Goal: Ask a question

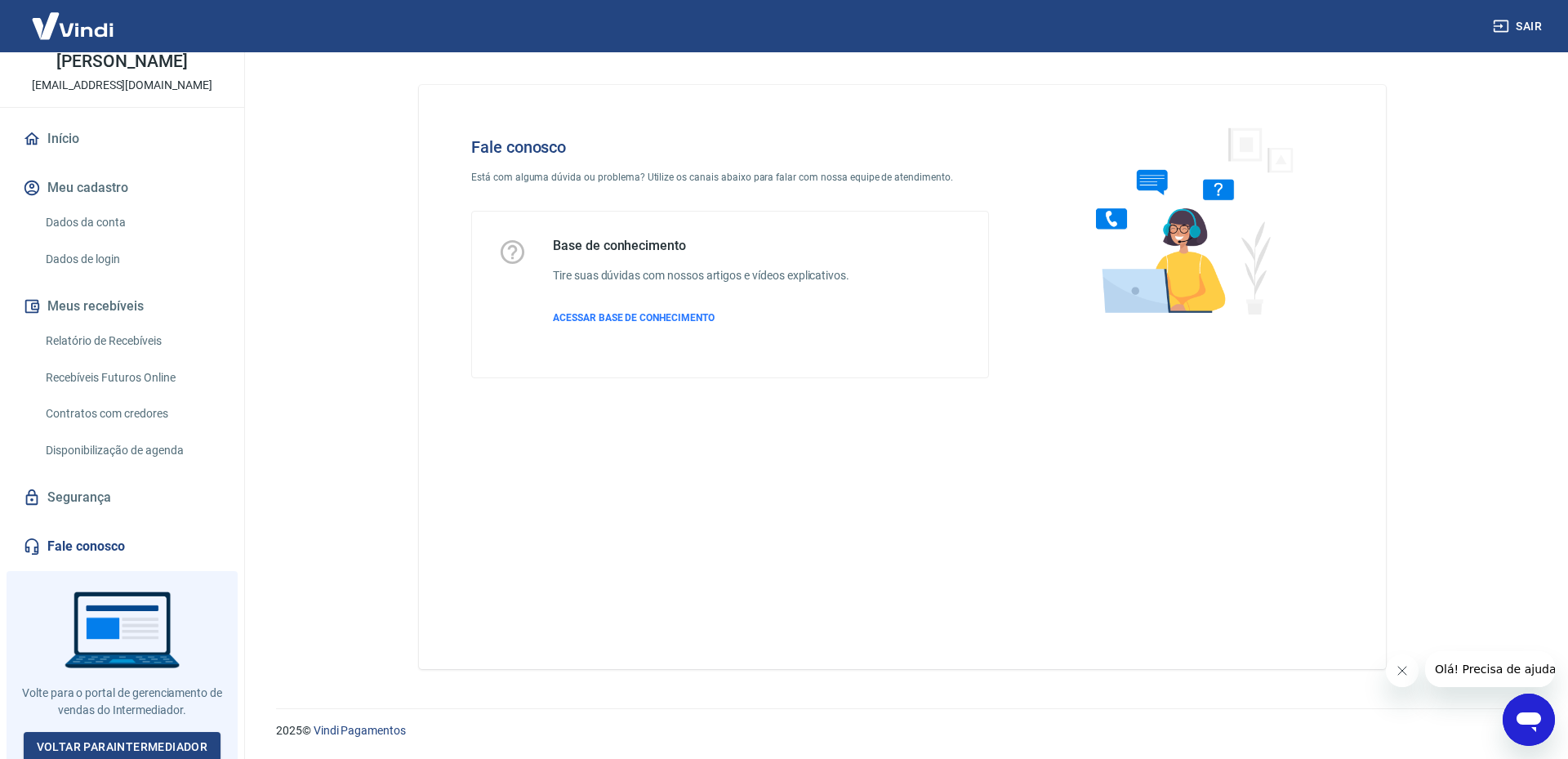
scroll to position [104, 0]
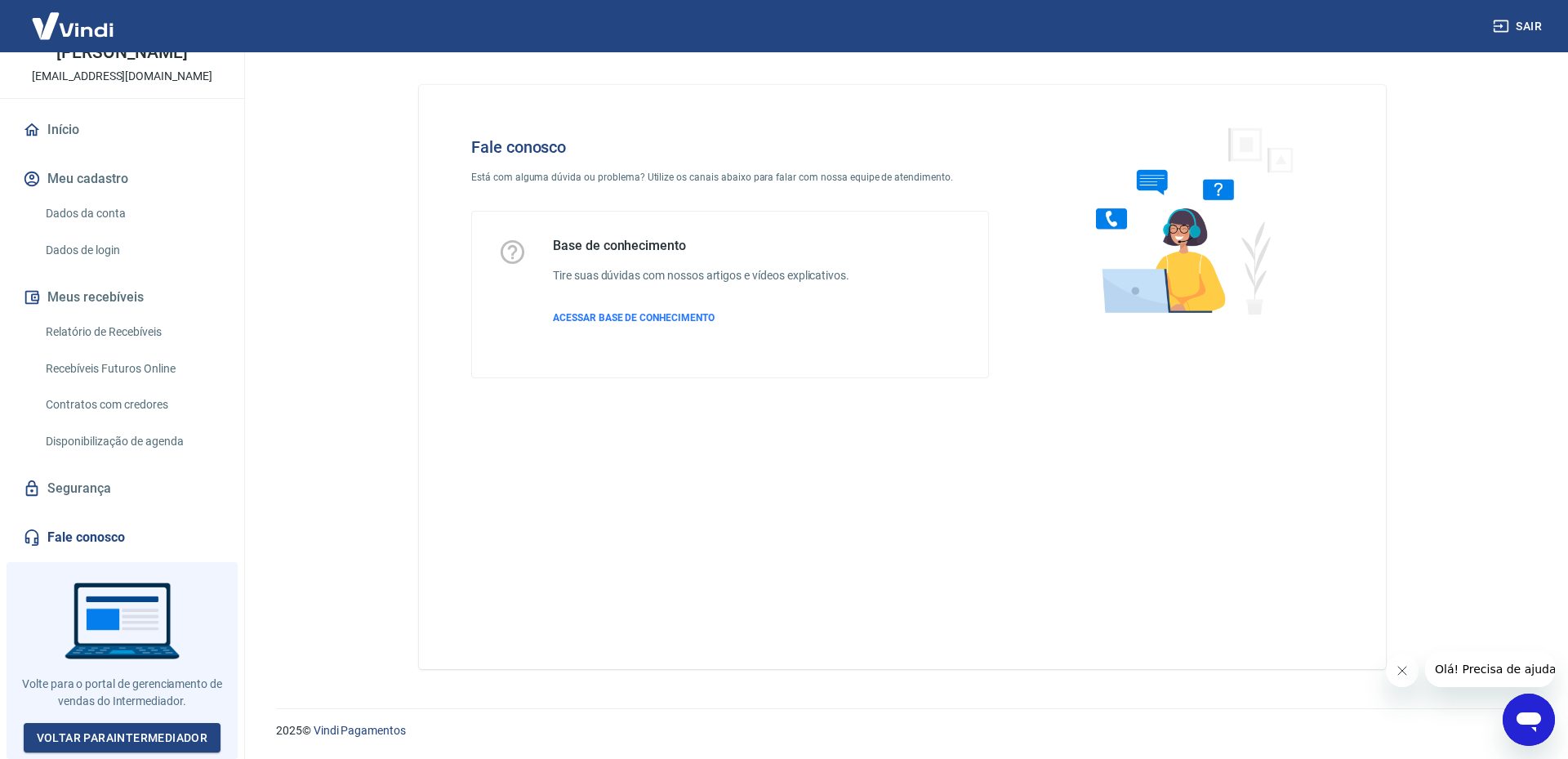
click at [1537, 732] on icon "Abrir janela de mensagens" at bounding box center [1529, 720] width 30 height 30
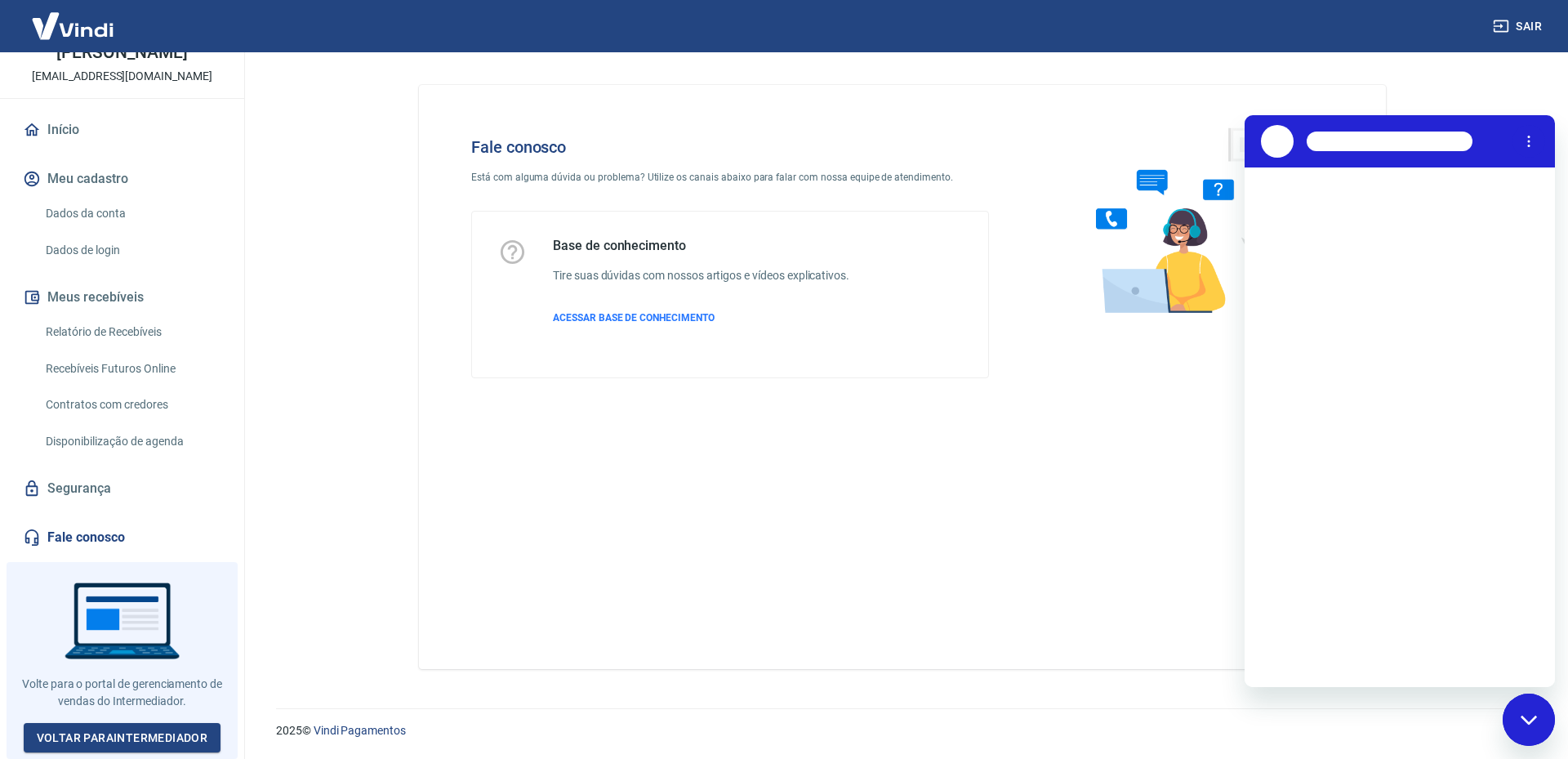
scroll to position [0, 0]
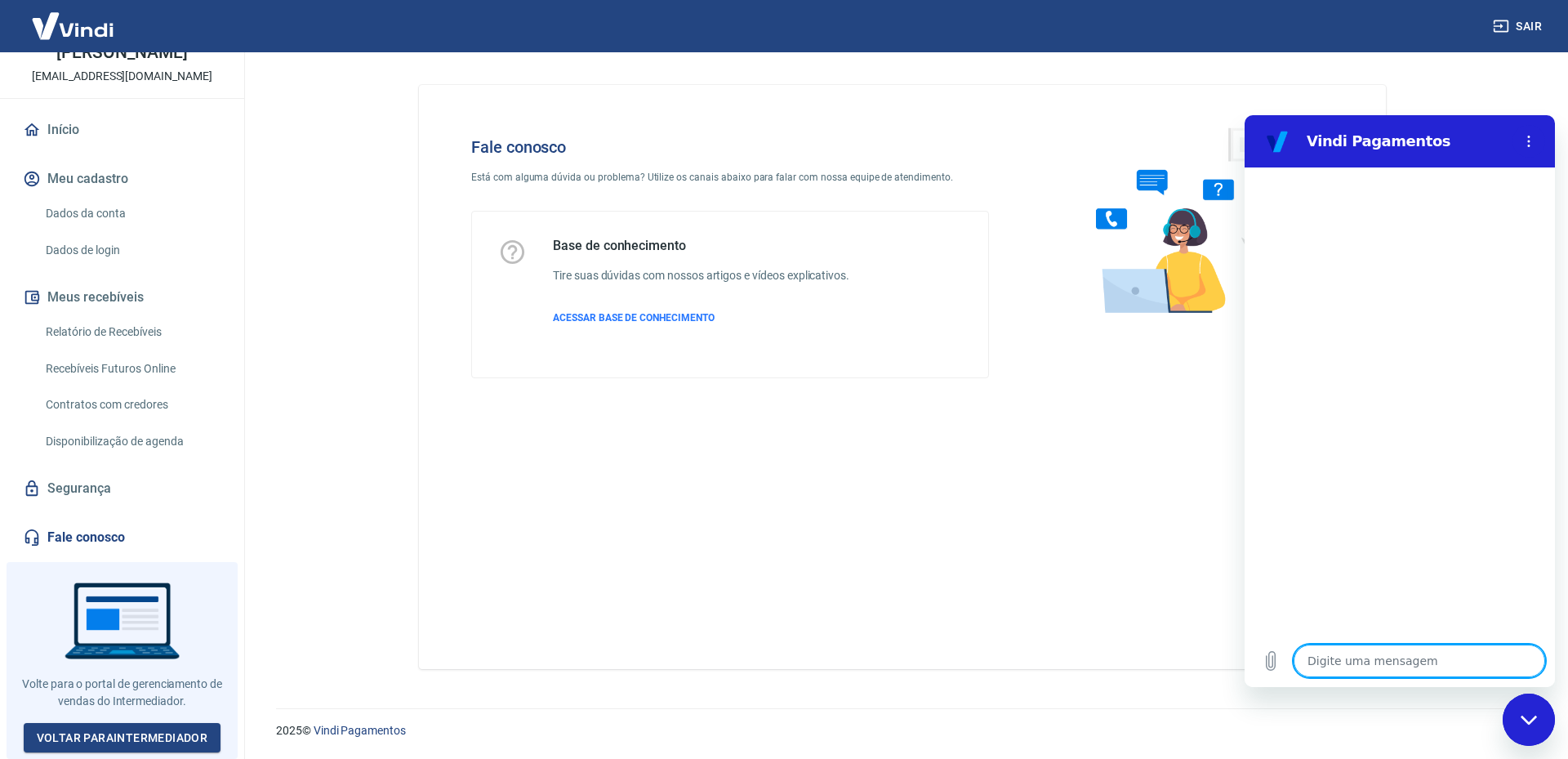
click at [1371, 659] on textarea at bounding box center [1418, 660] width 251 height 32
type textarea "b"
type textarea "x"
type textarea "B"
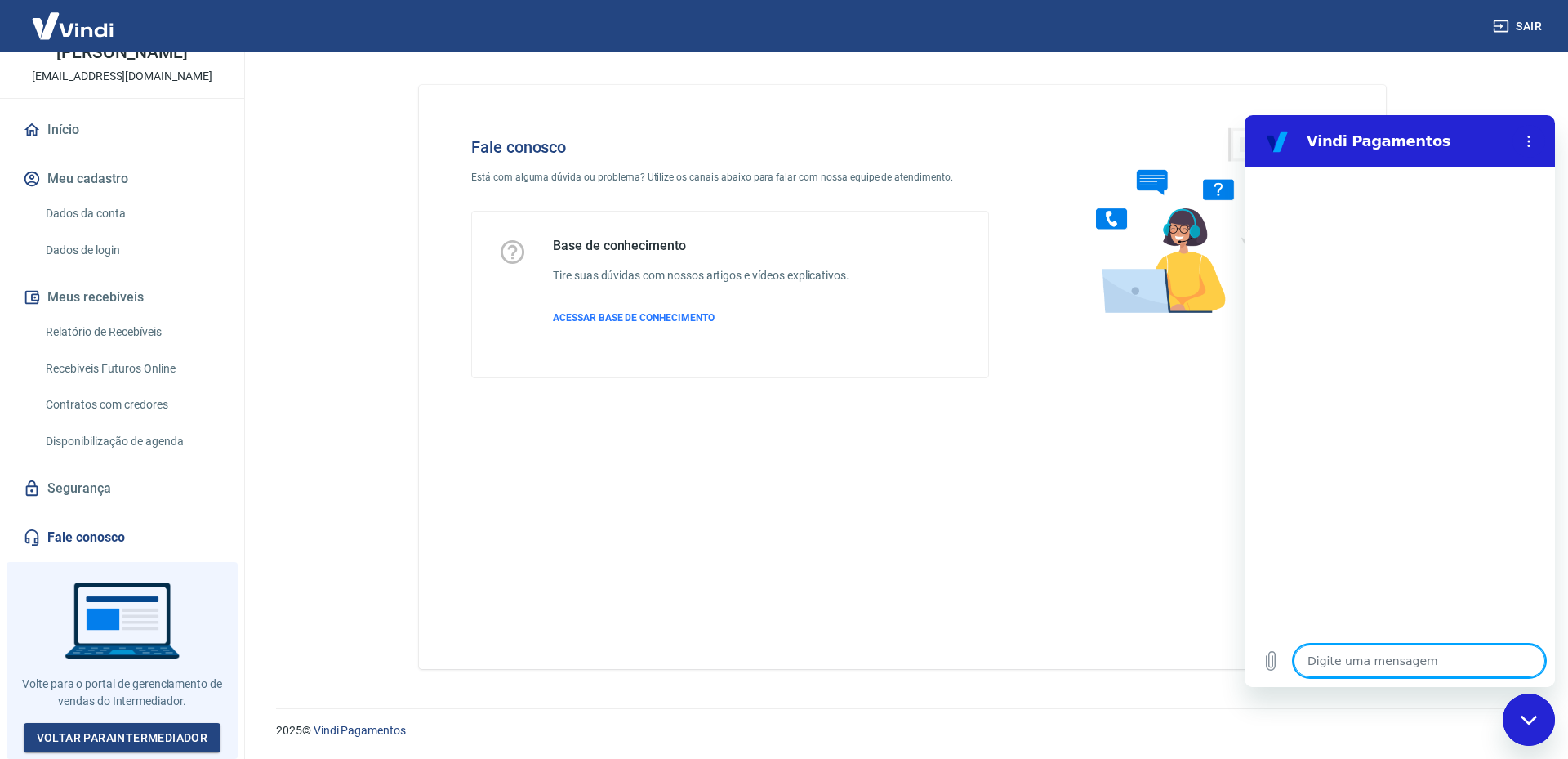
type textarea "x"
type textarea "Bo"
type textarea "x"
type textarea "Bom"
type textarea "x"
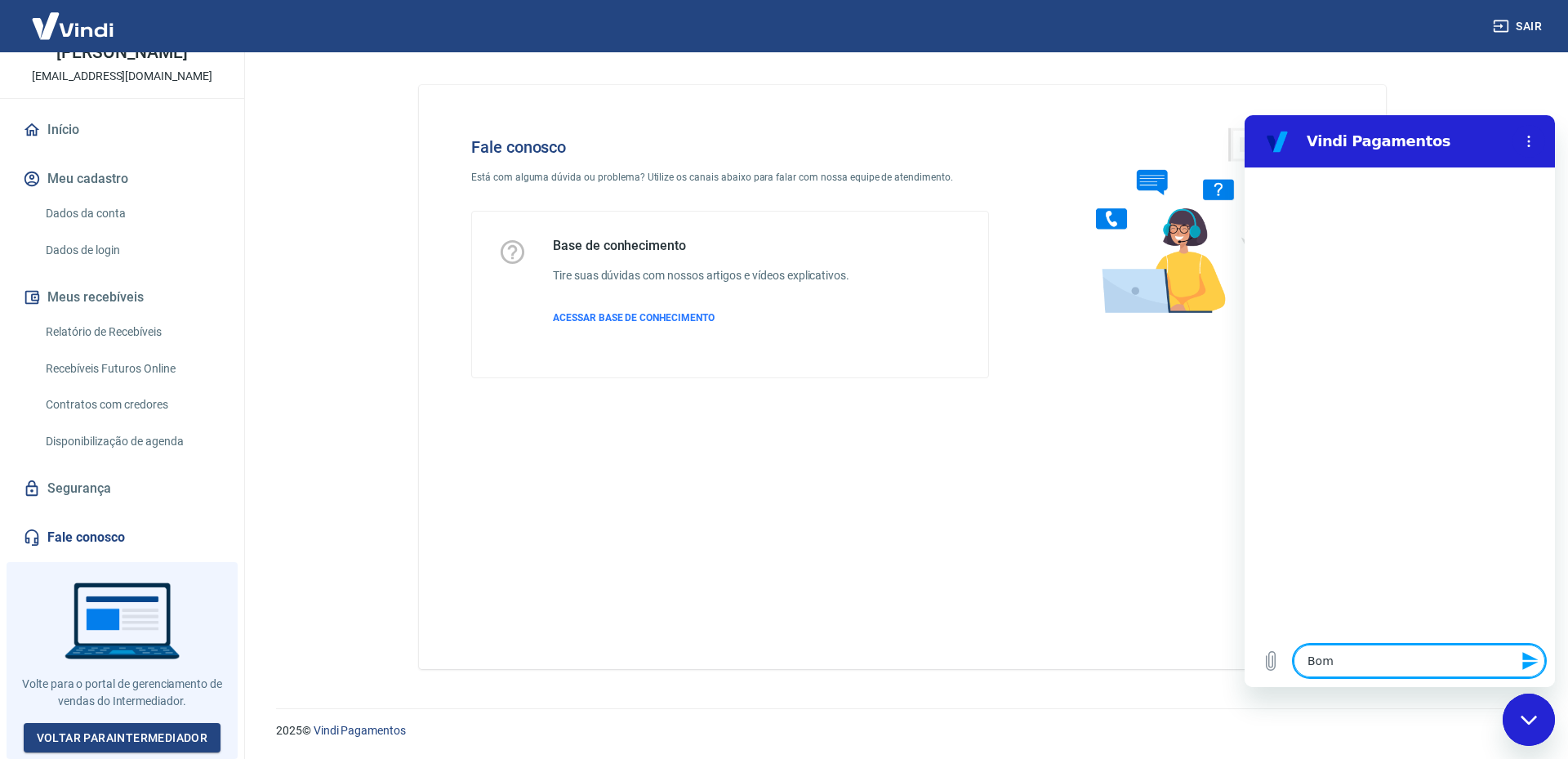
type textarea "Bom"
type textarea "x"
type textarea "Bom d"
type textarea "x"
type textarea "Bom di"
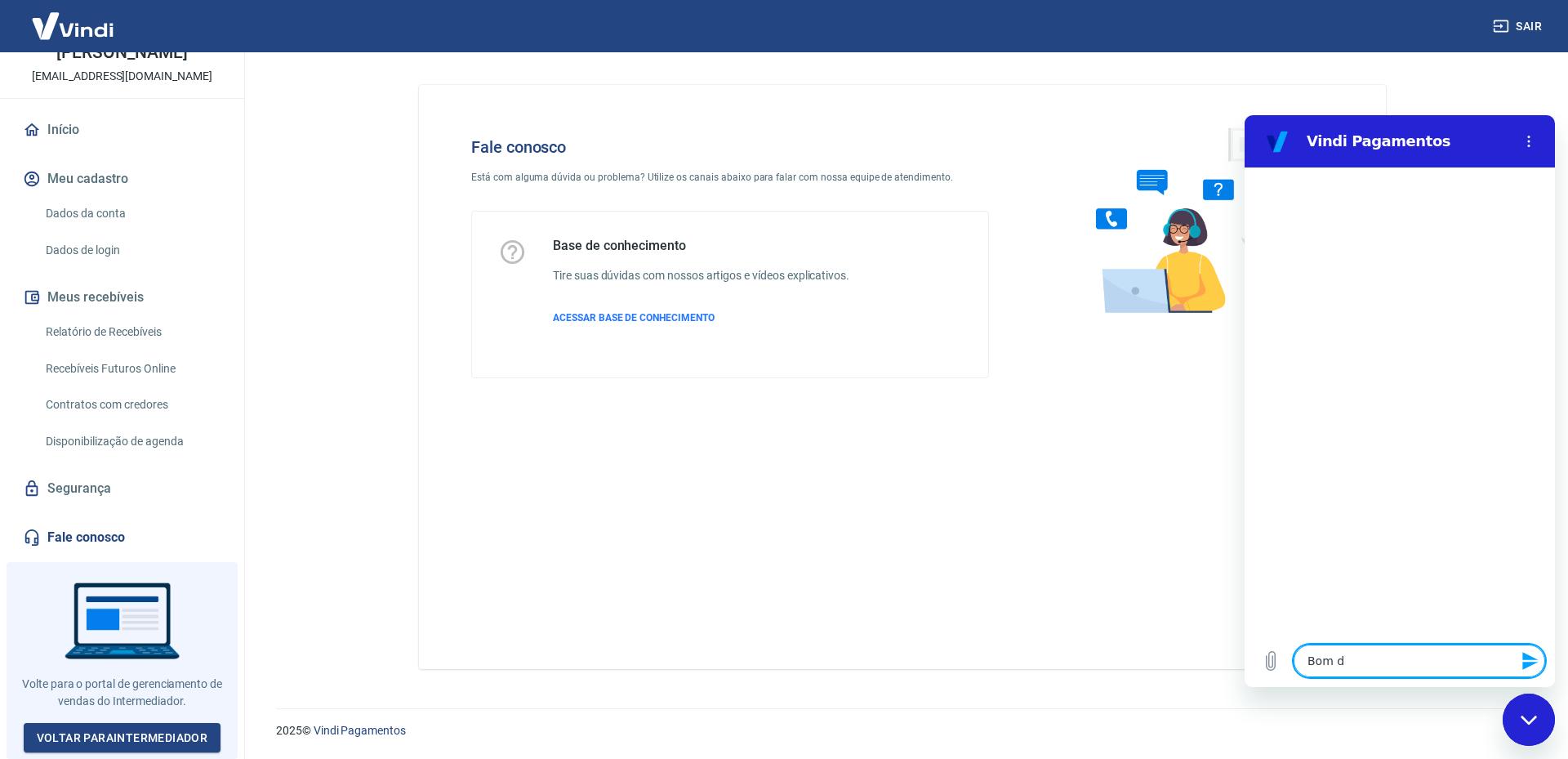
type textarea "x"
type textarea "Bom dia"
type textarea "x"
type textarea "Bom dia"
type textarea "x"
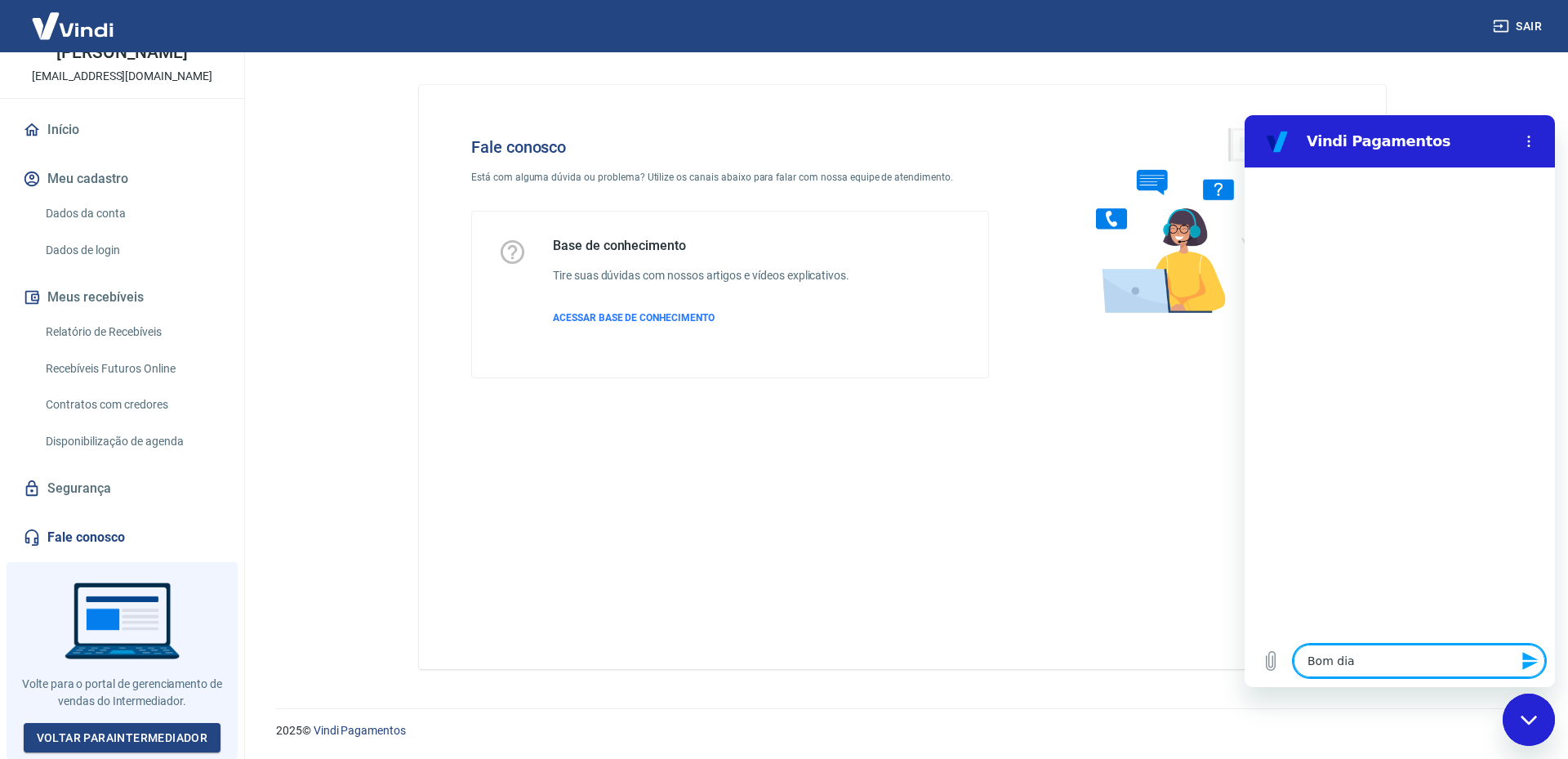
type textarea "Bom dia"
type textarea "x"
type textarea "Bom dia."
type textarea "x"
type textarea "Bom dia."
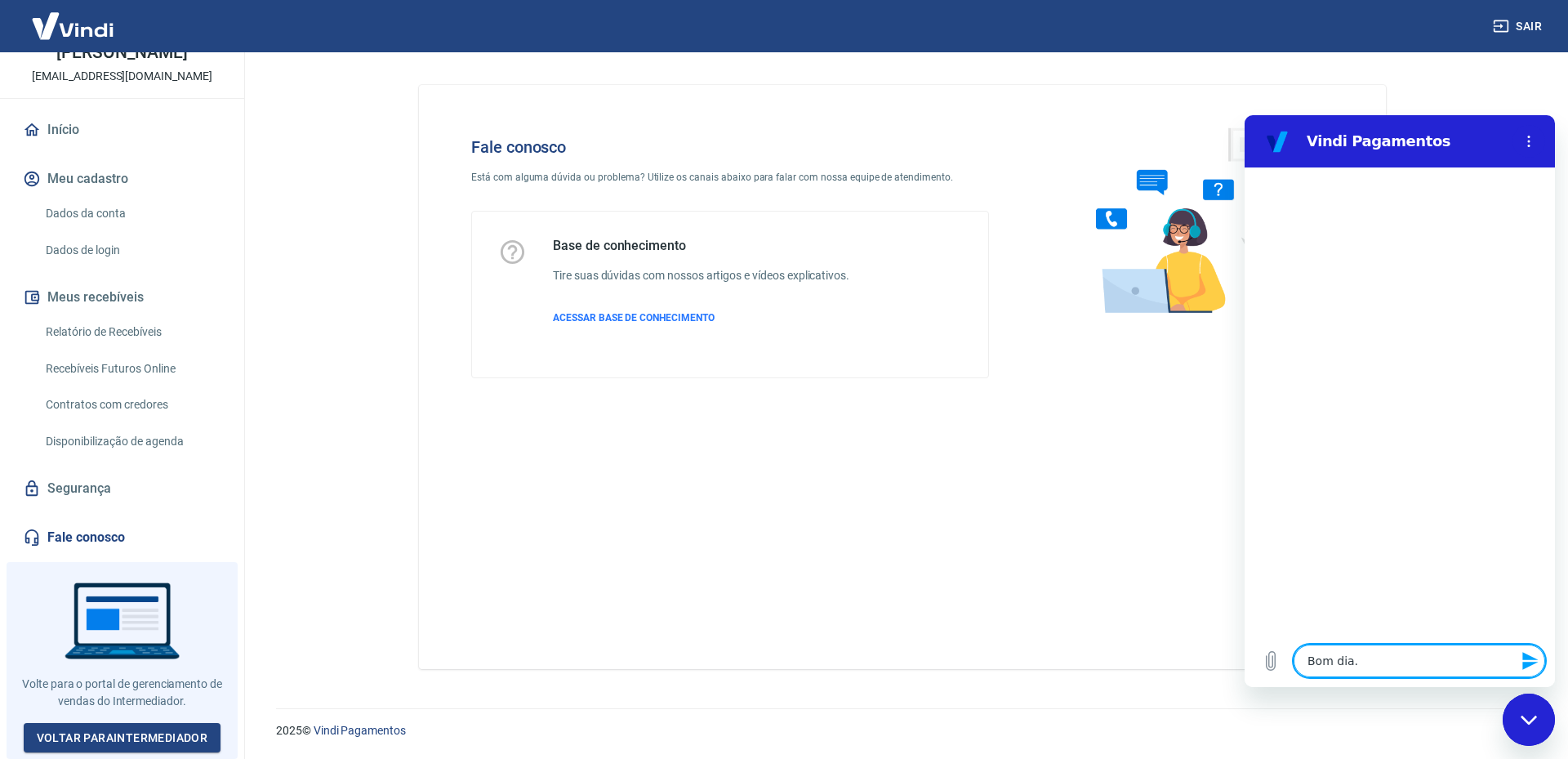
type textarea "x"
type textarea "Bom dia. G"
type textarea "x"
type textarea "Bom dia. Go"
type textarea "x"
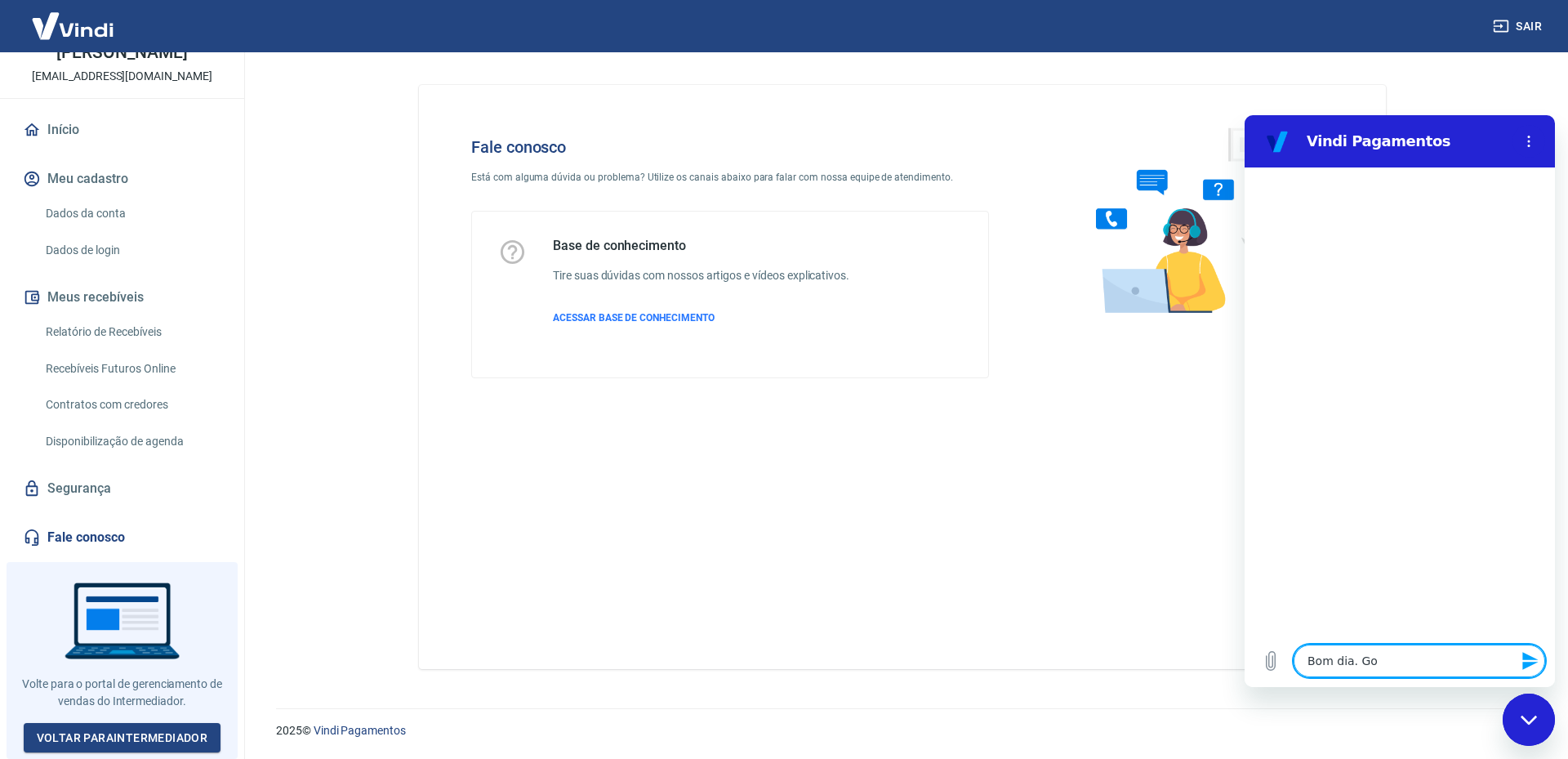
type textarea "Bom dia. Gos"
type textarea "x"
type textarea "Bom dia. Gost"
type textarea "x"
type textarea "Bom dia. Gosta"
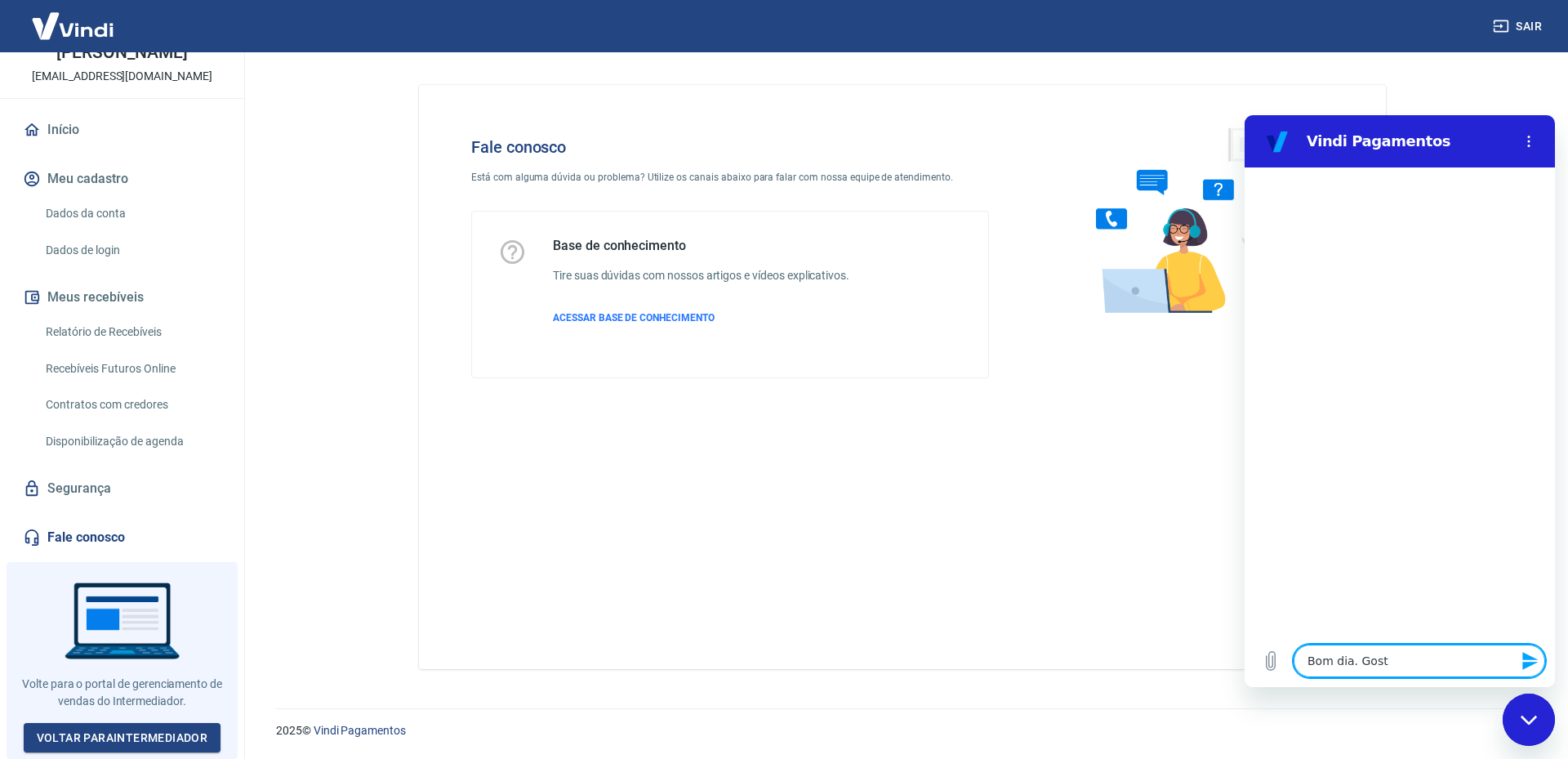
type textarea "x"
type textarea "Bom dia. Gostar"
type textarea "x"
type textarea "Bom dia. Gostari"
type textarea "x"
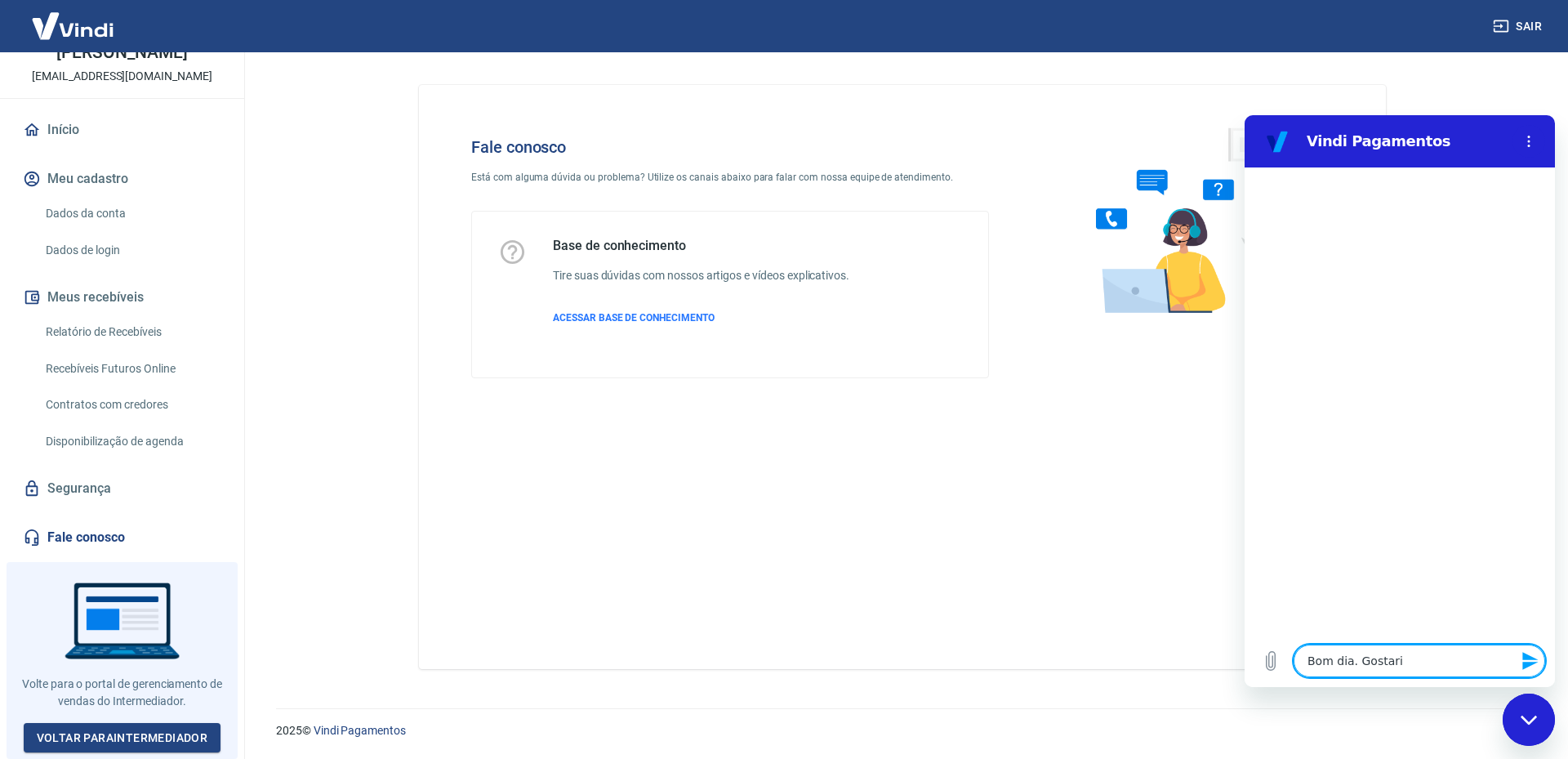
type textarea "Bom dia. Gostaria"
type textarea "x"
type textarea "Bom dia. Gostaria"
type textarea "x"
type textarea "Bom dia. Gostaria d"
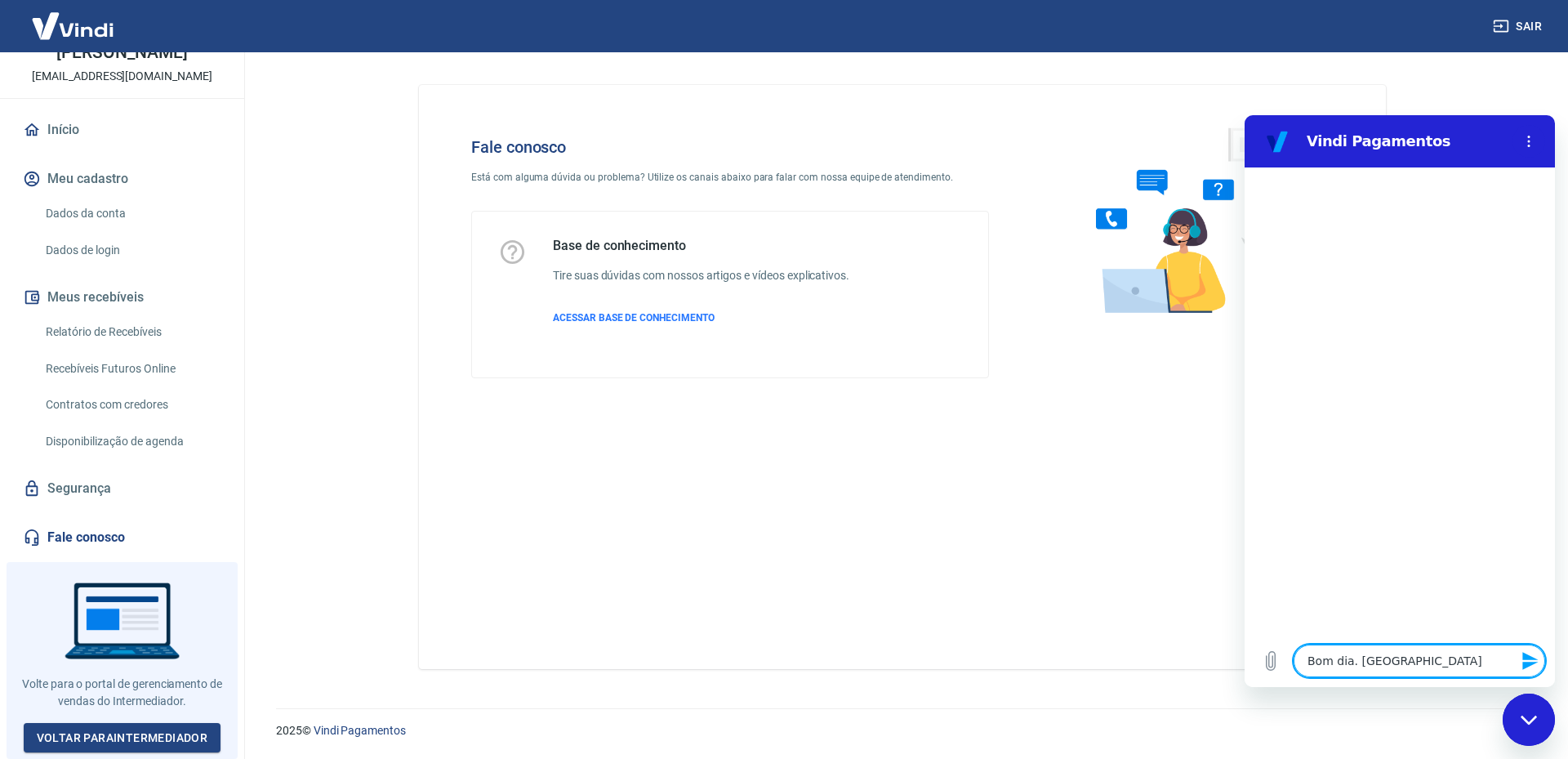
type textarea "x"
type textarea "Bom dia. Gostaria de"
type textarea "x"
type textarea "Bom dia. Gostaria de"
type textarea "x"
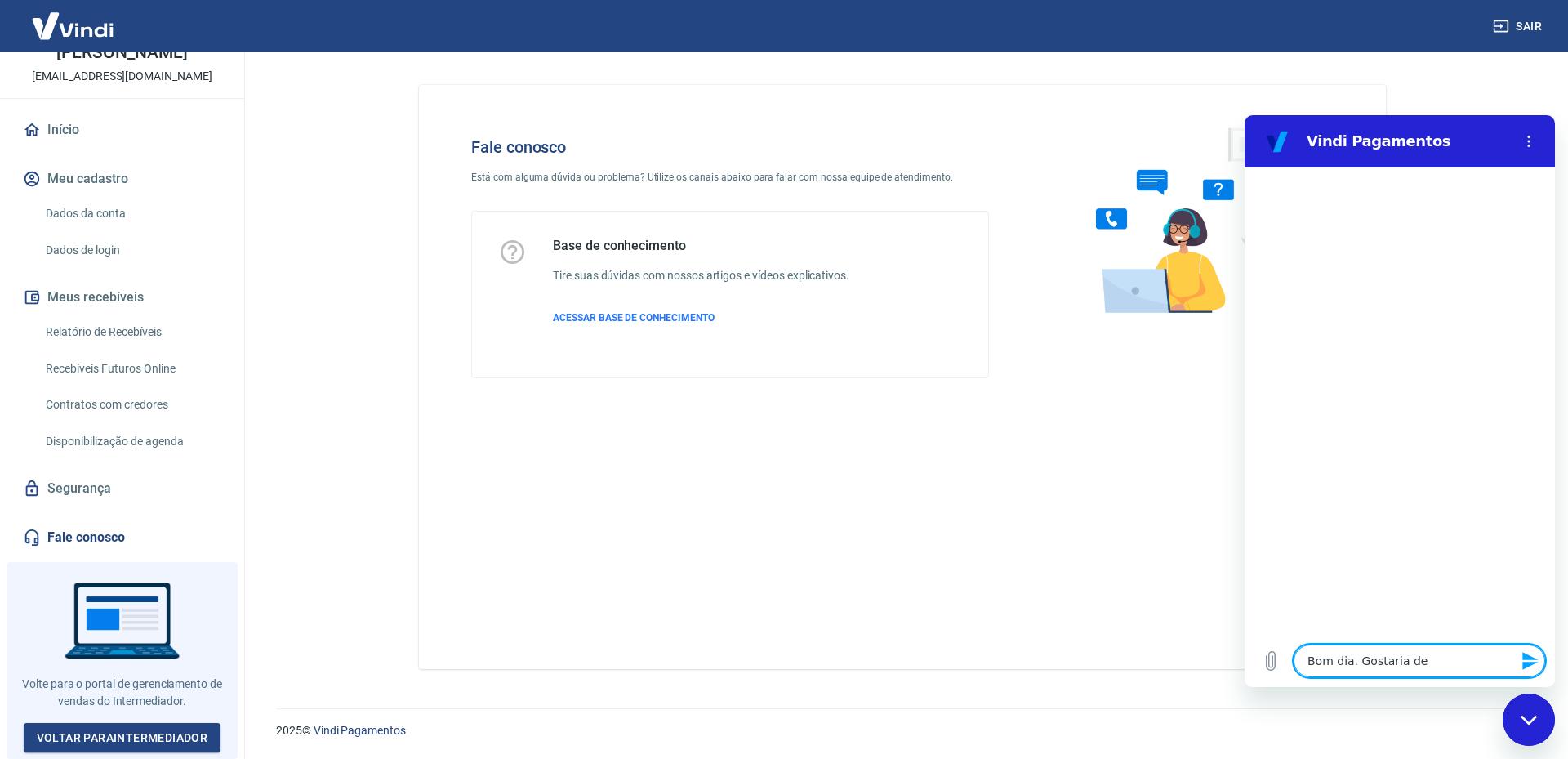
type textarea "Bom dia. Gostaria de"
type textarea "x"
type textarea "Bom dia. Gostaria d"
type textarea "x"
type textarea "Bom dia. Gostaria da"
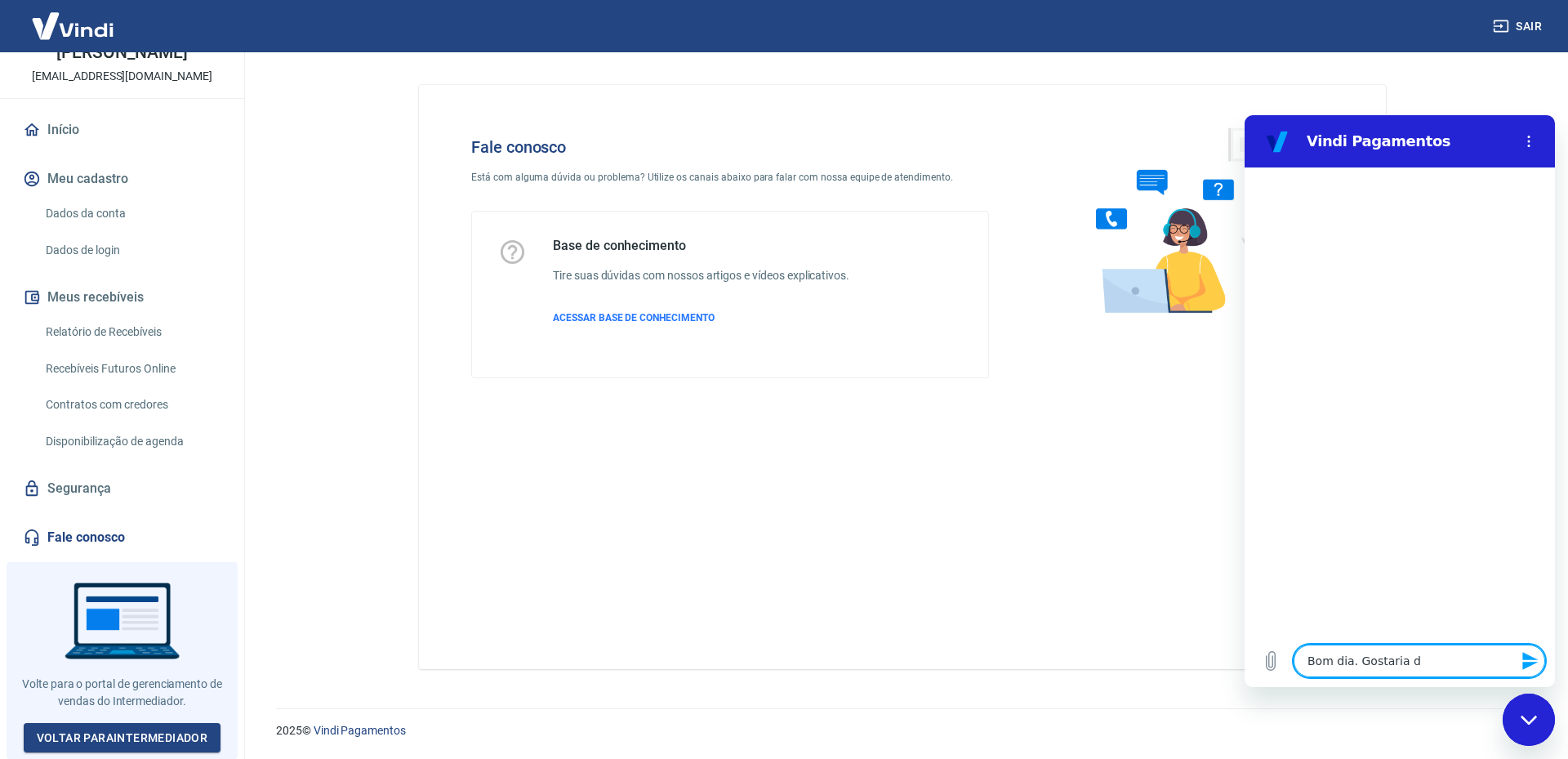
type textarea "x"
type textarea "Bom dia. Gostaria das"
type textarea "x"
type textarea "Bom dia. Gostaria das"
type textarea "x"
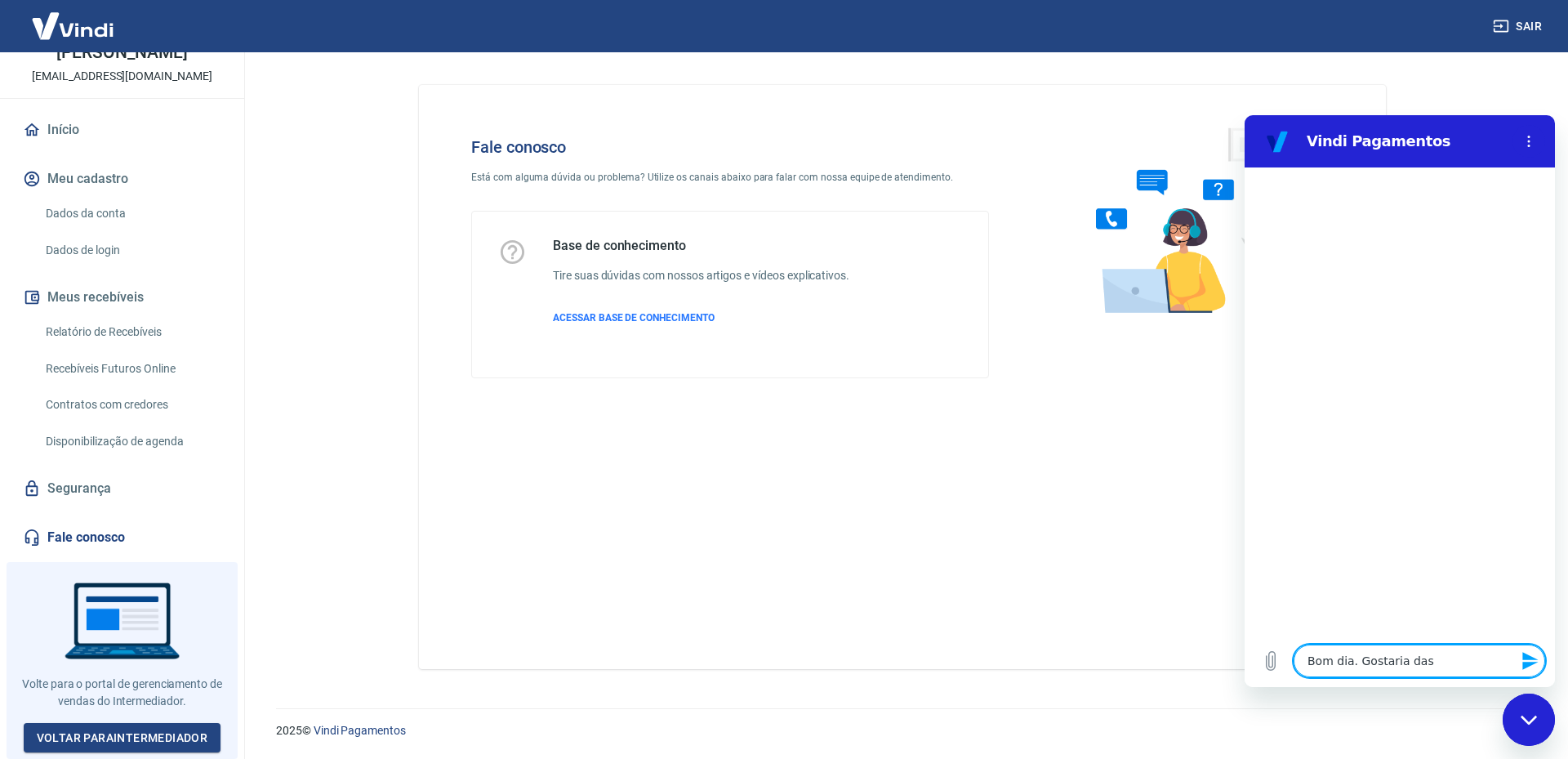
type textarea "Bom dia. Gostaria das i"
type textarea "x"
type textarea "Bom dia. Gostaria das in"
type textarea "x"
type textarea "Bom dia. Gostaria das inf"
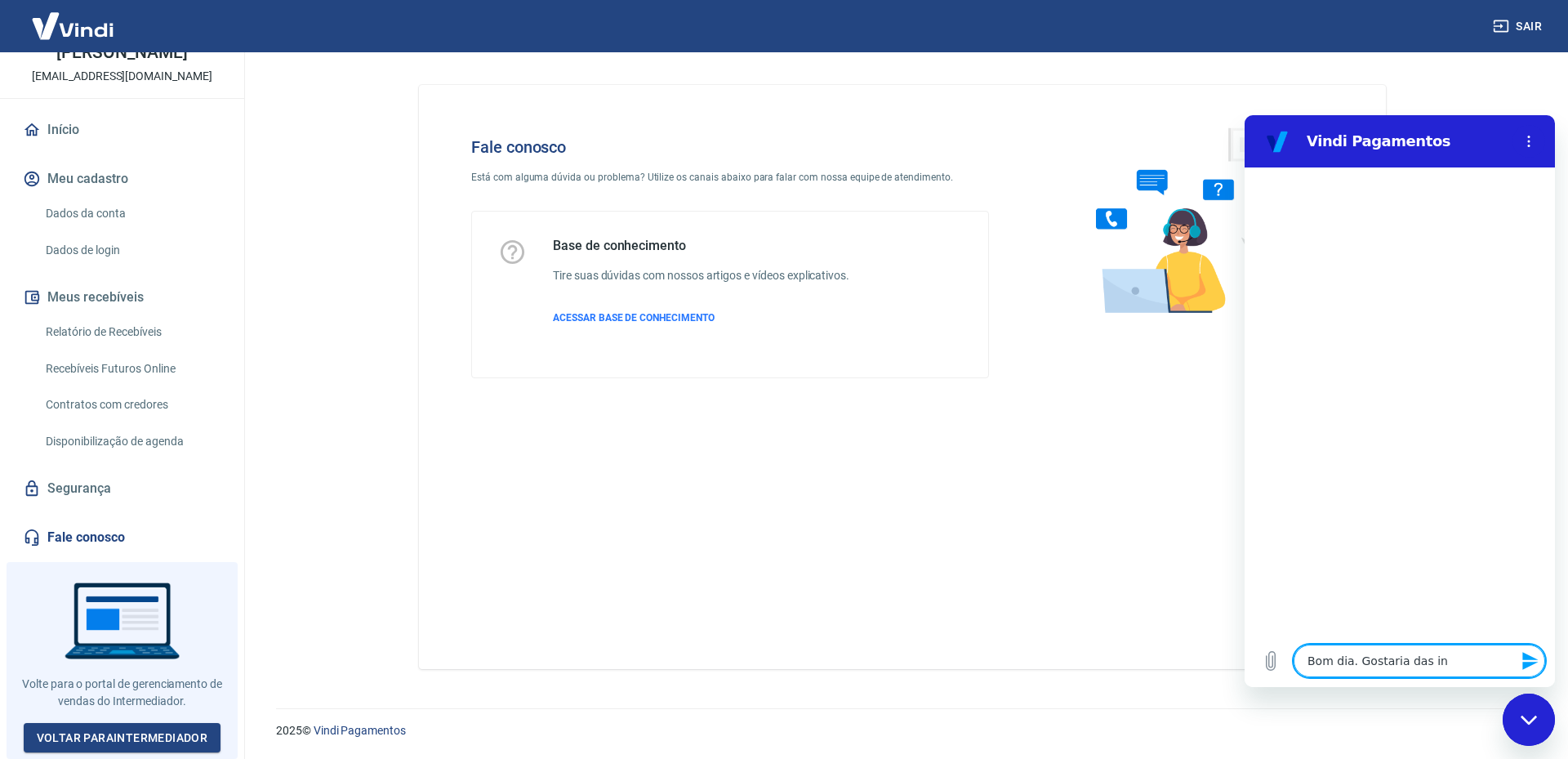
type textarea "x"
type textarea "Bom dia. Gostaria das info"
type textarea "x"
type textarea "Bom dia. Gostaria das infor"
type textarea "x"
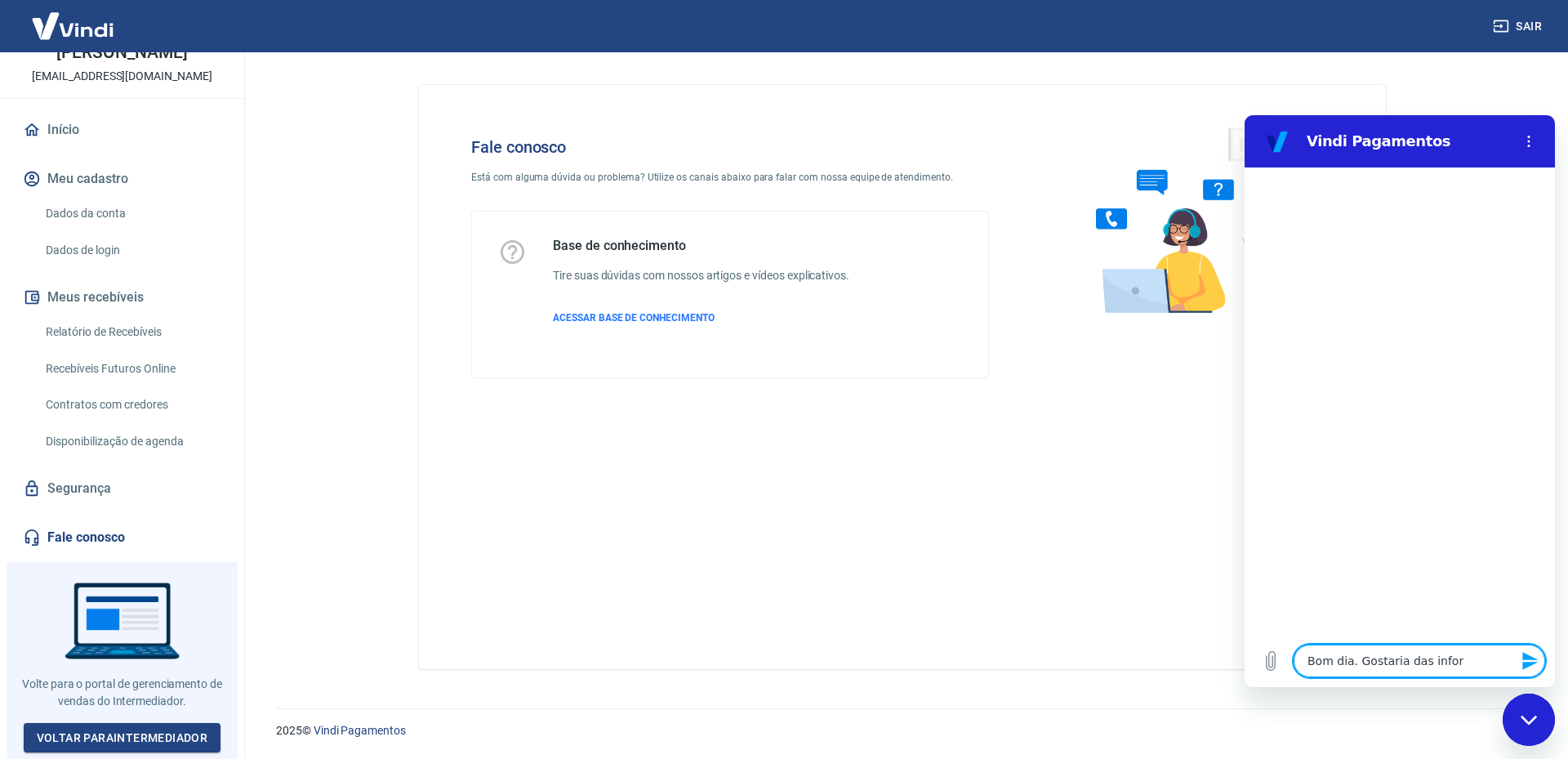
type textarea "Bom dia. Gostaria das inform"
type textarea "x"
type textarea "Bom dia. Gostaria das informa"
type textarea "x"
type textarea "Bom dia. Gostaria das informaç"
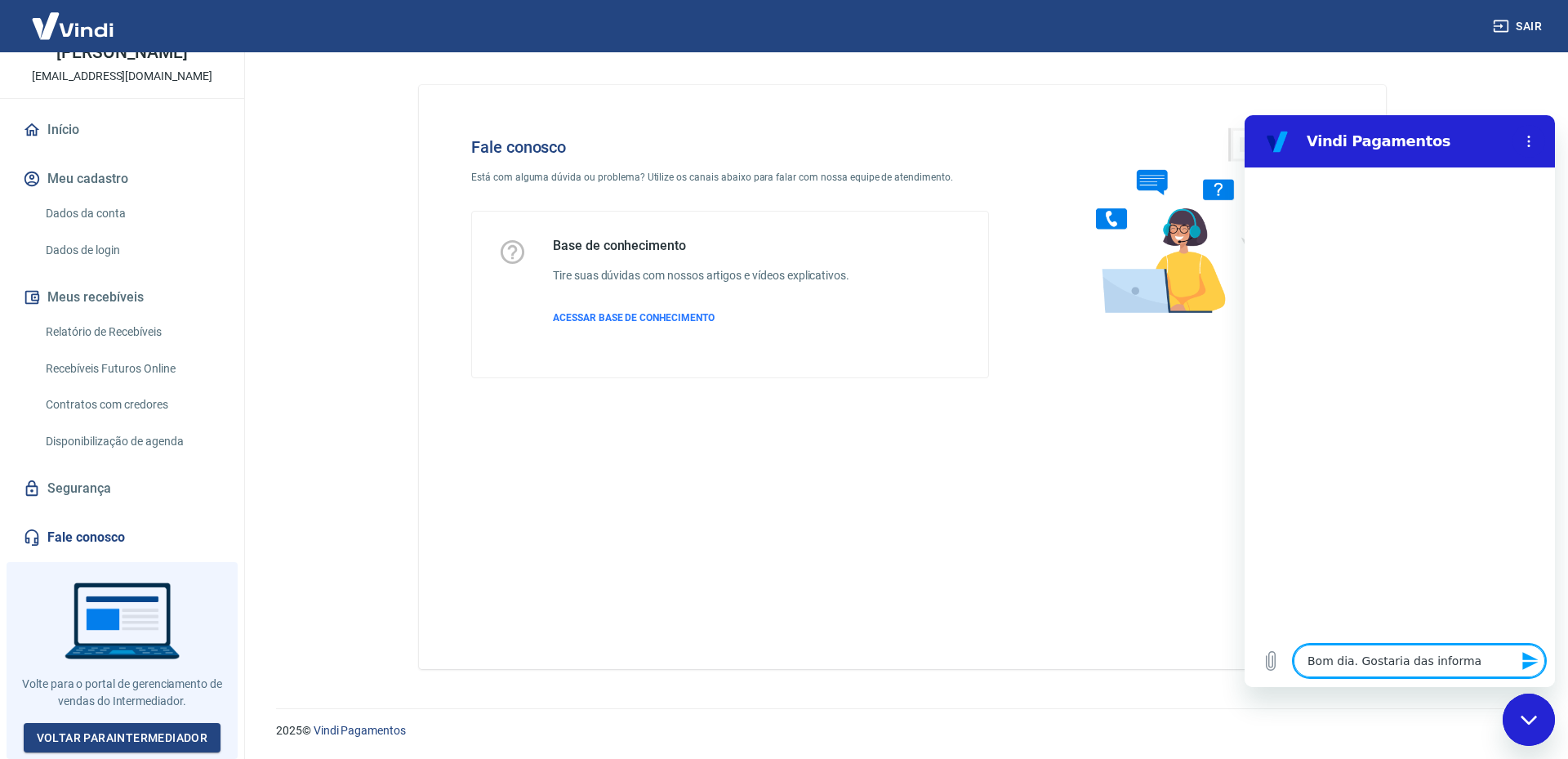
type textarea "x"
type textarea "Bom dia. Gostaria das informaçõ"
type textarea "x"
type textarea "Bom dia. Gostaria das informaçõe"
type textarea "x"
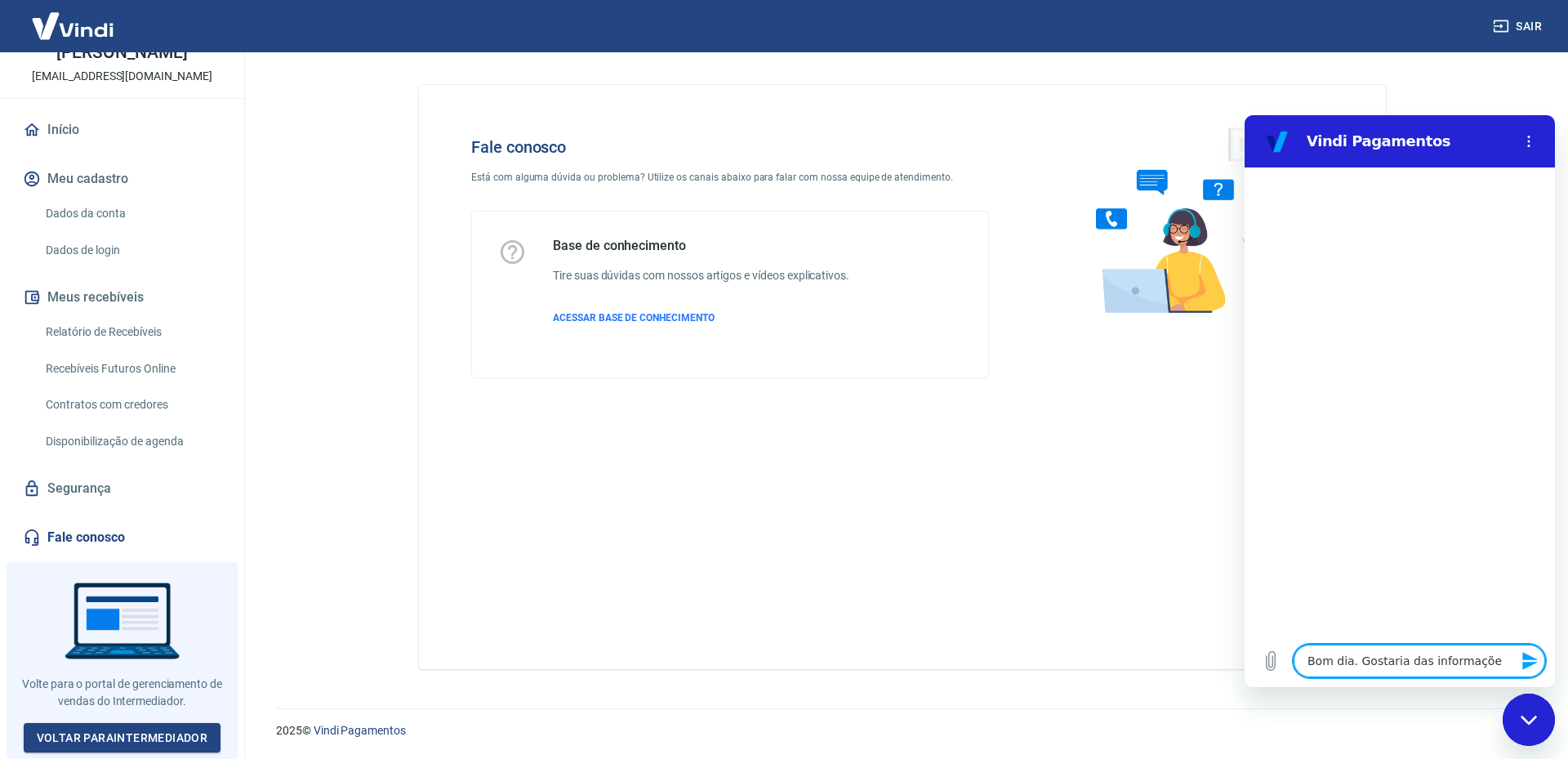
type textarea "Bom dia. Gostaria das informações"
type textarea "x"
type textarea "Bom dia. Gostaria das informações"
type textarea "x"
type textarea "Bom dia. Gostaria das informações"
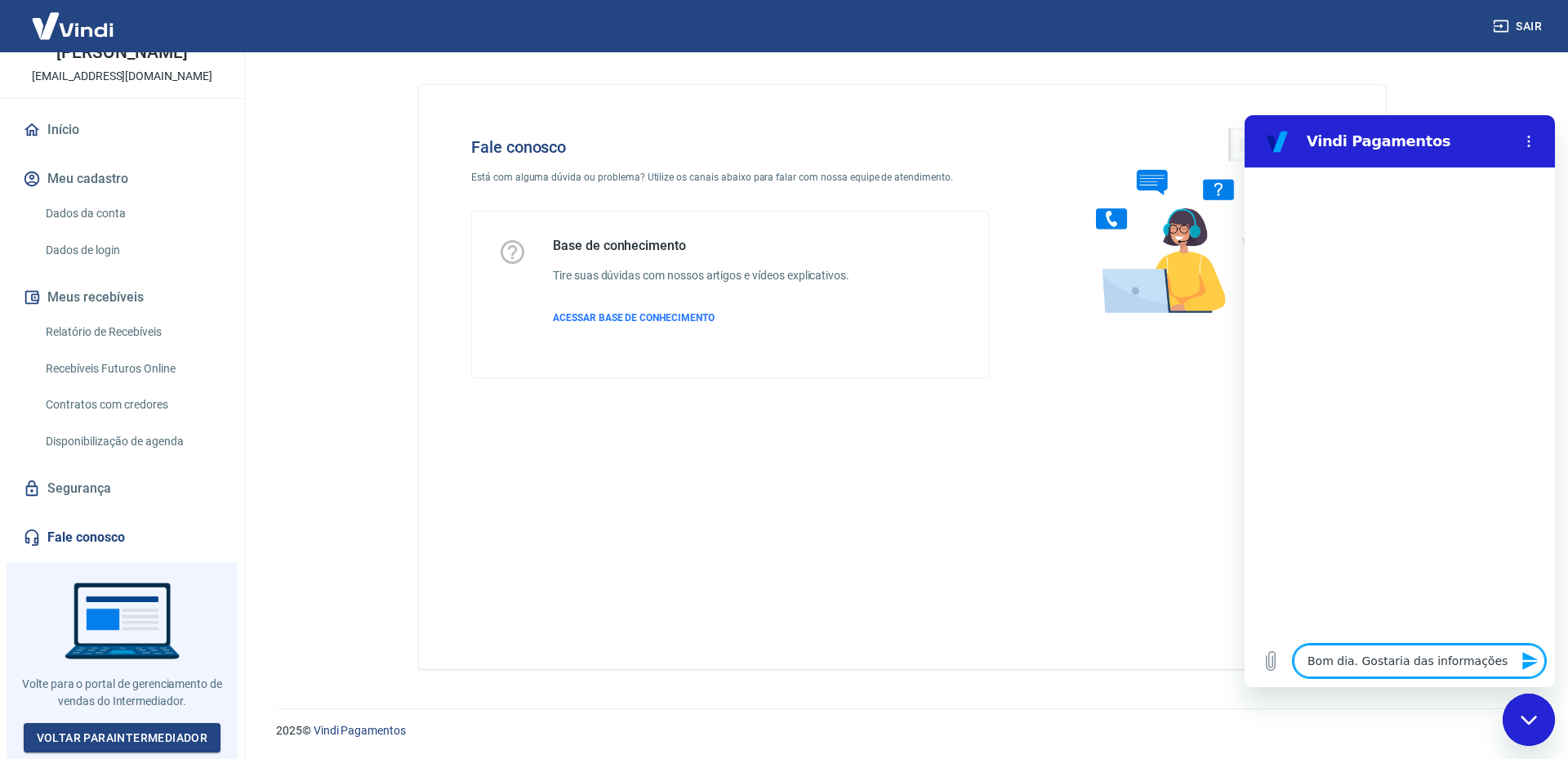
type textarea "x"
type textarea "Bom dia. Gostaria das informações"
type textarea "x"
type textarea "Bom dia. Gostaria das informações d"
type textarea "x"
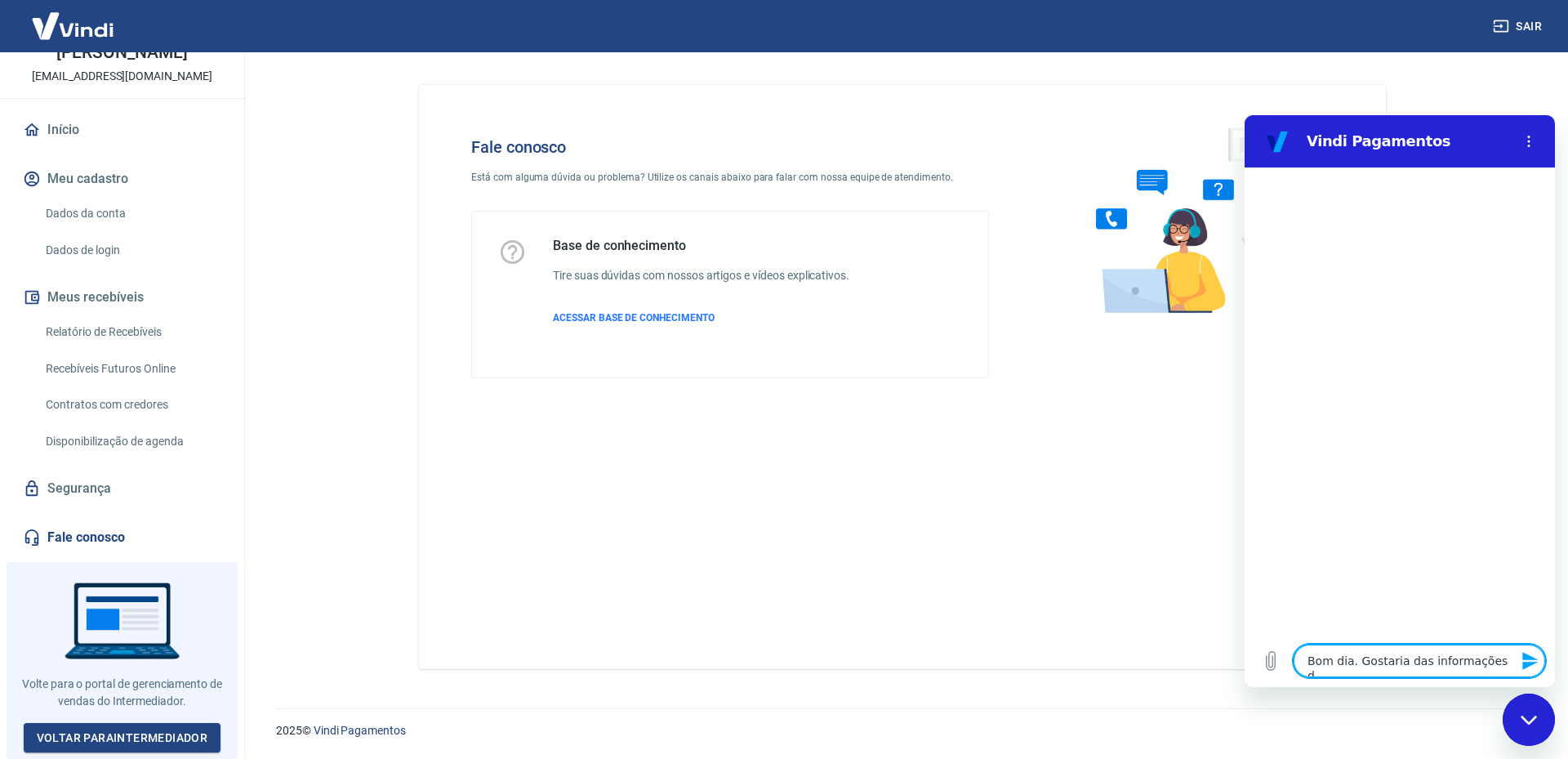
type textarea "Bom dia. Gostaria das informações de"
type textarea "x"
type textarea "Bom dia. Gostaria das informações de"
type textarea "x"
type textarea "Bom dia. Gostaria das informações de c"
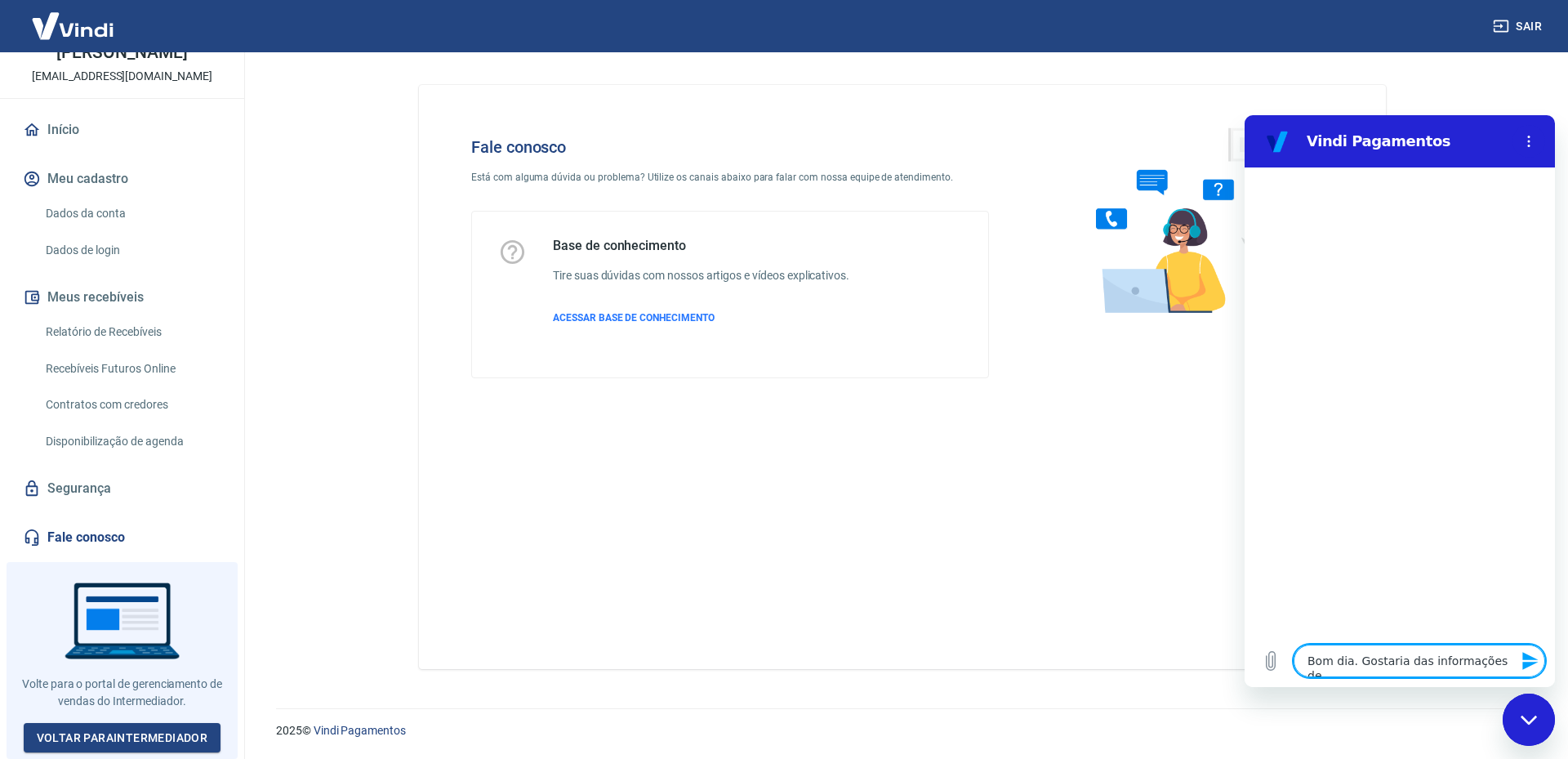
type textarea "x"
type textarea "Bom dia. Gostaria das informações de co"
type textarea "x"
type textarea "Bom dia. Gostaria das informações de com"
type textarea "x"
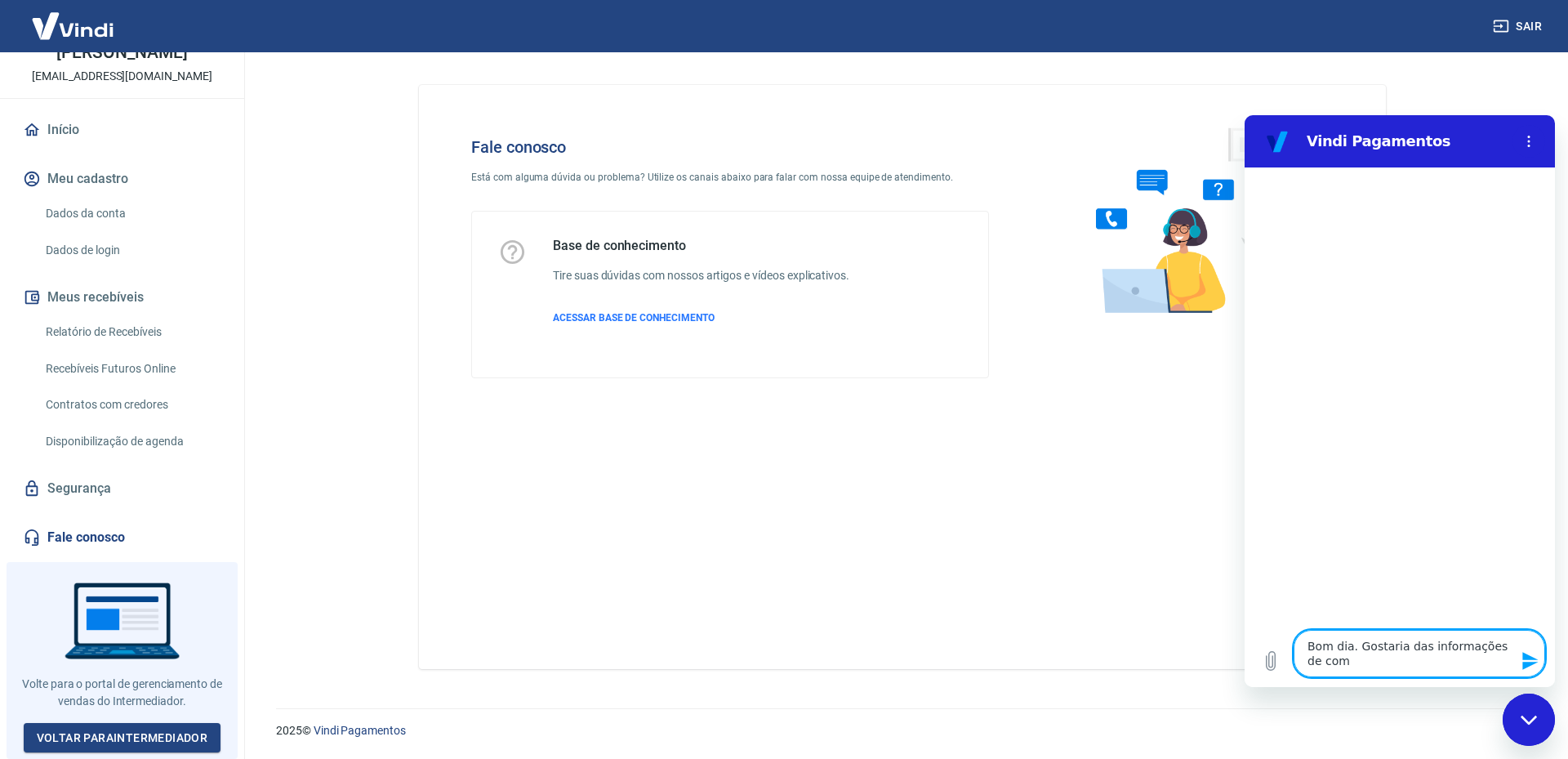
type textarea "Bom dia. Gostaria das informações de como"
type textarea "x"
type textarea "Bom dia. Gostaria das informações de como"
type textarea "x"
type textarea "Bom dia. Gostaria das informações de como r"
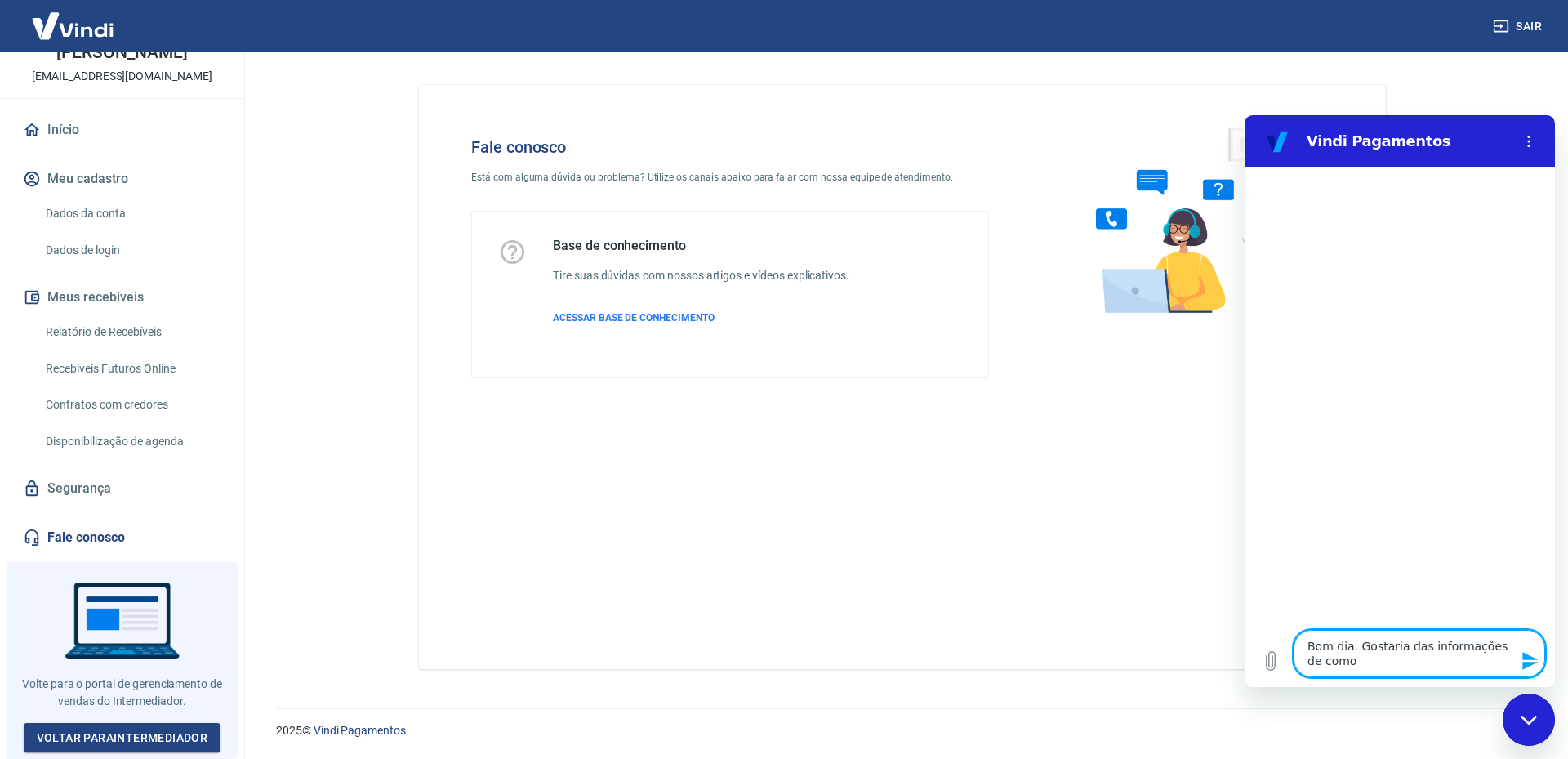
type textarea "x"
type textarea "Bom dia. Gostaria das informações de como re"
type textarea "x"
type textarea "Bom dia. Gostaria das informações de como rea"
type textarea "x"
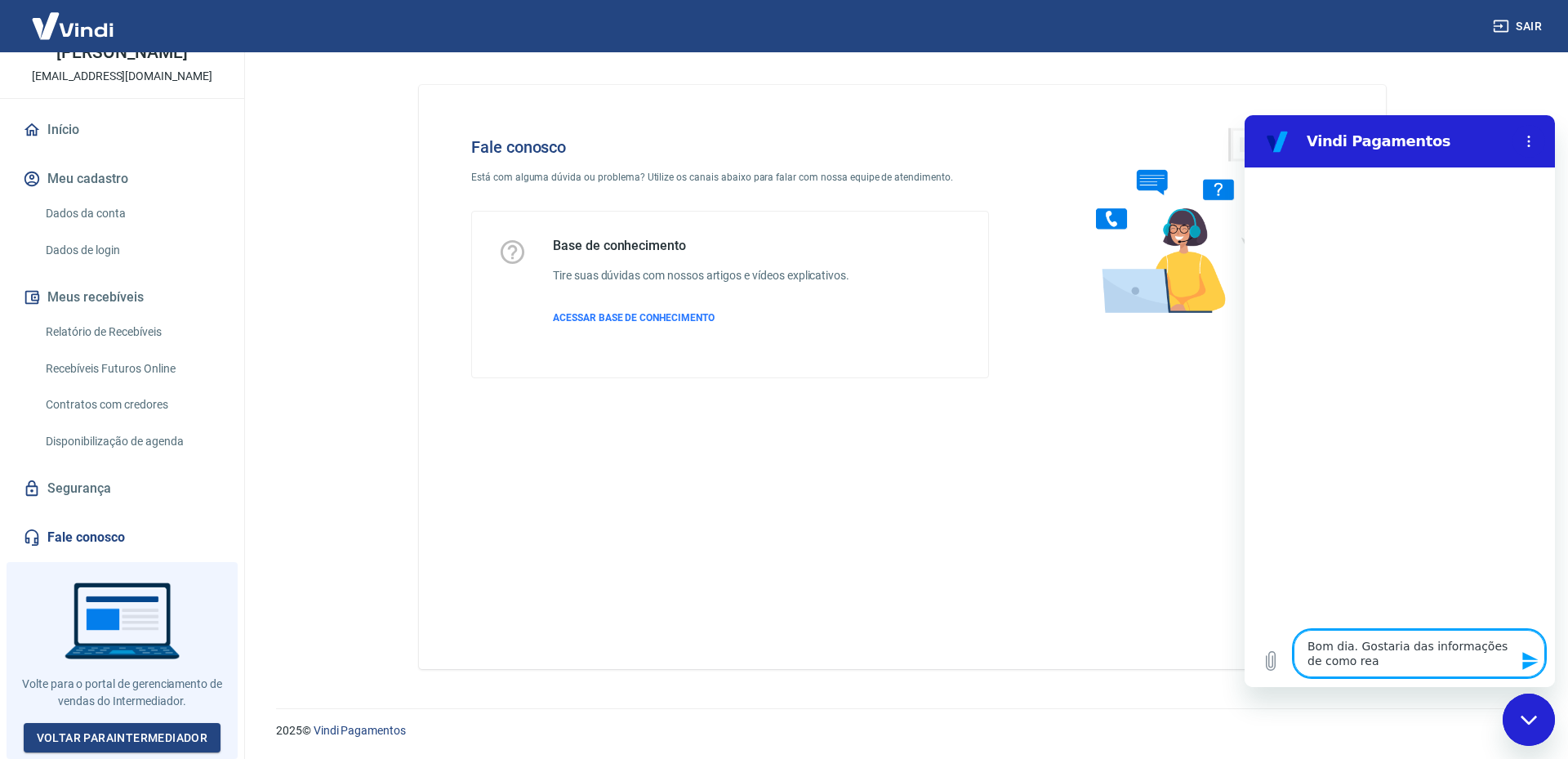
type textarea "Bom dia. Gostaria das informações de como real"
type textarea "x"
type textarea "Bom dia. Gostaria das informações de como reali"
type textarea "x"
type textarea "Bom dia. Gostaria das informações de como realiz"
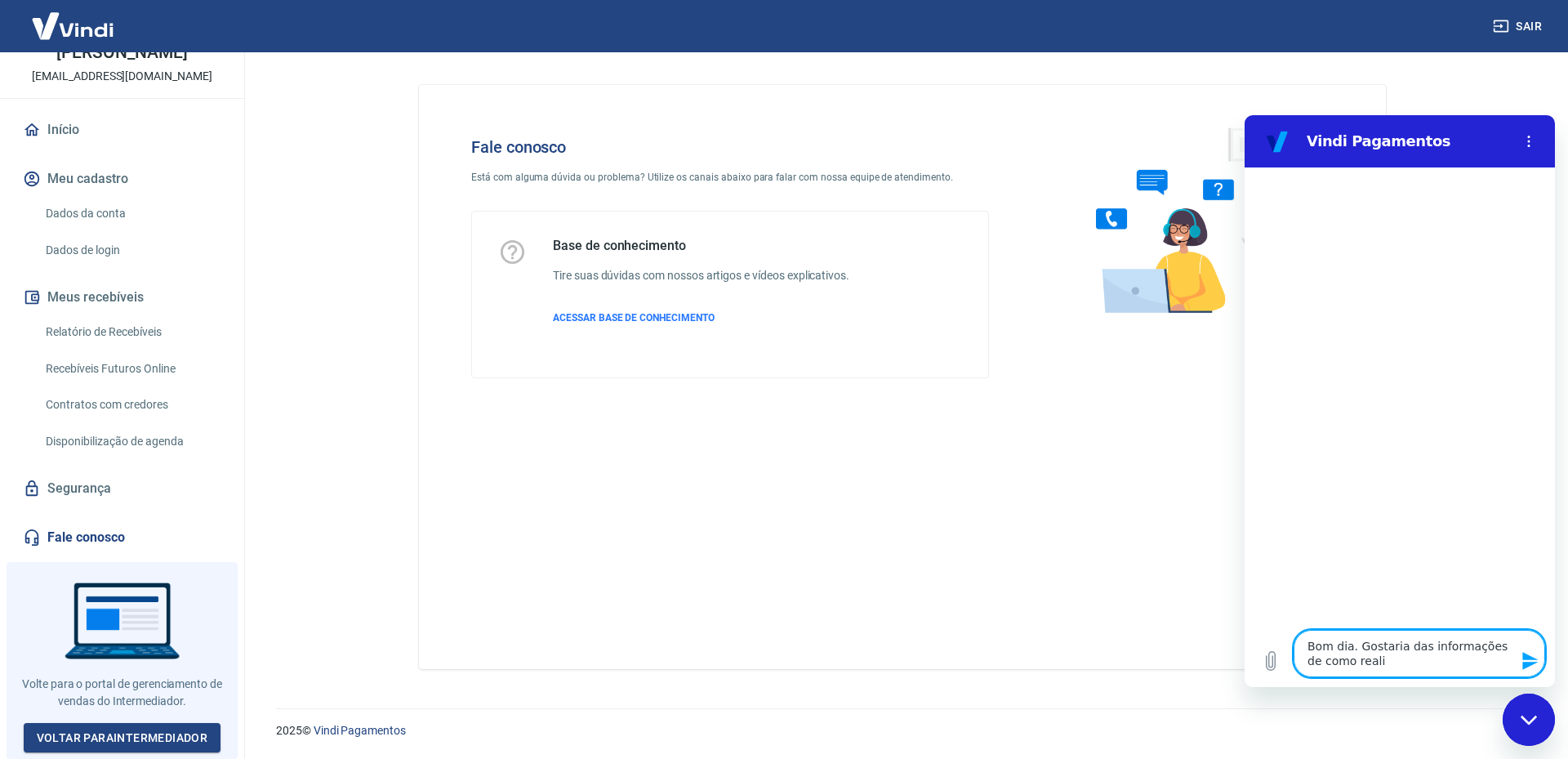
type textarea "x"
type textarea "Bom dia. Gostaria das informações de como realiza"
type textarea "x"
type textarea "Bom dia. Gostaria das informações de como realizar"
type textarea "x"
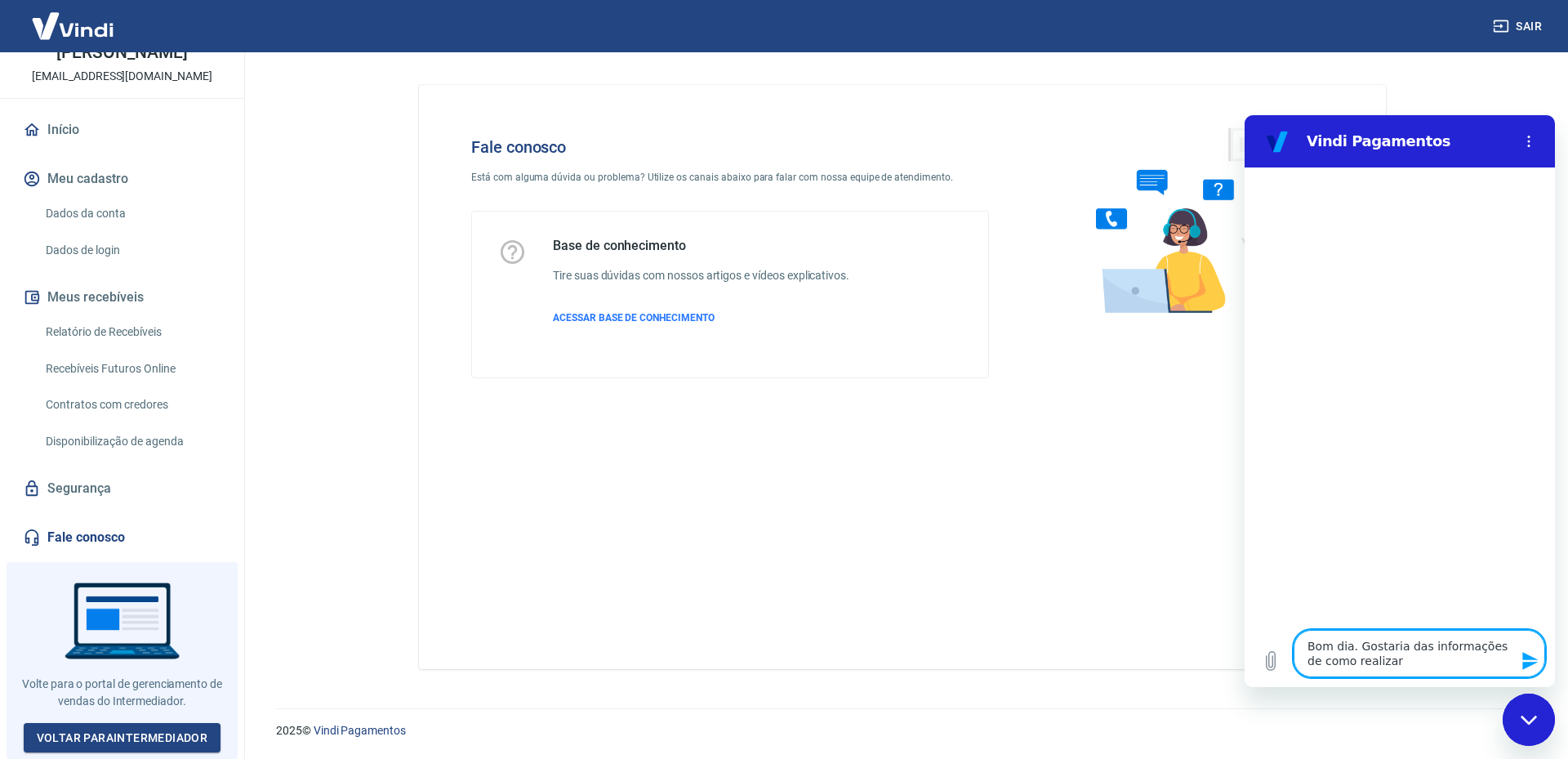
type textarea "Bom dia. Gostaria das informações de como realizar"
type textarea "x"
type textarea "Bom dia. Gostaria das informações de como realizar u"
type textarea "x"
type textarea "Bom dia. Gostaria das informações de como realizar um"
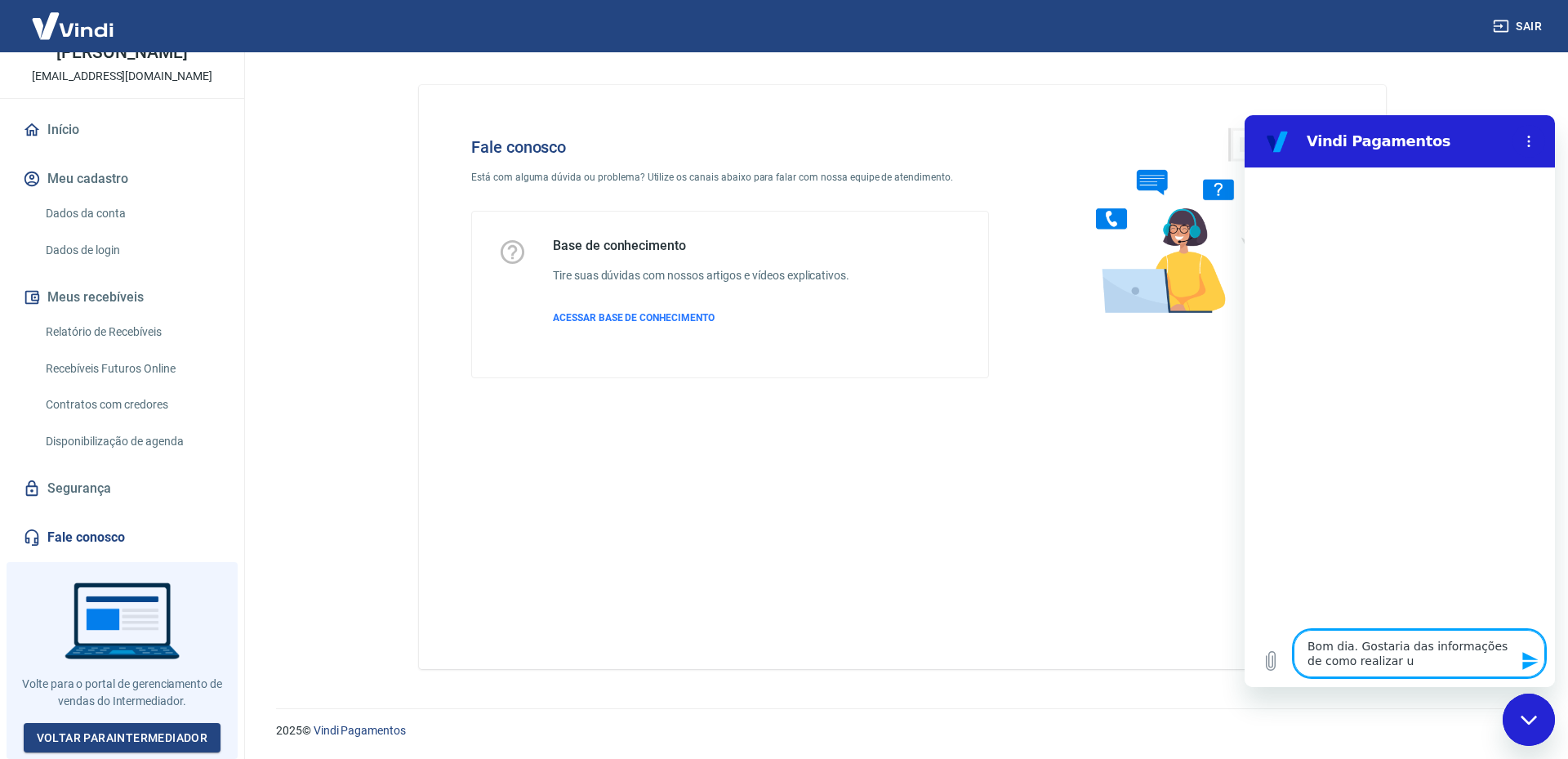
type textarea "x"
type textarea "Bom dia. Gostaria das informações de como realizar um"
type textarea "x"
type textarea "Bom dia. Gostaria das informações de como realizar um e"
type textarea "x"
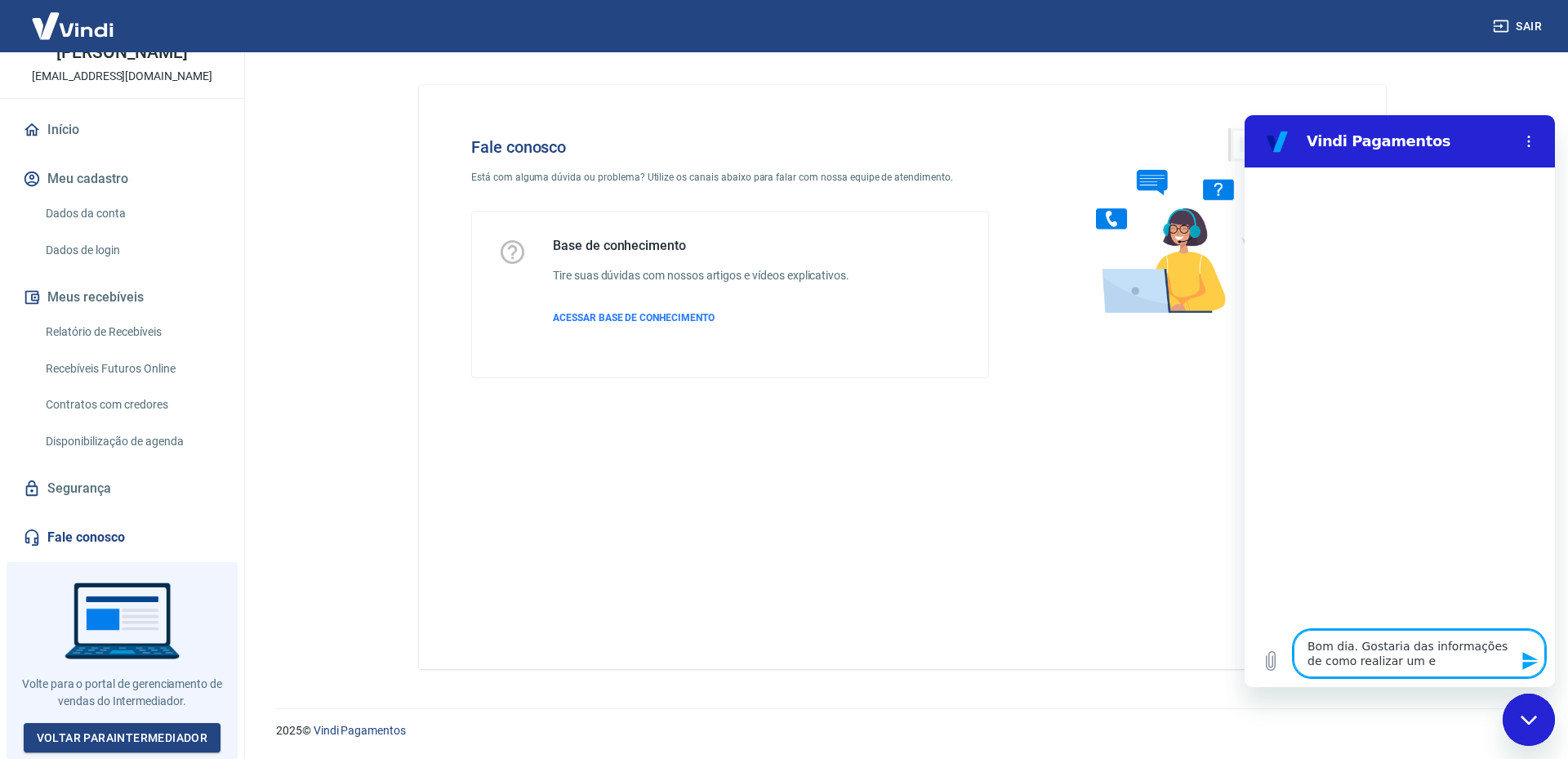
type textarea "Bom dia. Gostaria das informações de como realizar um es"
type textarea "x"
type textarea "Bom dia. Gostaria das informações de como realizar um est"
type textarea "x"
type textarea "Bom dia. Gostaria das informações de como realizar um esto"
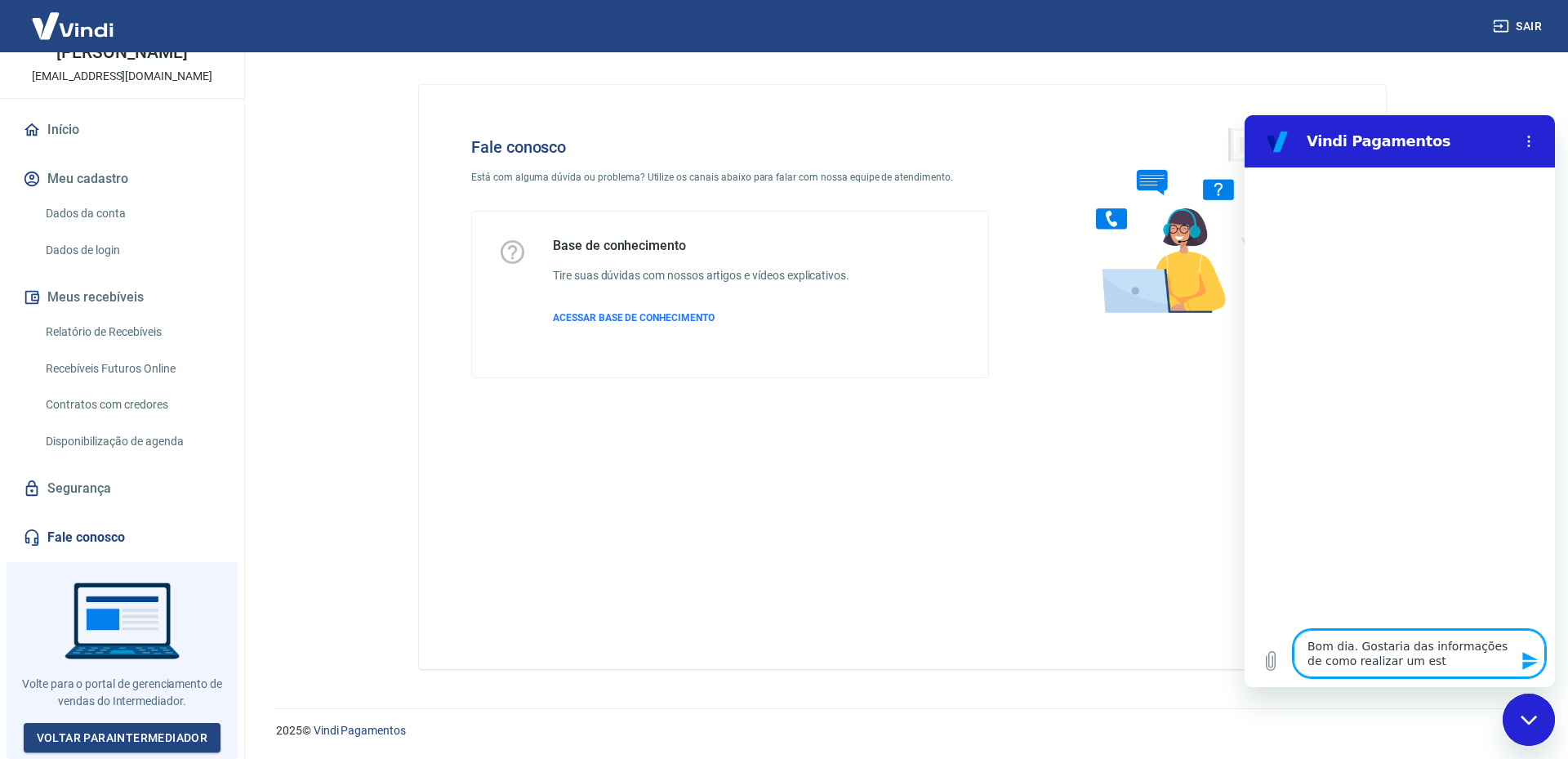
type textarea "x"
type textarea "Bom dia. Gostaria das informações de como realizar um estor"
type textarea "x"
type textarea "Bom dia. Gostaria das informações de como realizar um estorn"
type textarea "x"
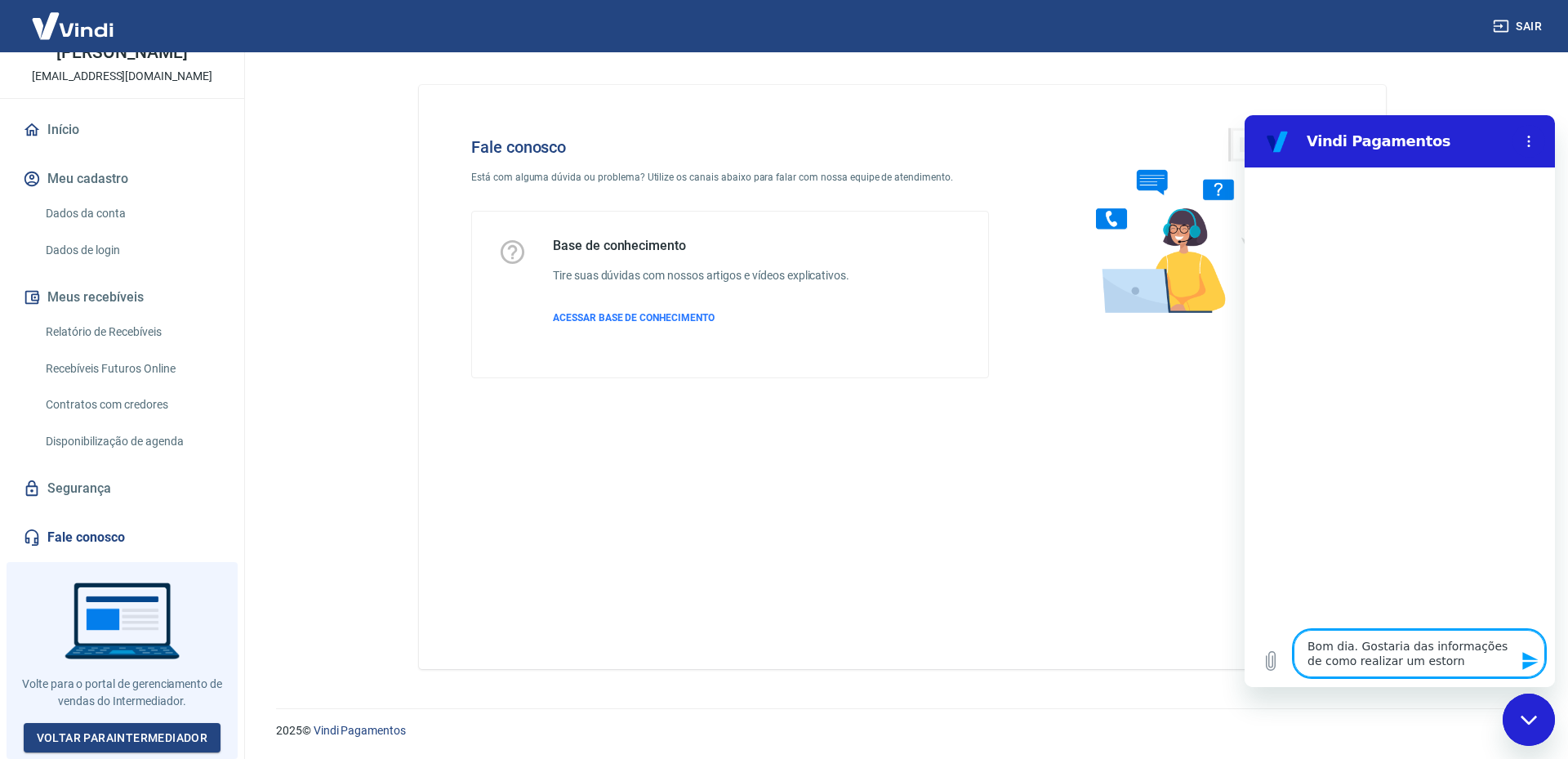
type textarea "Bom dia. Gostaria das informações de como realizar um estorno"
type textarea "x"
type textarea "Bom dia. Gostaria das informações de como realizar um estorno"
type textarea "x"
type textarea "Bom dia. Gostaria das informações de como realizar um estorno d"
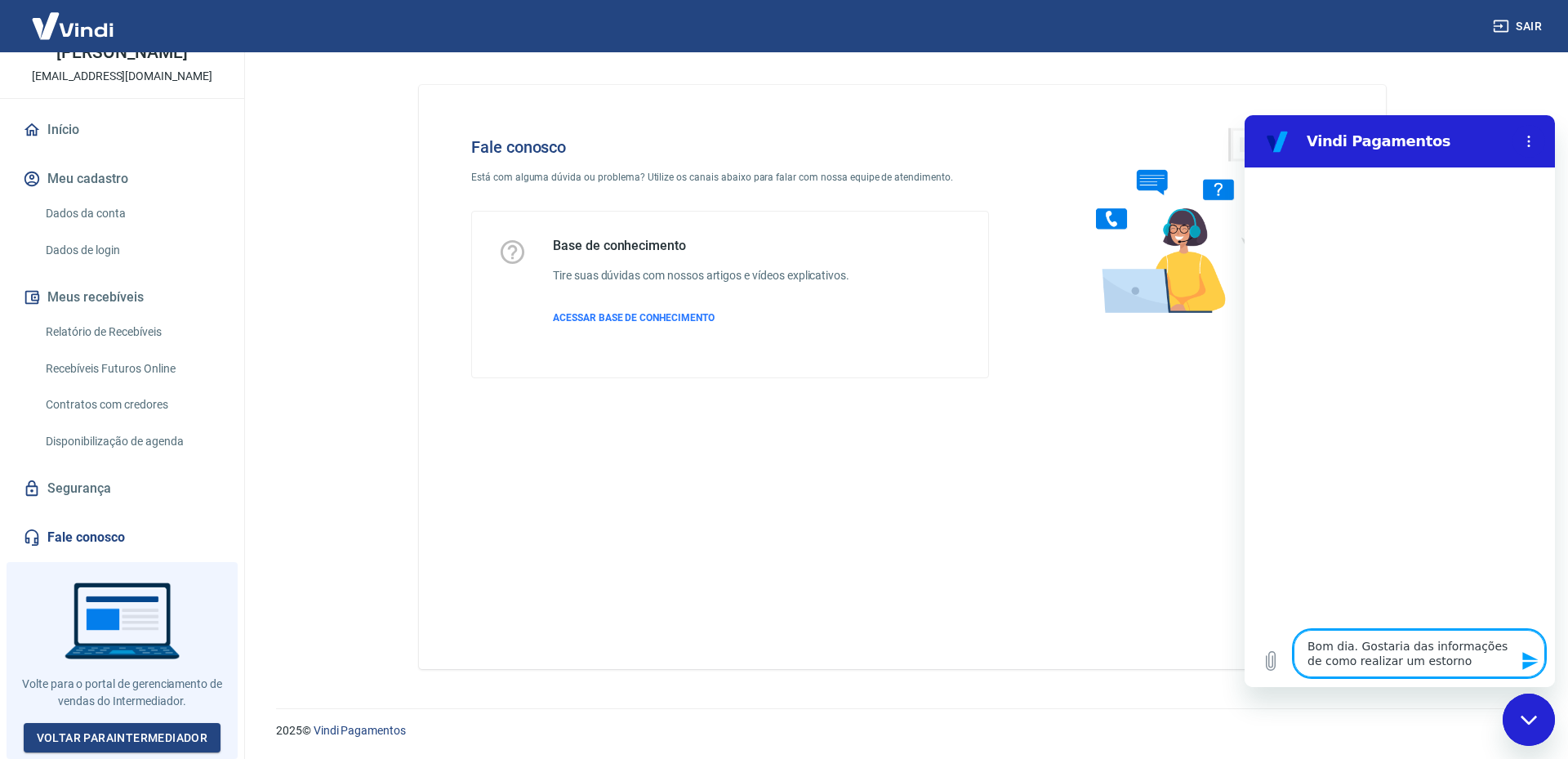
type textarea "x"
type textarea "Bom dia. Gostaria das informações de como realizar um estorno de"
type textarea "x"
type textarea "Bom dia. Gostaria das informações de como realizar um estorno de"
type textarea "x"
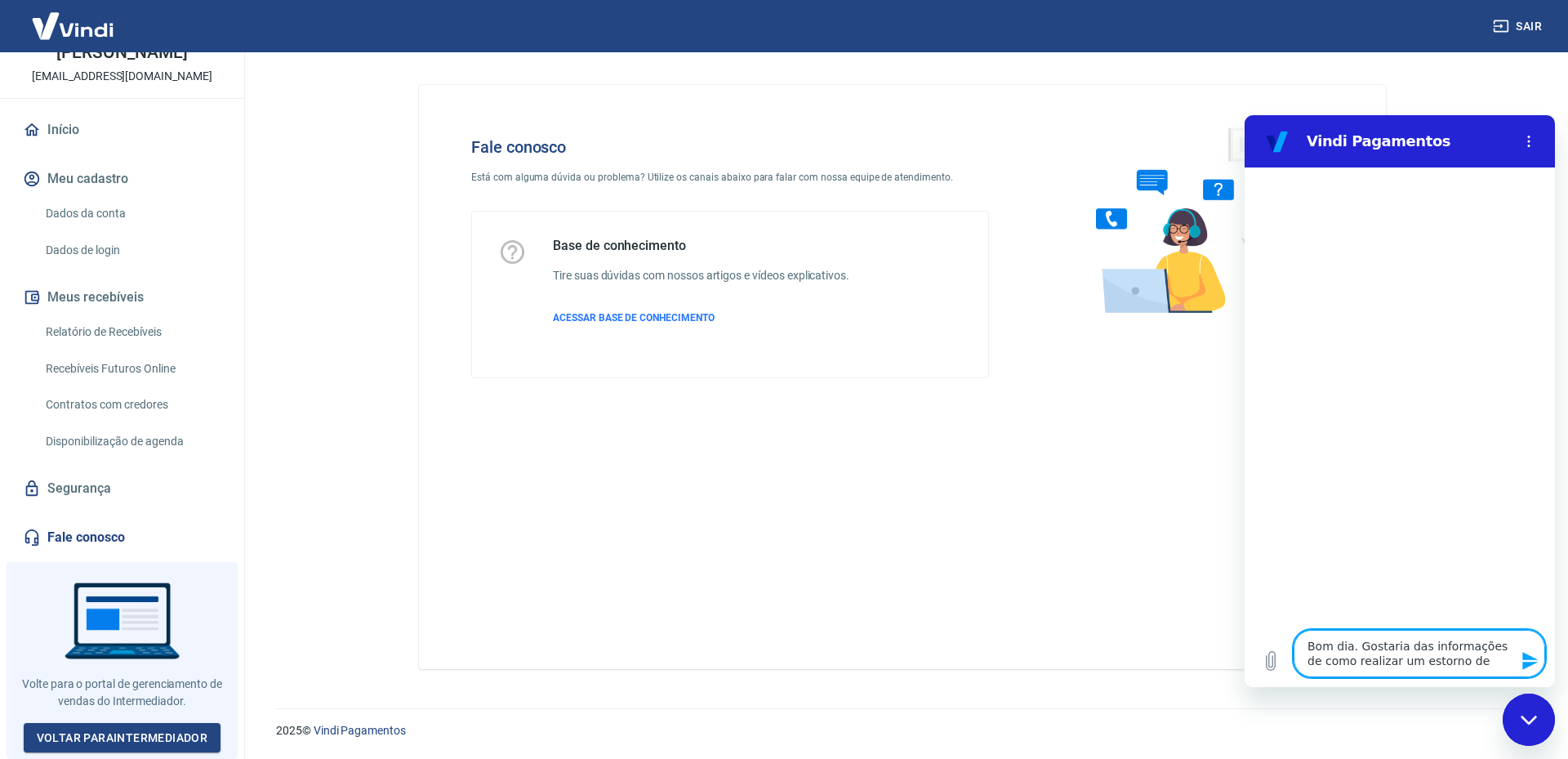
type textarea "Bom dia. Gostaria das informações de como realizar um estorno de u"
type textarea "x"
type textarea "Bom dia. Gostaria das informações de como realizar um estorno de um"
type textarea "x"
type textarea "Bom dia. Gostaria das informações de como realizar um estorno de um"
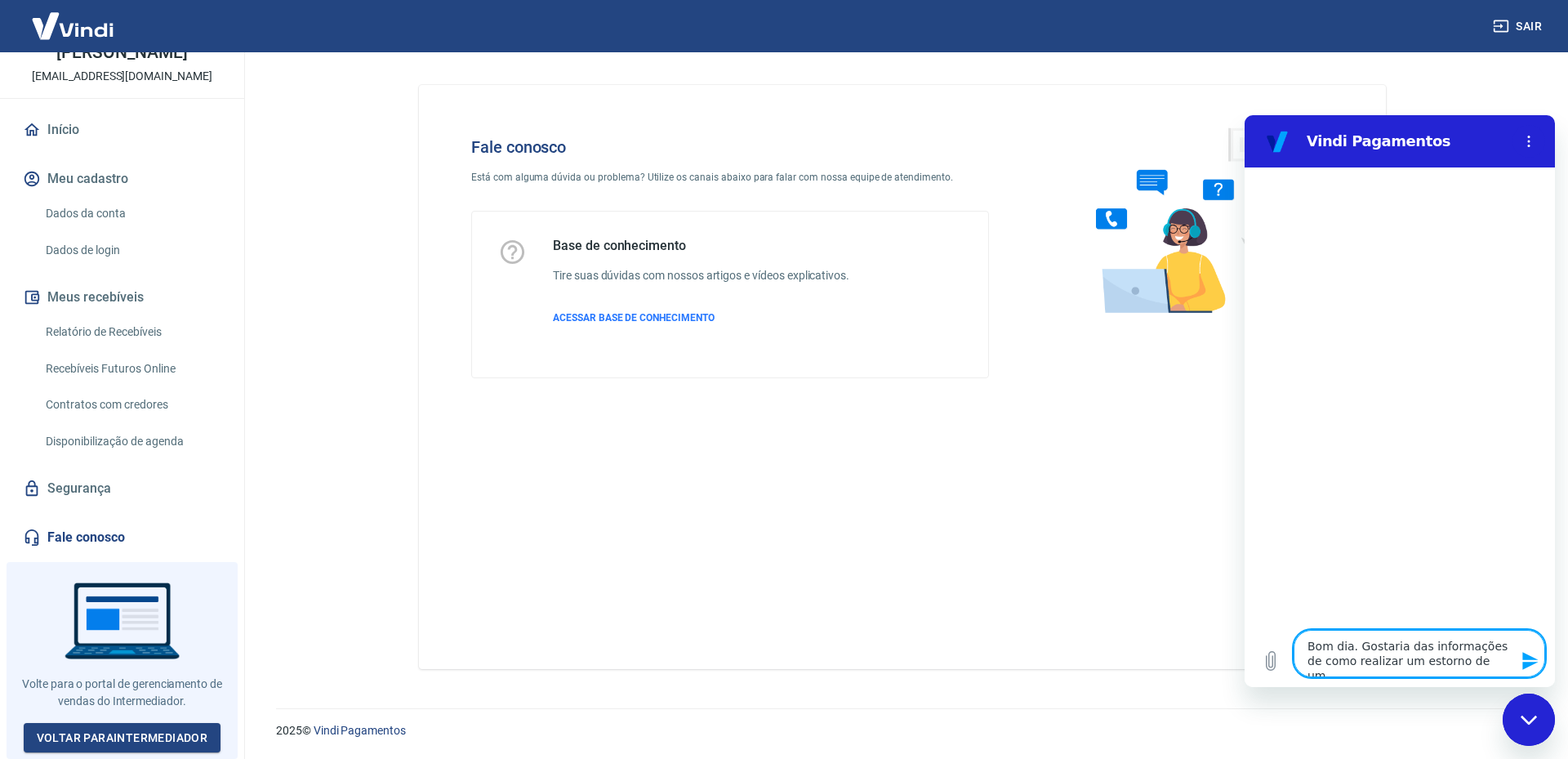
type textarea "x"
type textarea "Bom dia. Gostaria das informações de como realizar um estorno de um p"
type textarea "x"
type textarea "Bom dia. Gostaria das informações de como realizar um estorno de um pa"
type textarea "x"
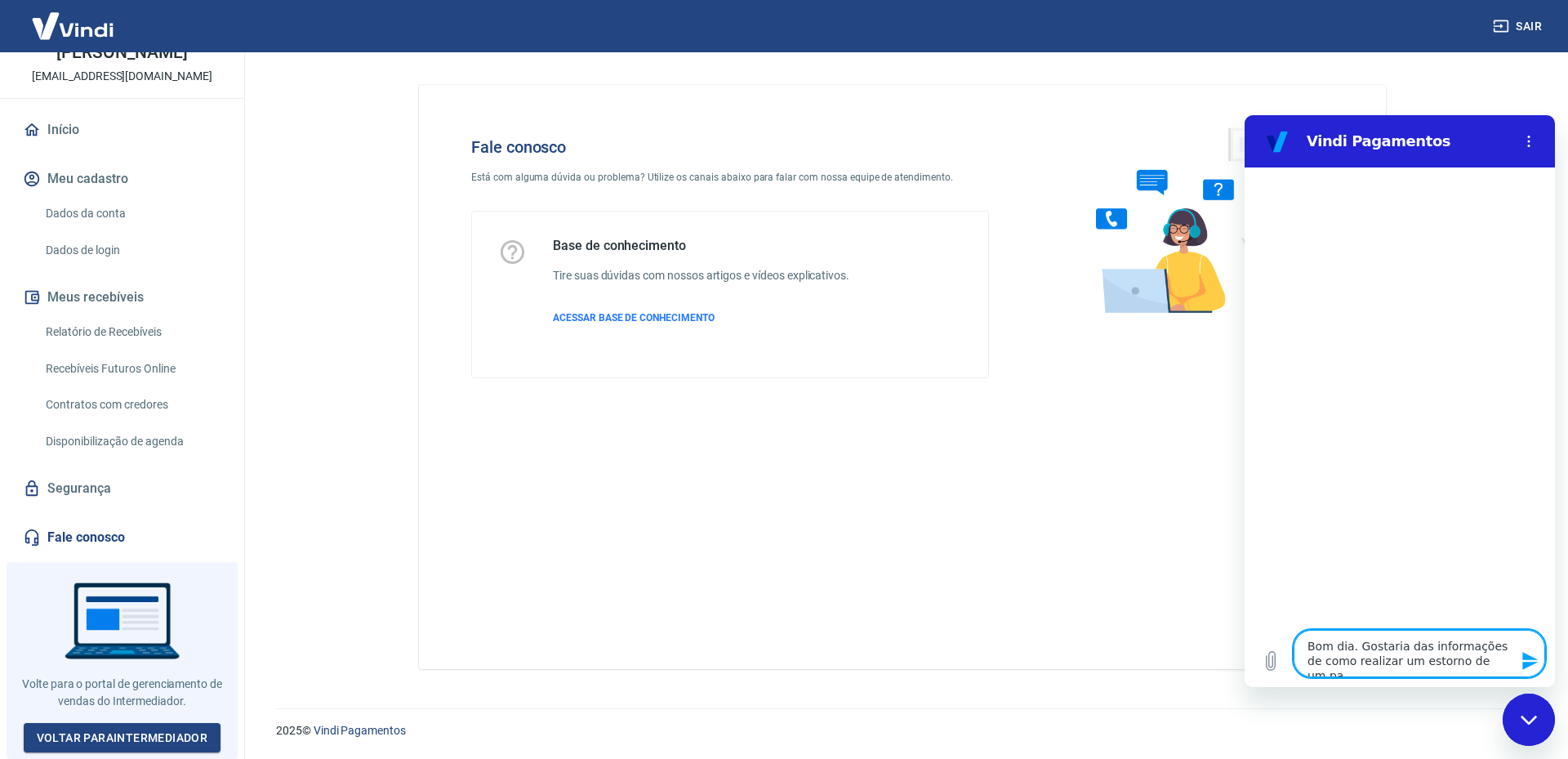
type textarea "Bom dia. Gostaria das informações de como realizar um estorno de um pag"
type textarea "x"
type textarea "Bom dia. Gostaria das informações de como realizar um estorno de um paga"
type textarea "x"
type textarea "Bom dia. Gostaria das informações de como realizar um estorno de um pagam"
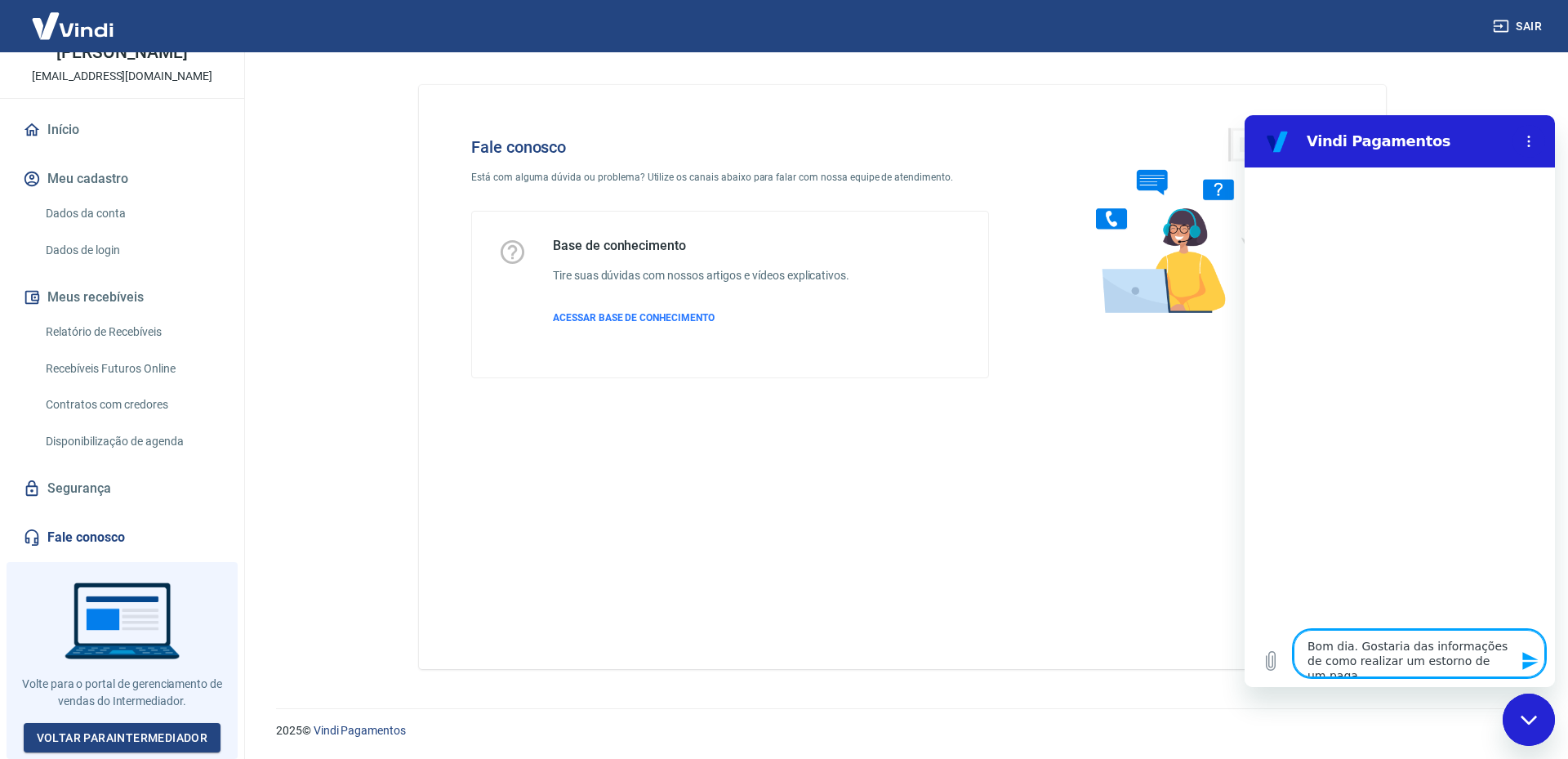
type textarea "x"
type textarea "Bom dia. Gostaria das informações de como realizar um estorno de um pagame"
type textarea "x"
type textarea "Bom dia. Gostaria das informações de como realizar um estorno de um pagamen"
type textarea "x"
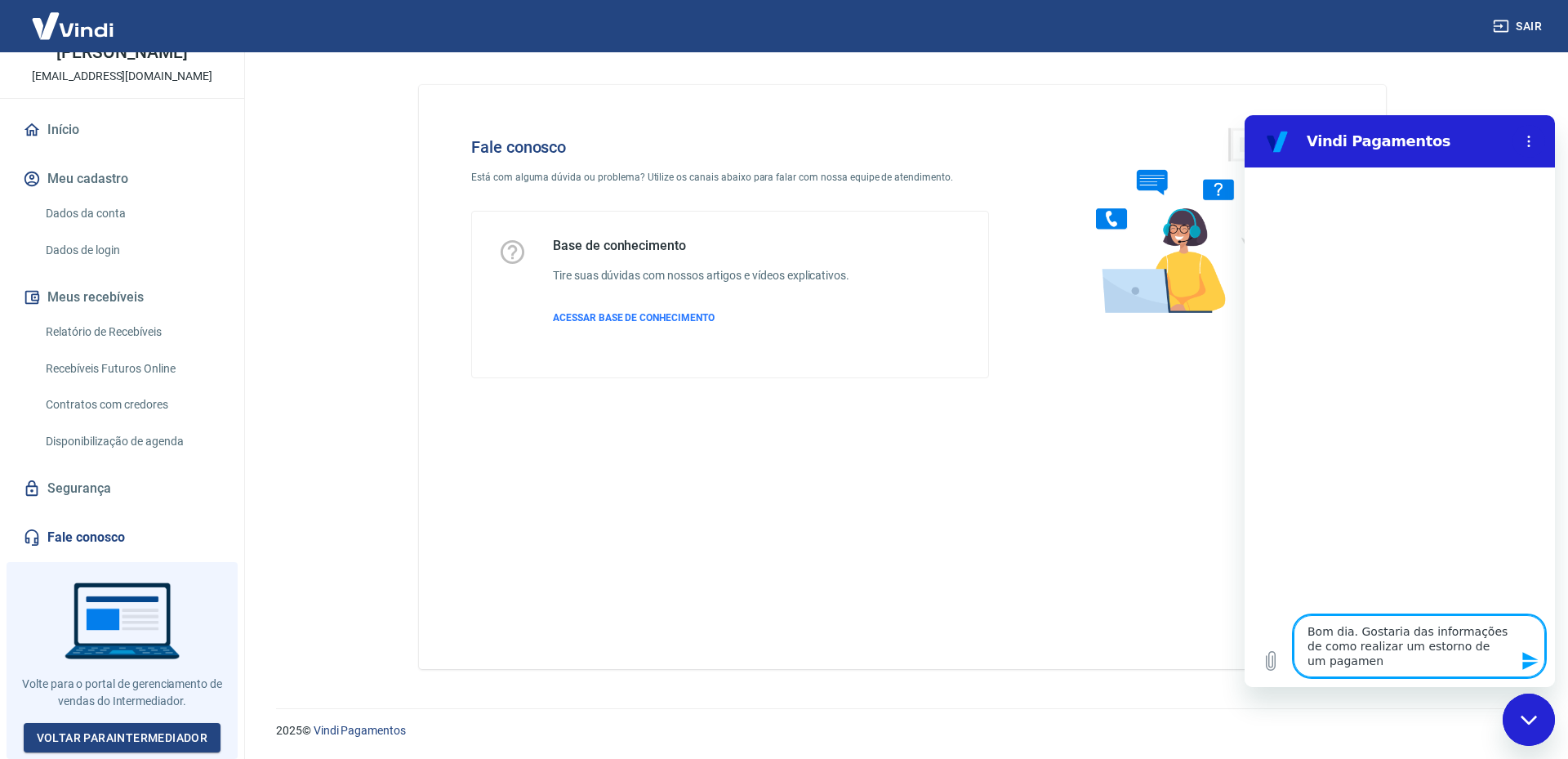
type textarea "Bom dia. Gostaria das informações de como realizar um estorno de um pagament"
type textarea "x"
type textarea "Bom dia. Gostaria das informações de como realizar um estorno de um pagamento"
type textarea "x"
type textarea "Bom dia. Gostaria das informações de como realizar um estorno de um pagamento"
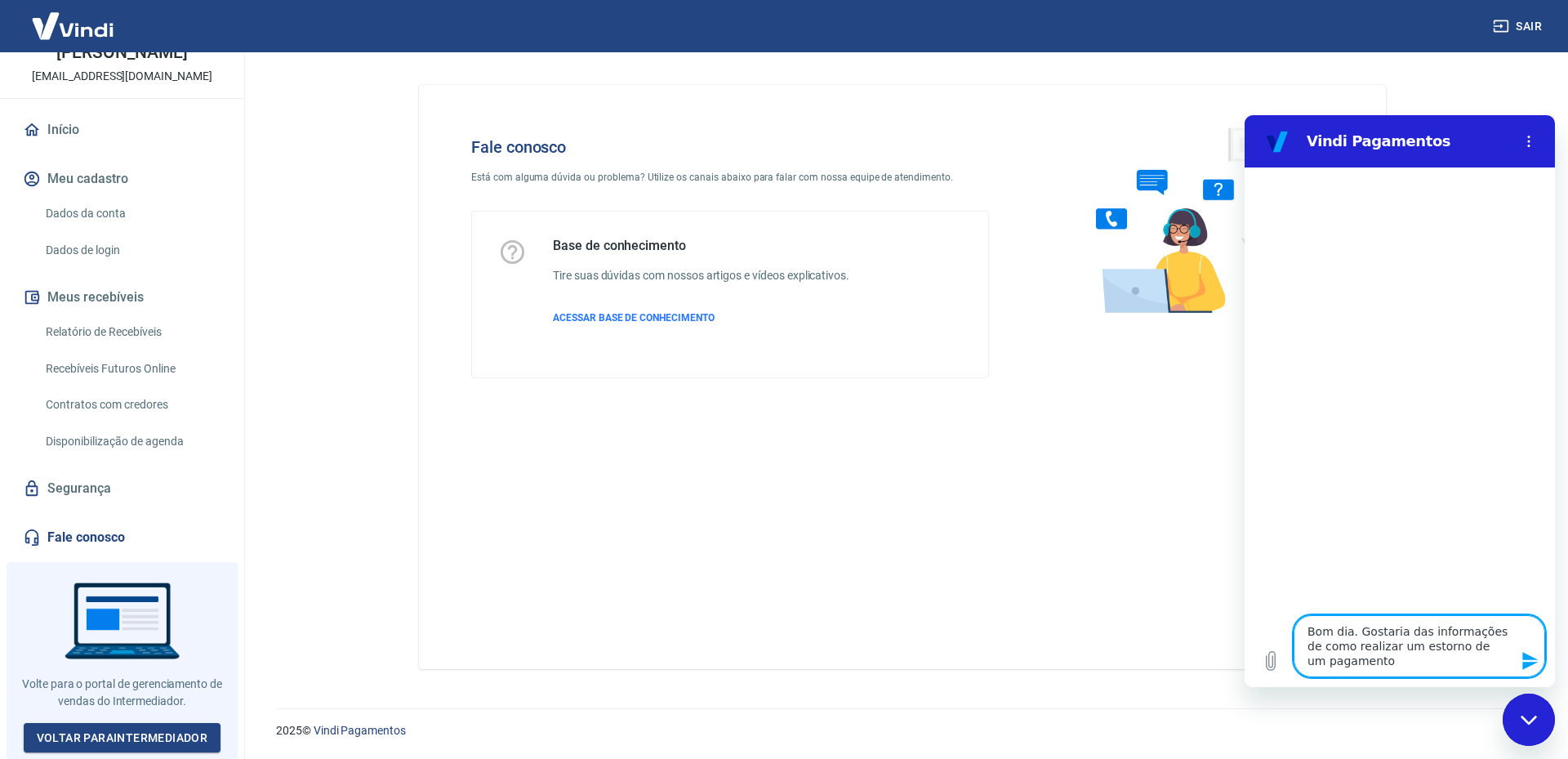
type textarea "x"
type textarea "Bom dia. Gostaria das informações de como realizar um estorno de um pagamento q"
type textarea "x"
type textarea "Bom dia. Gostaria das informações de como realizar um estorno de um pagamento qu"
type textarea "x"
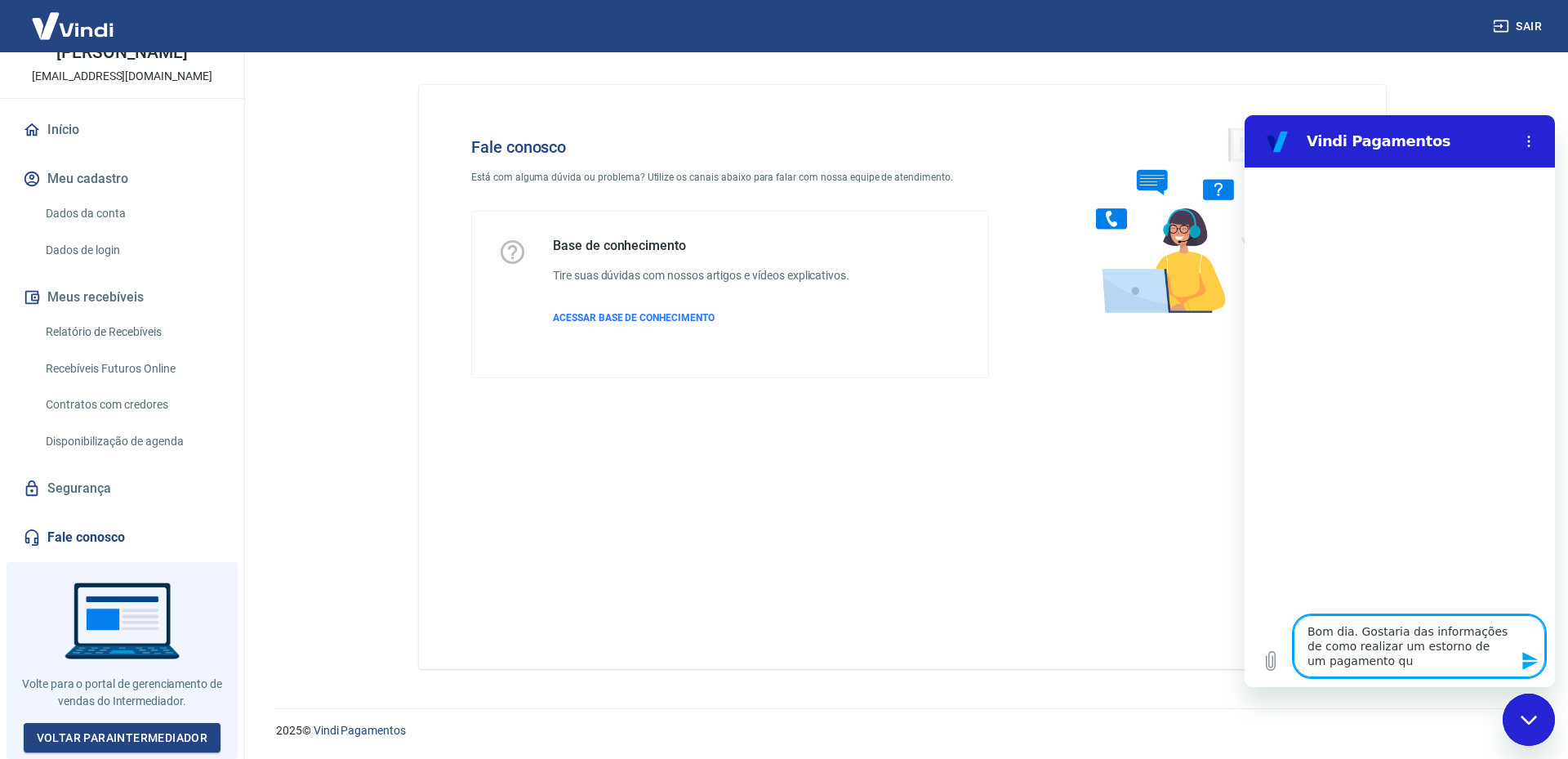
type textarea "Bom dia. Gostaria das informações de como realizar um estorno de um pagamento q…"
type textarea "x"
type textarea "Bom dia. Gostaria das informações de como realizar um estorno de um pagamento q…"
type textarea "x"
type textarea "Bom dia. Gostaria das informações de como realizar um estorno de um pagamento q…"
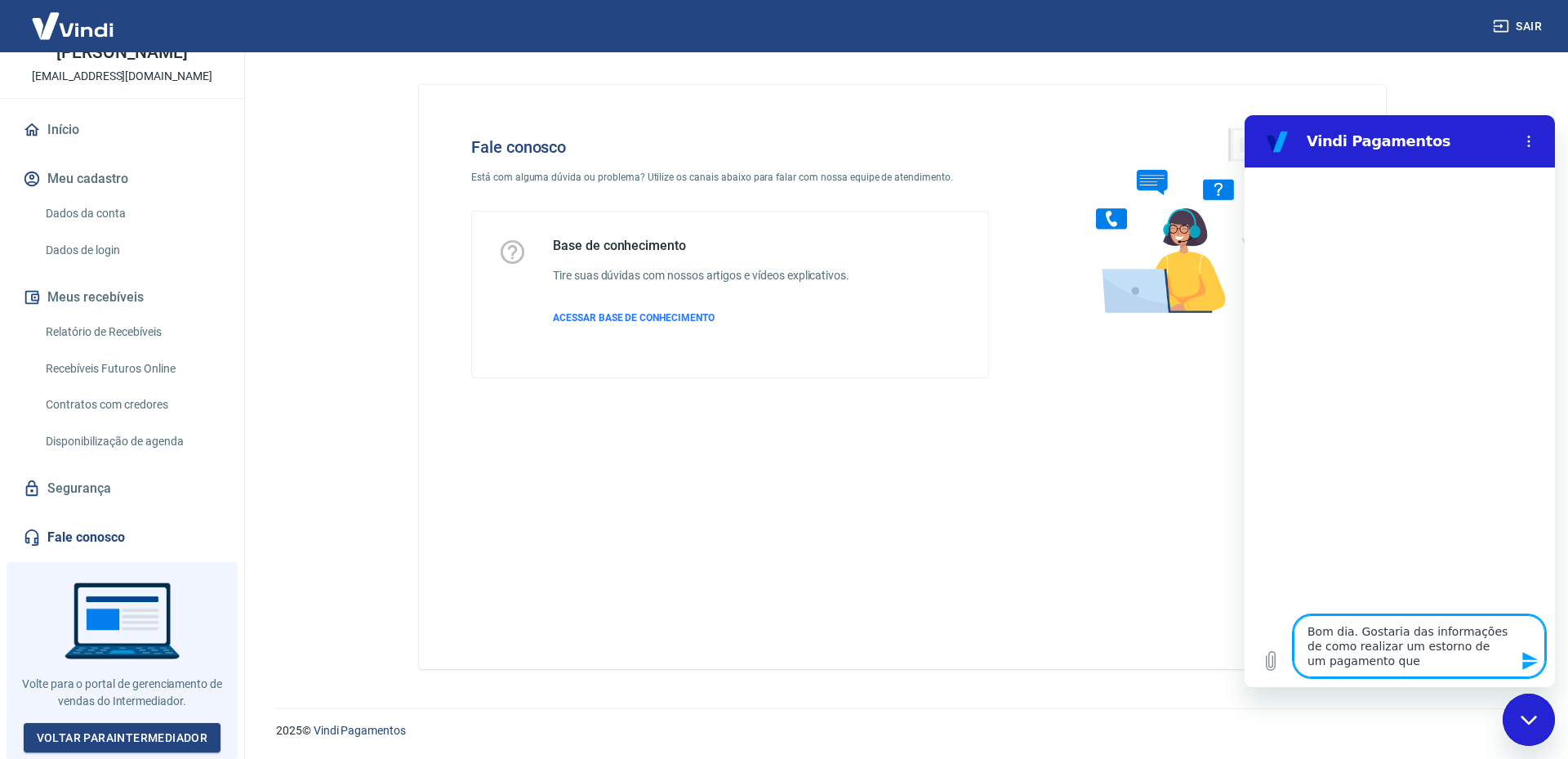
type textarea "x"
type textarea "Bom dia. Gostaria das informações de como realizar um estorno de um pagamento q…"
type textarea "x"
type textarea "Bom dia. Gostaria das informações de como realizar um estorno de um pagamento q…"
type textarea "x"
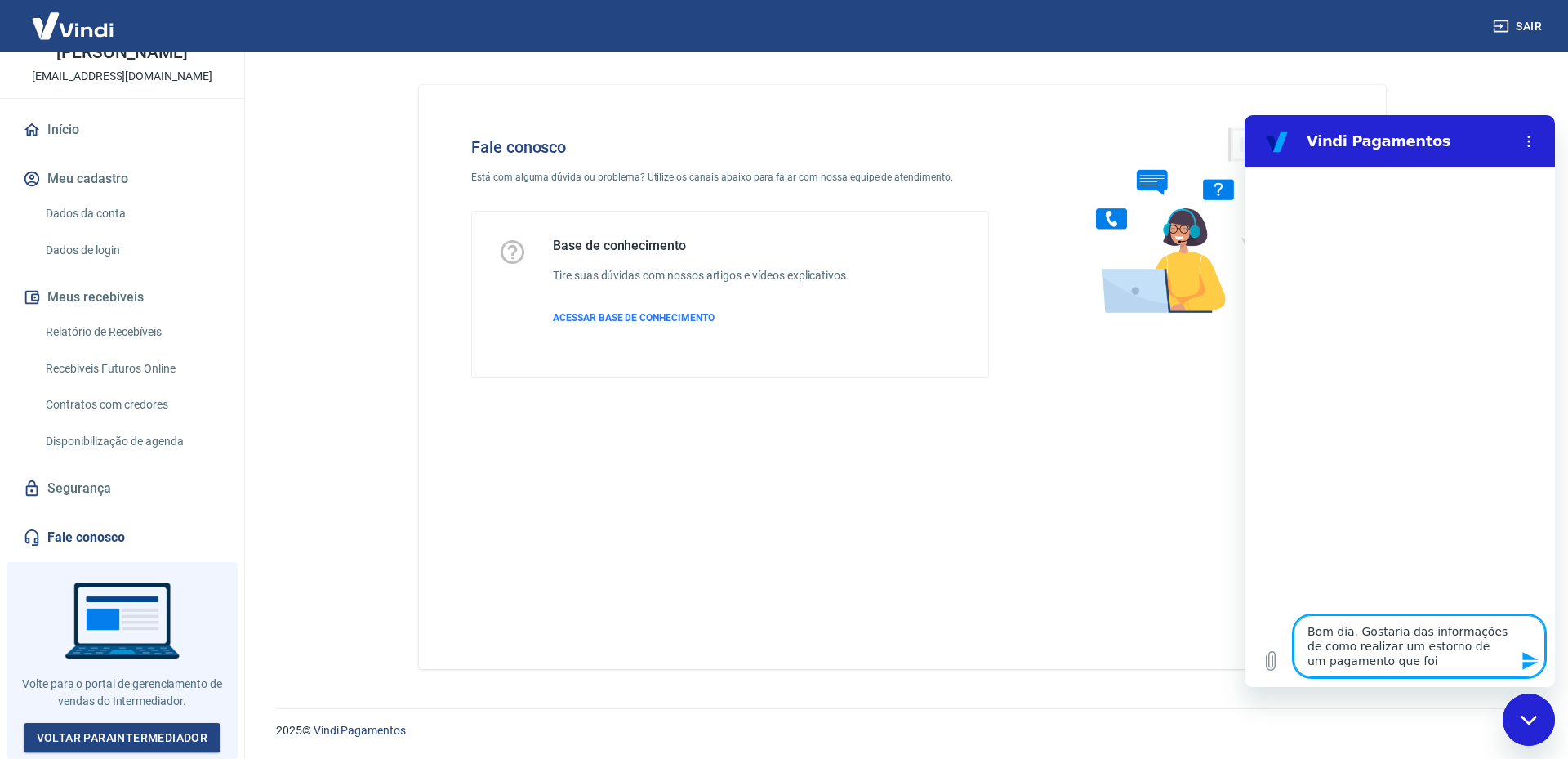
type textarea "Bom dia. Gostaria das informações de como realizar um estorno de um pagamento q…"
type textarea "x"
type textarea "Bom dia. Gostaria das informações de como realizar um estorno de um pagamento q…"
type textarea "x"
type textarea "Bom dia. Gostaria das informações de como realizar um estorno de um pagamento q…"
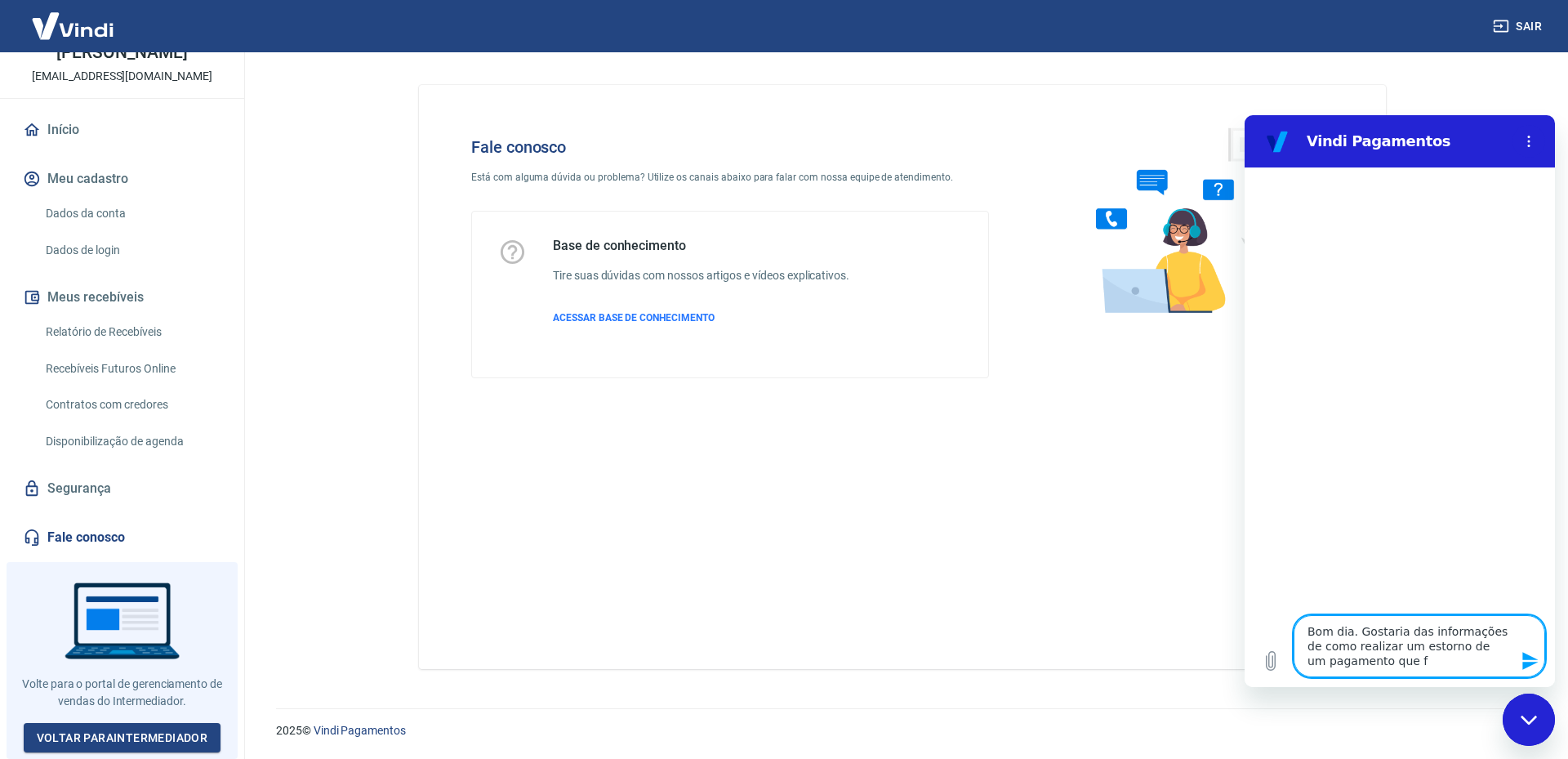
type textarea "x"
type textarea "Bom dia. Gostaria das informações de como realizar um estorno de um pagamento q…"
type textarea "x"
type textarea "Bom dia. Gostaria das informações de como realizar um estorno de um pagamento qu"
type textarea "x"
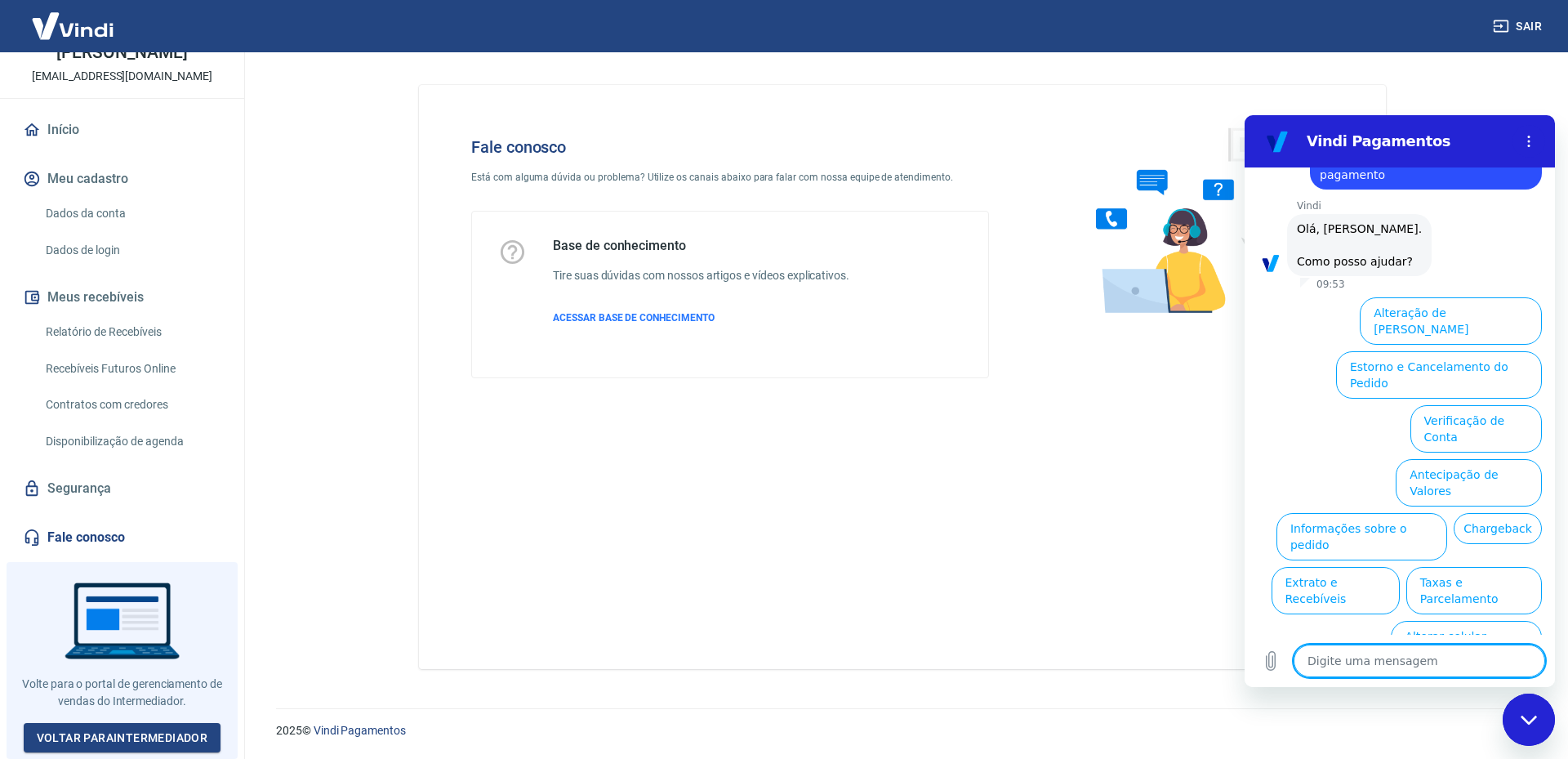
scroll to position [71, 0]
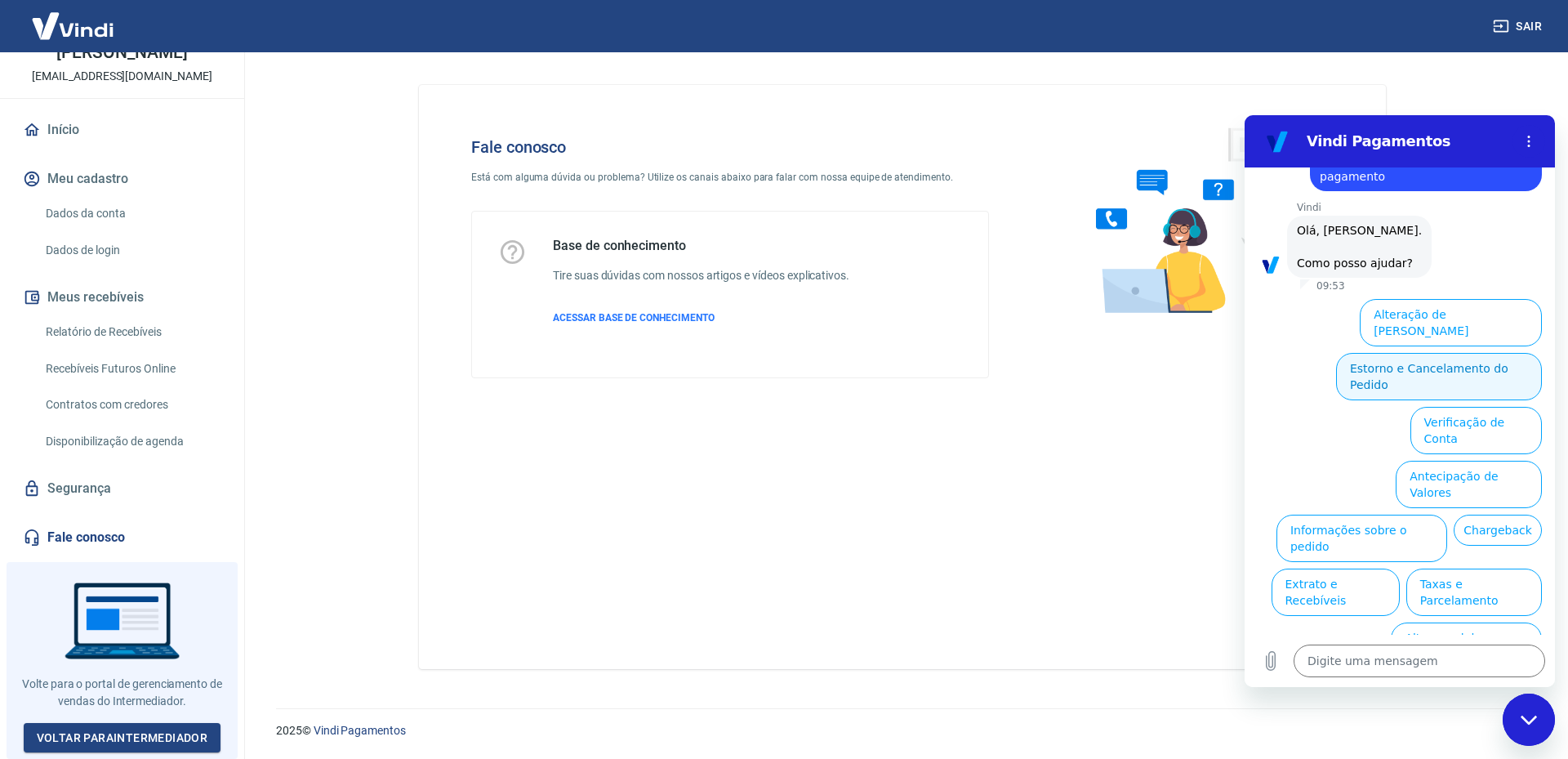
click at [1387, 353] on button "Estorno e Cancelamento do Pedido" at bounding box center [1438, 376] width 206 height 47
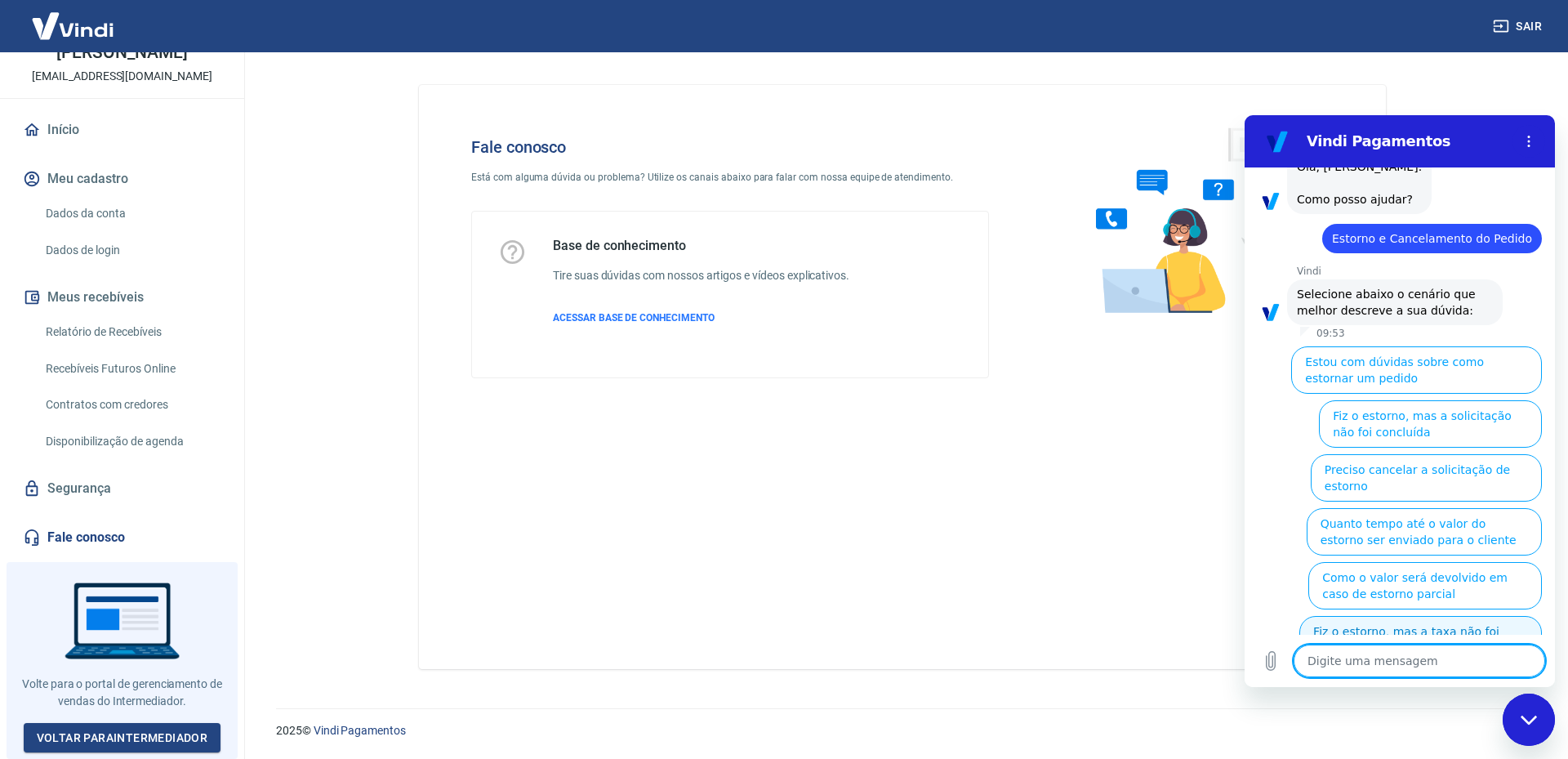
scroll to position [133, 0]
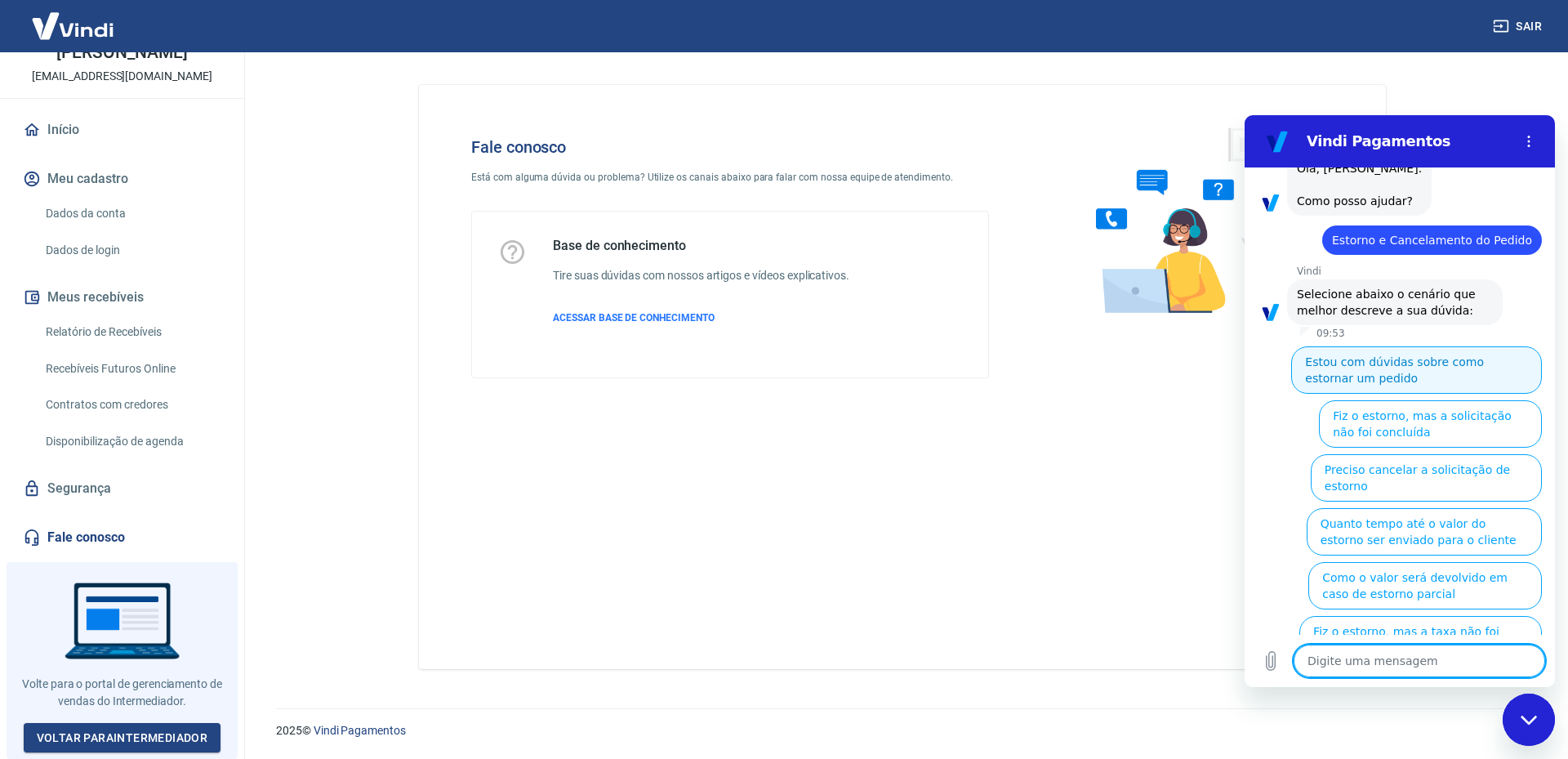
click at [1350, 357] on button "Estou com dúvidas sobre como estornar um pedido" at bounding box center [1415, 370] width 251 height 47
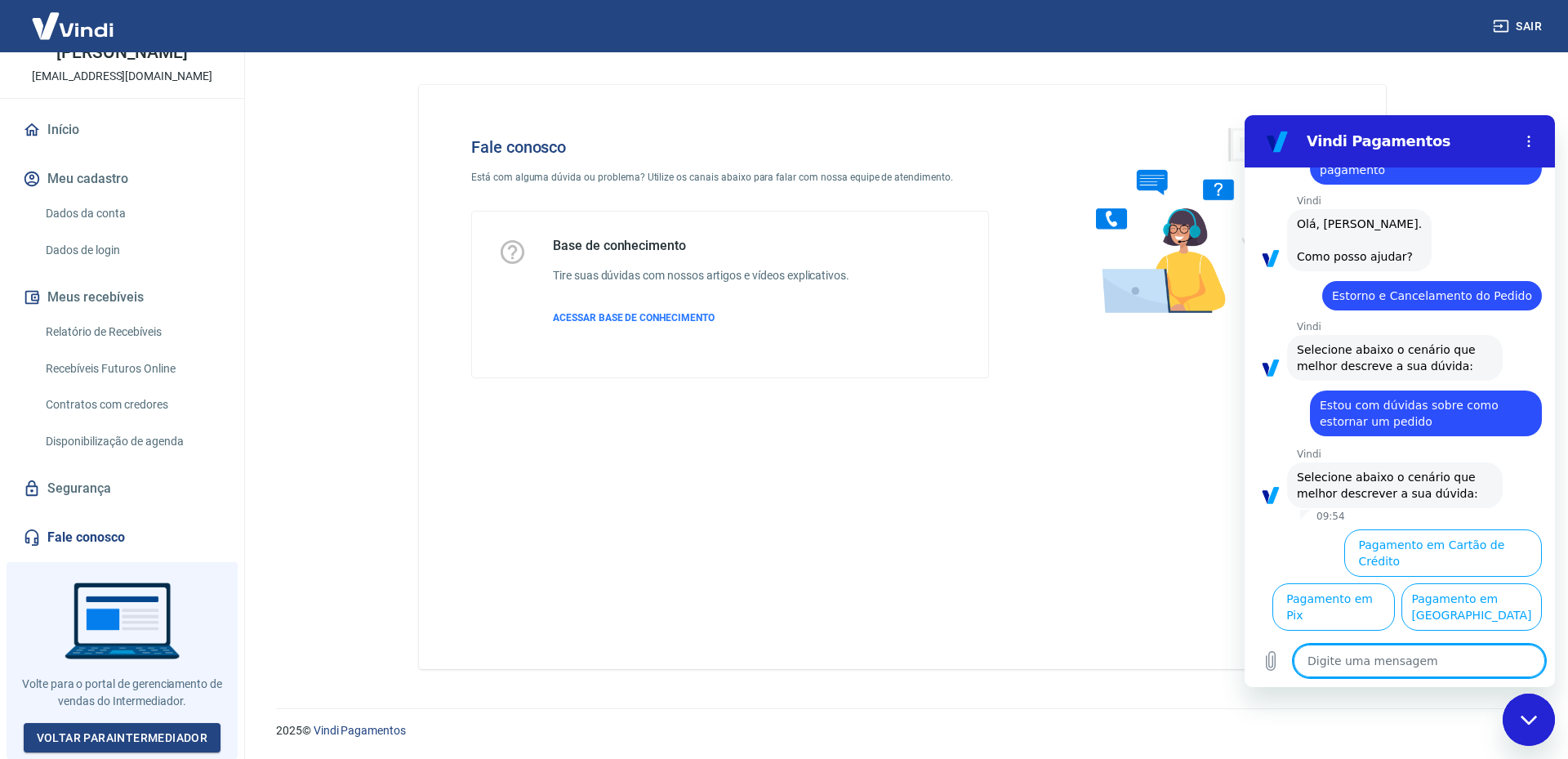
scroll to position [81, 0]
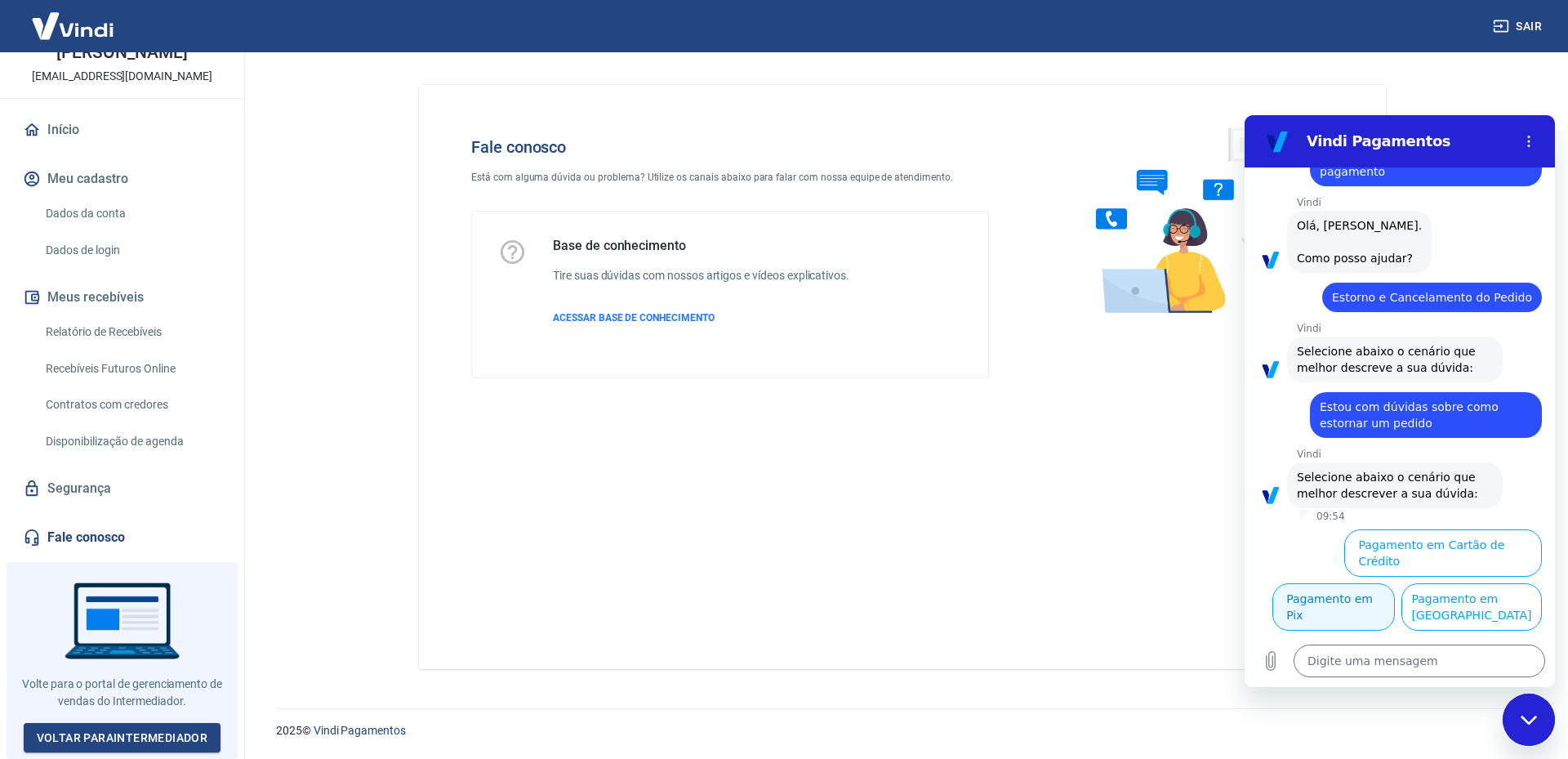
click at [1395, 583] on button "Pagamento em Pix" at bounding box center [1333, 606] width 122 height 47
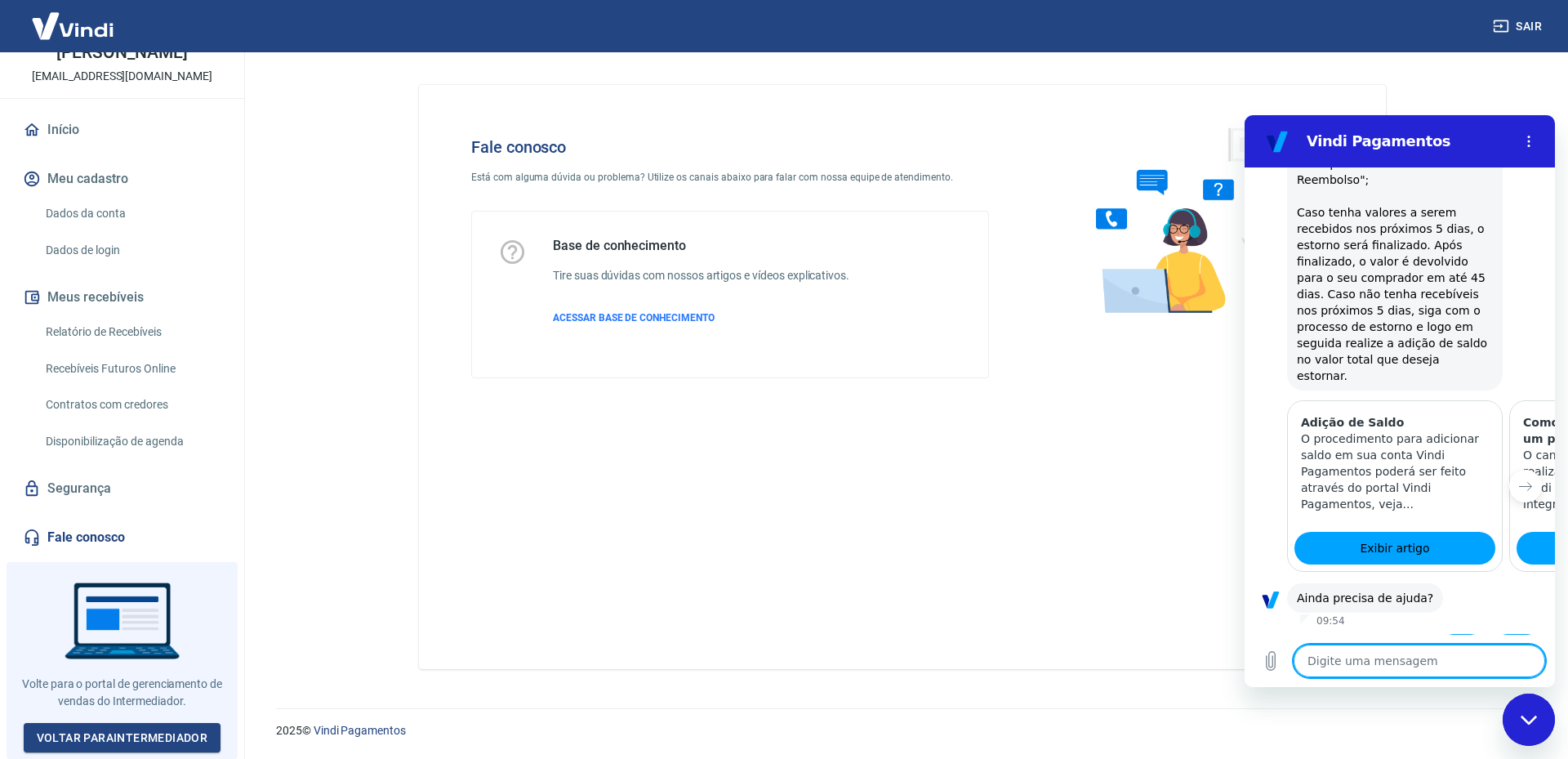
scroll to position [762, 0]
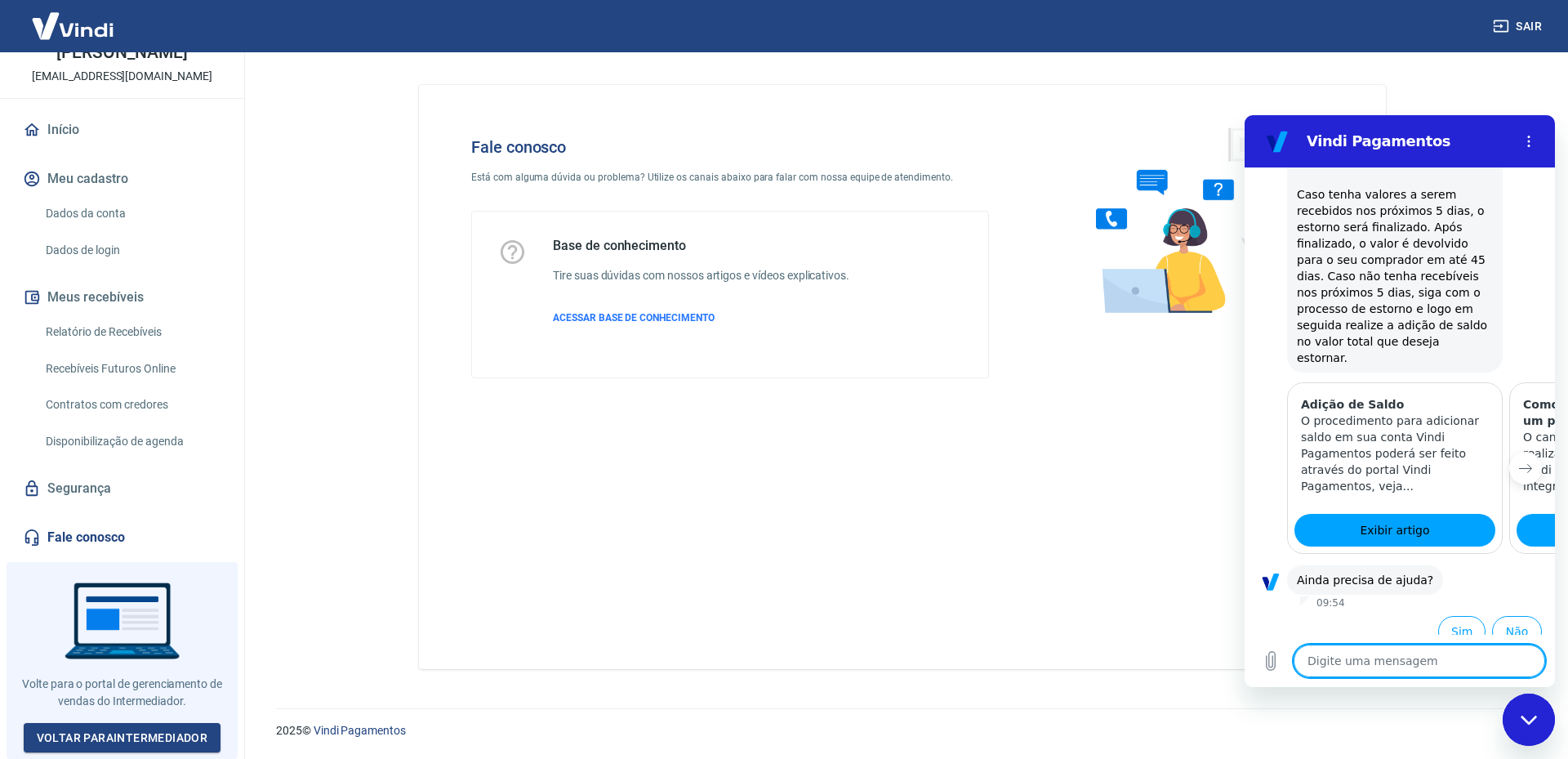
click at [1520, 465] on icon "Próximo item" at bounding box center [1526, 469] width 12 height 8
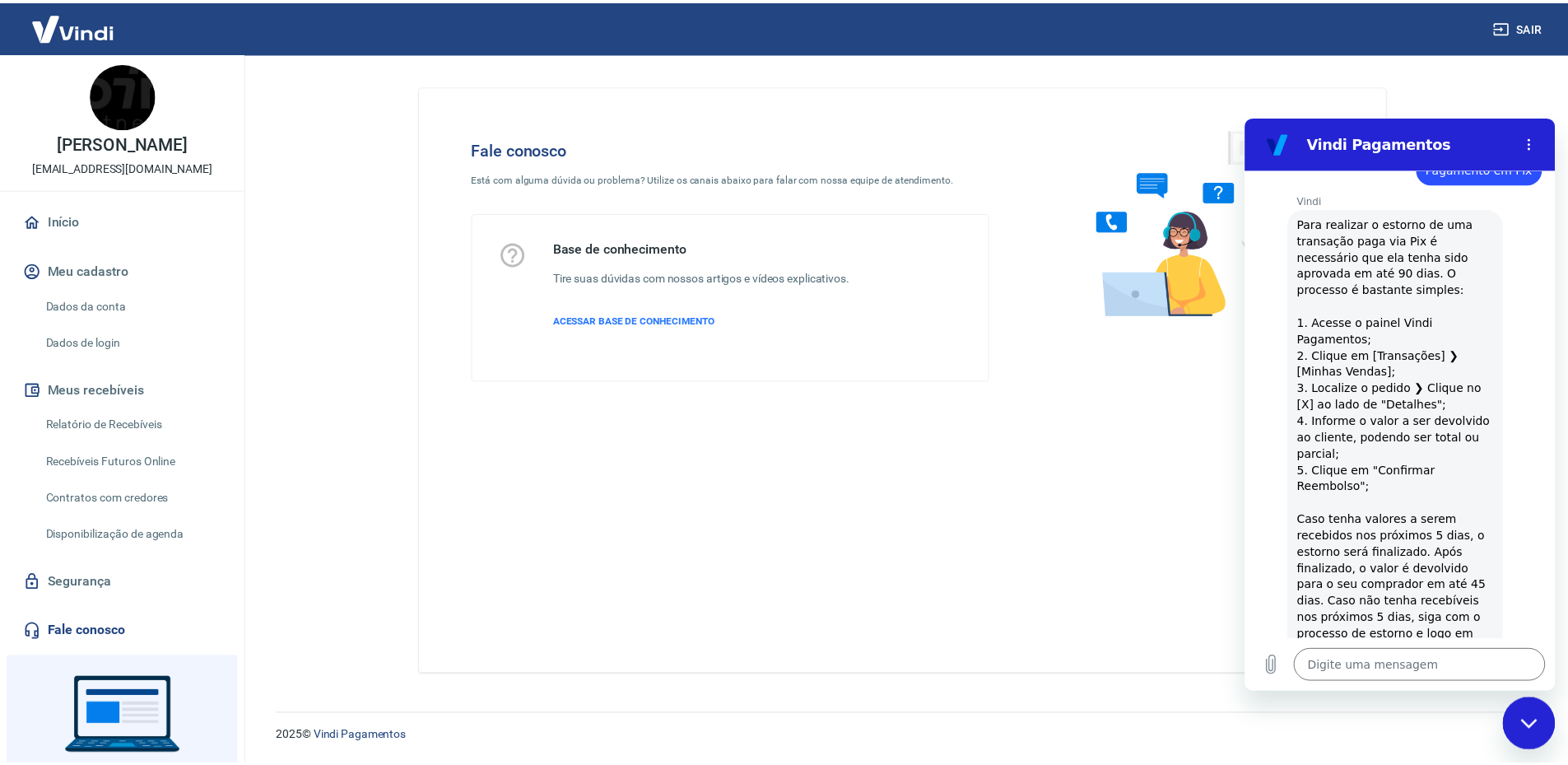
scroll to position [0, 0]
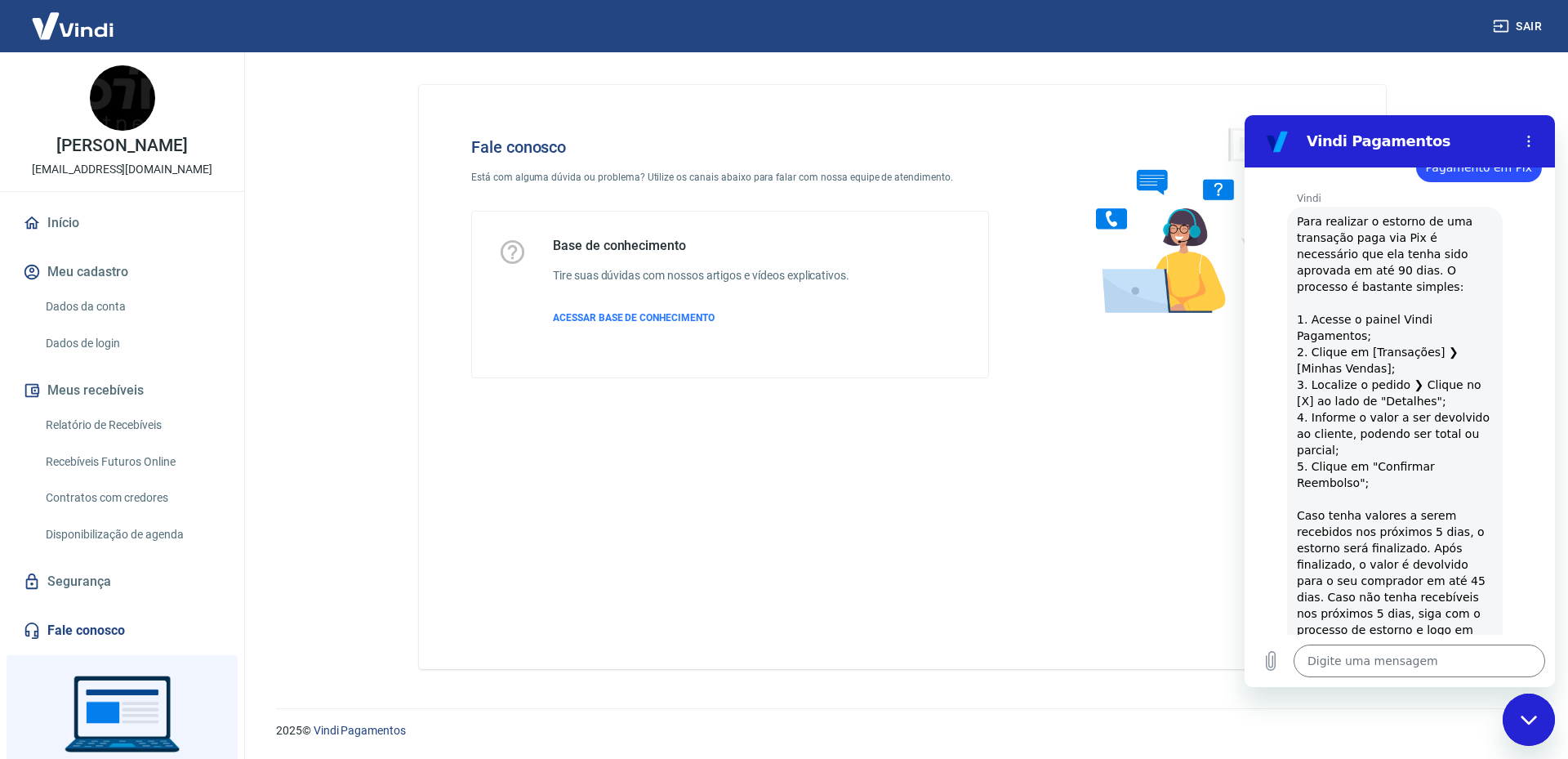
click at [94, 241] on link "Início" at bounding box center [122, 222] width 205 height 35
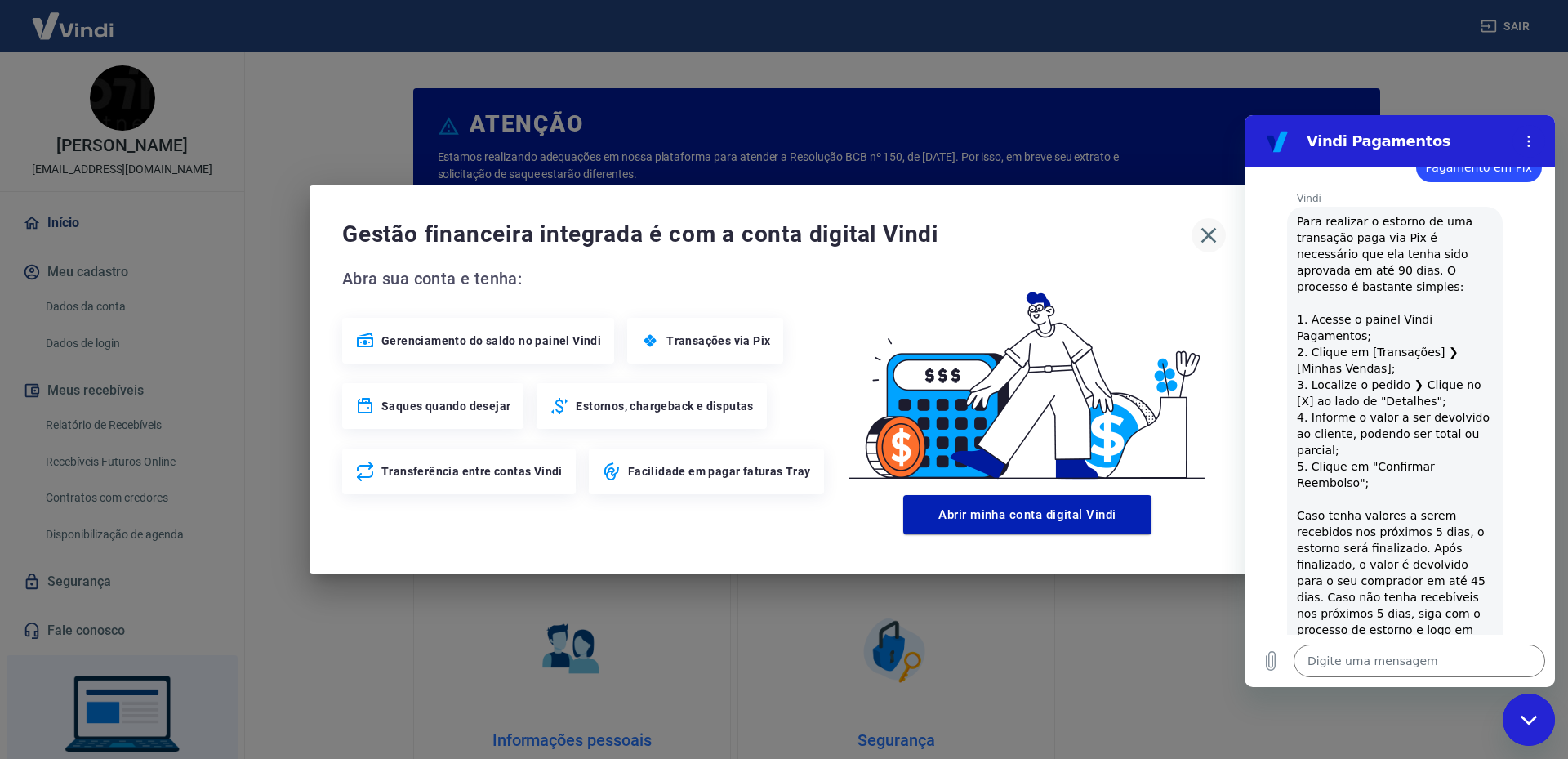
click at [1210, 231] on icon "button" at bounding box center [1208, 235] width 27 height 27
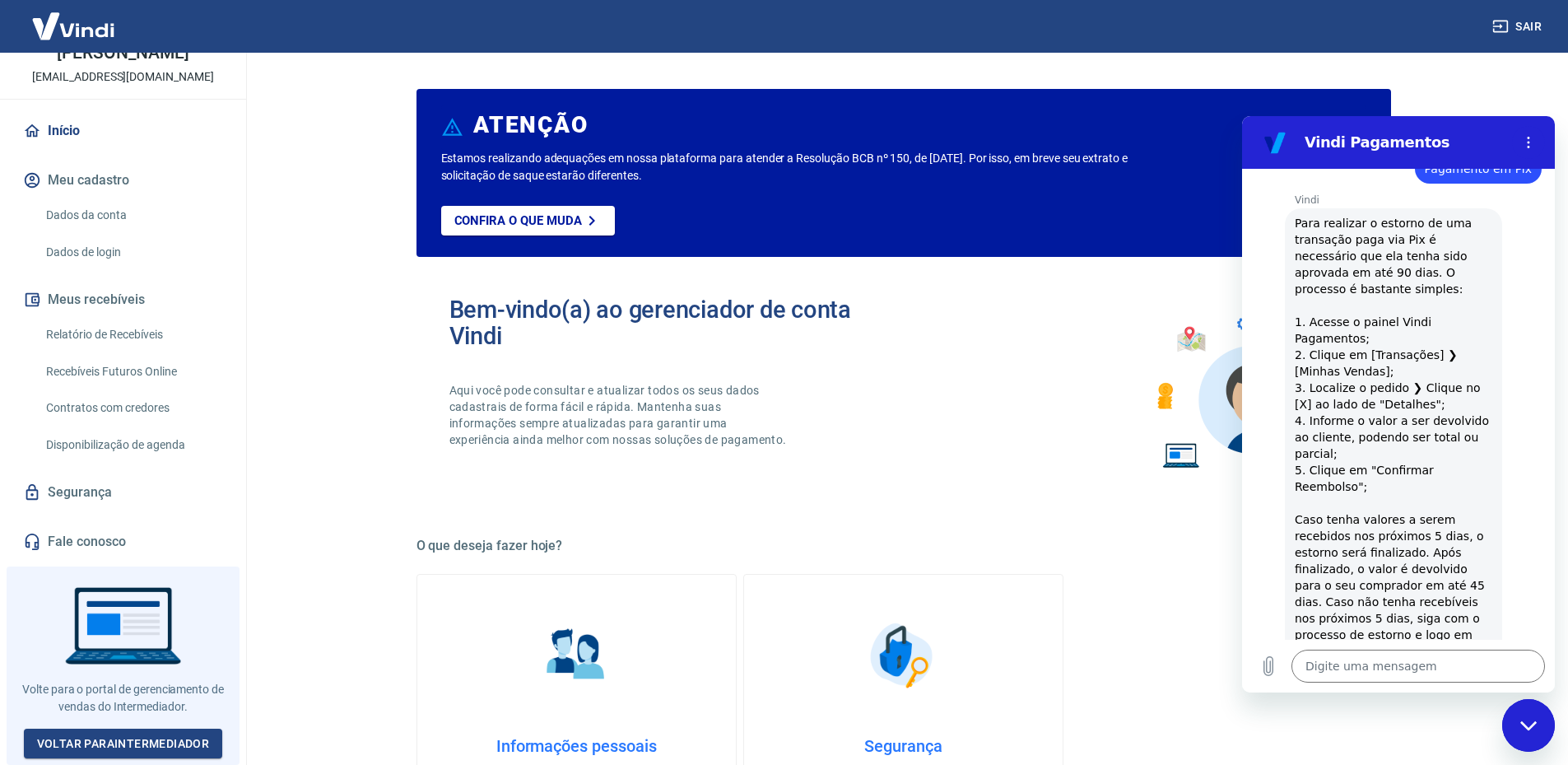
scroll to position [105, 0]
click at [118, 740] on link "Voltar para Intermediador" at bounding box center [123, 743] width 199 height 31
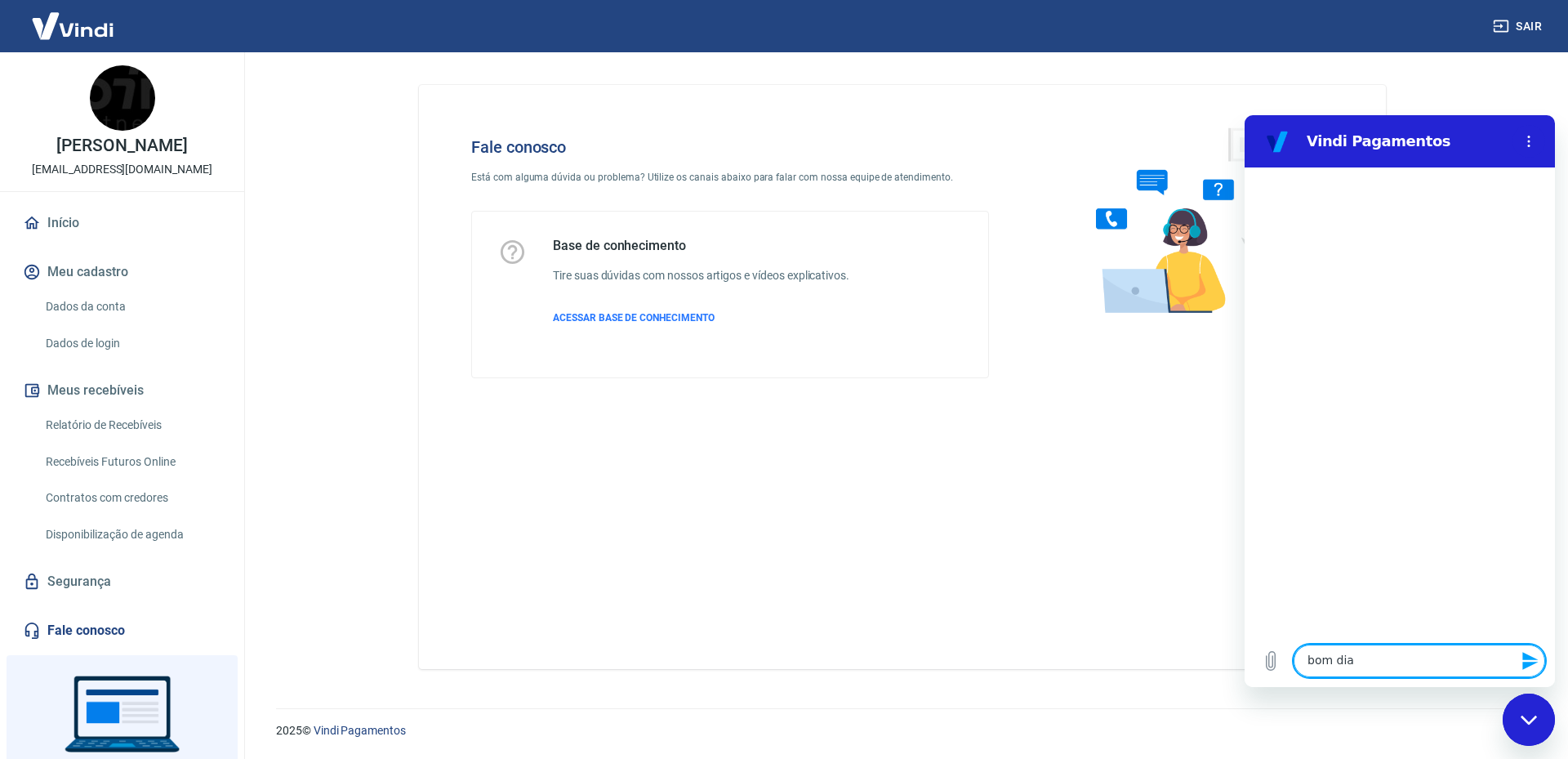
type textarea "bom dia"
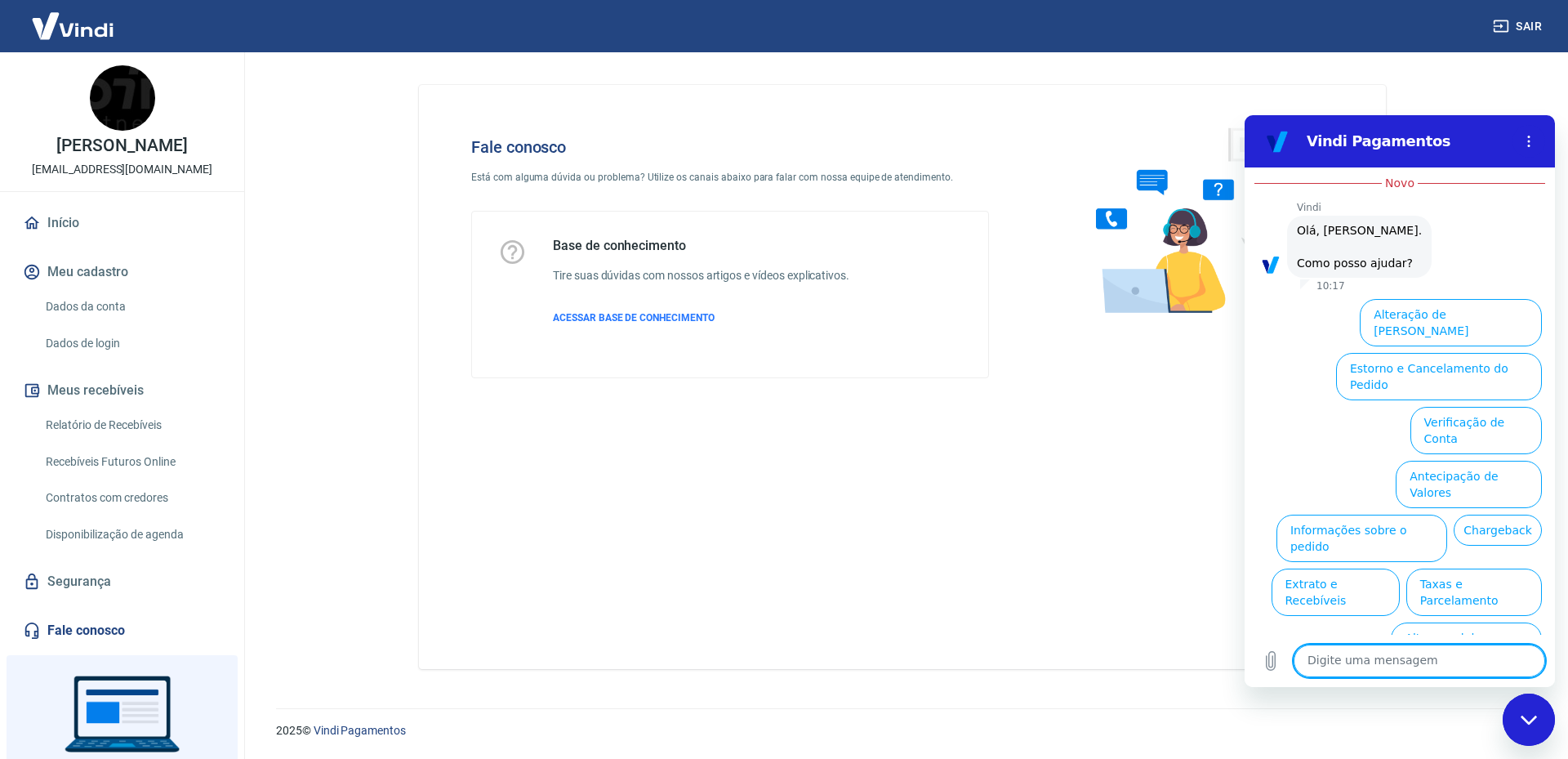
scroll to position [65, 0]
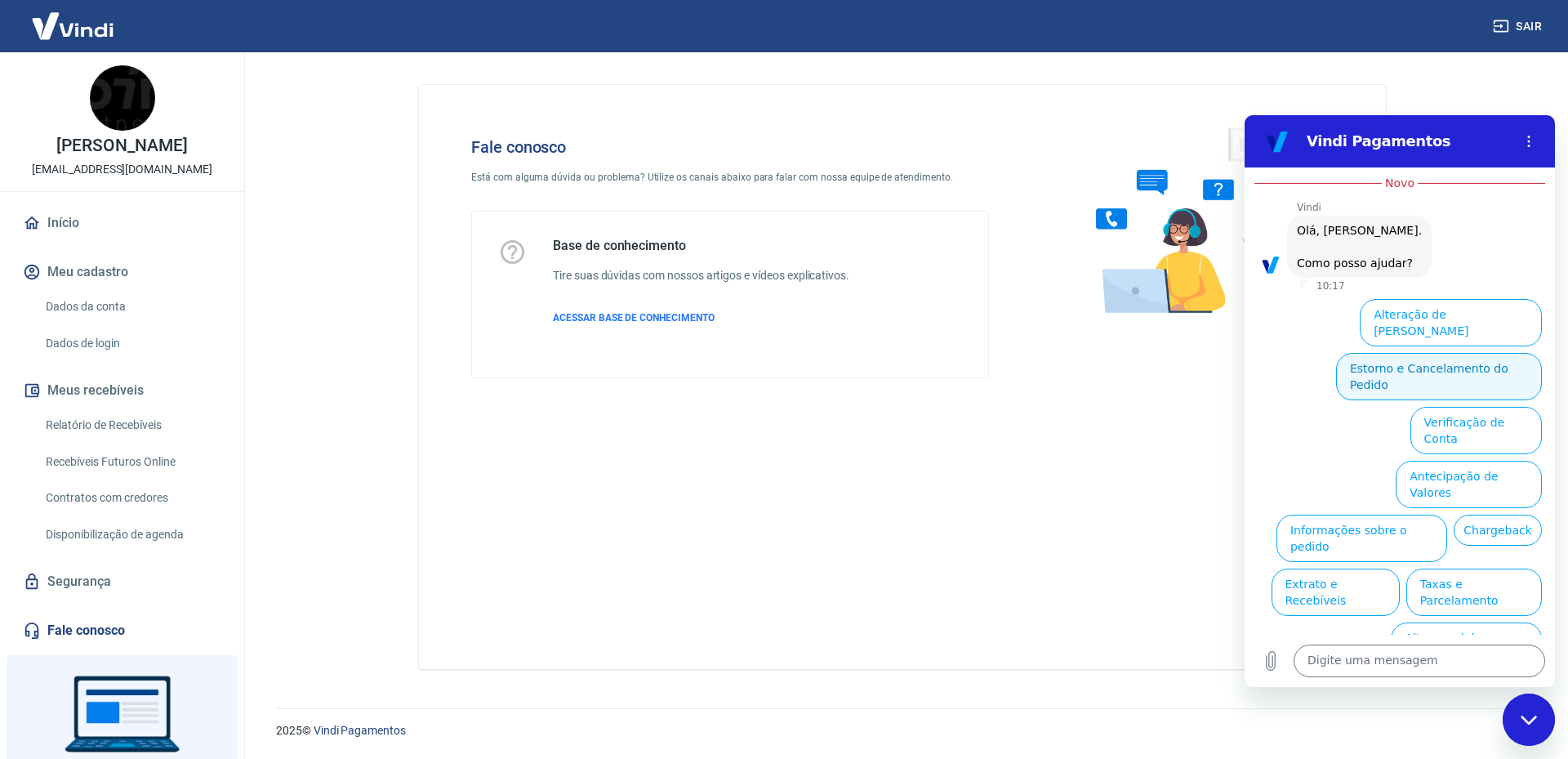
click at [1444, 352] on button "Estorno e Cancelamento do Pedido" at bounding box center [1438, 376] width 206 height 47
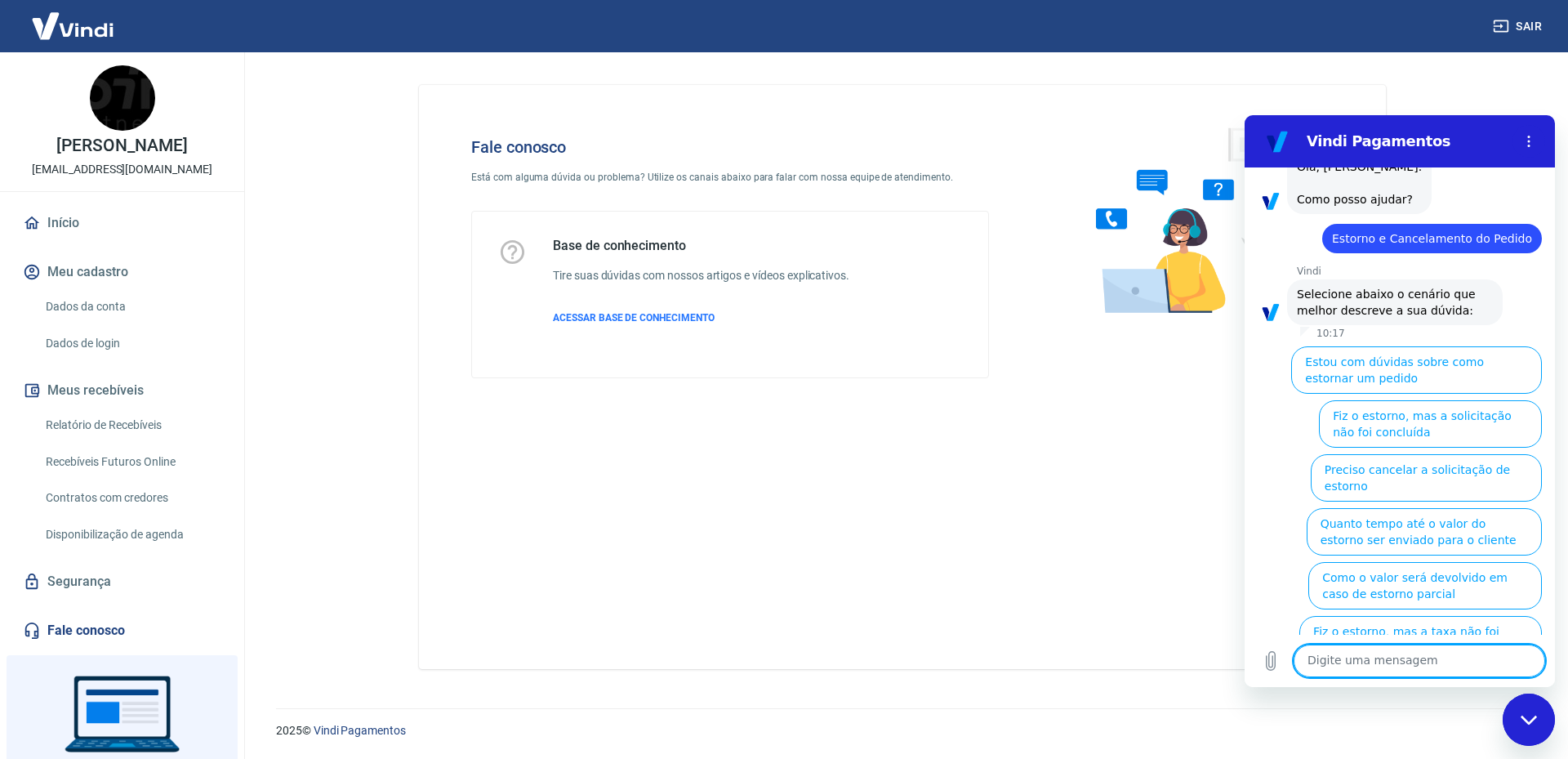
scroll to position [127, 0]
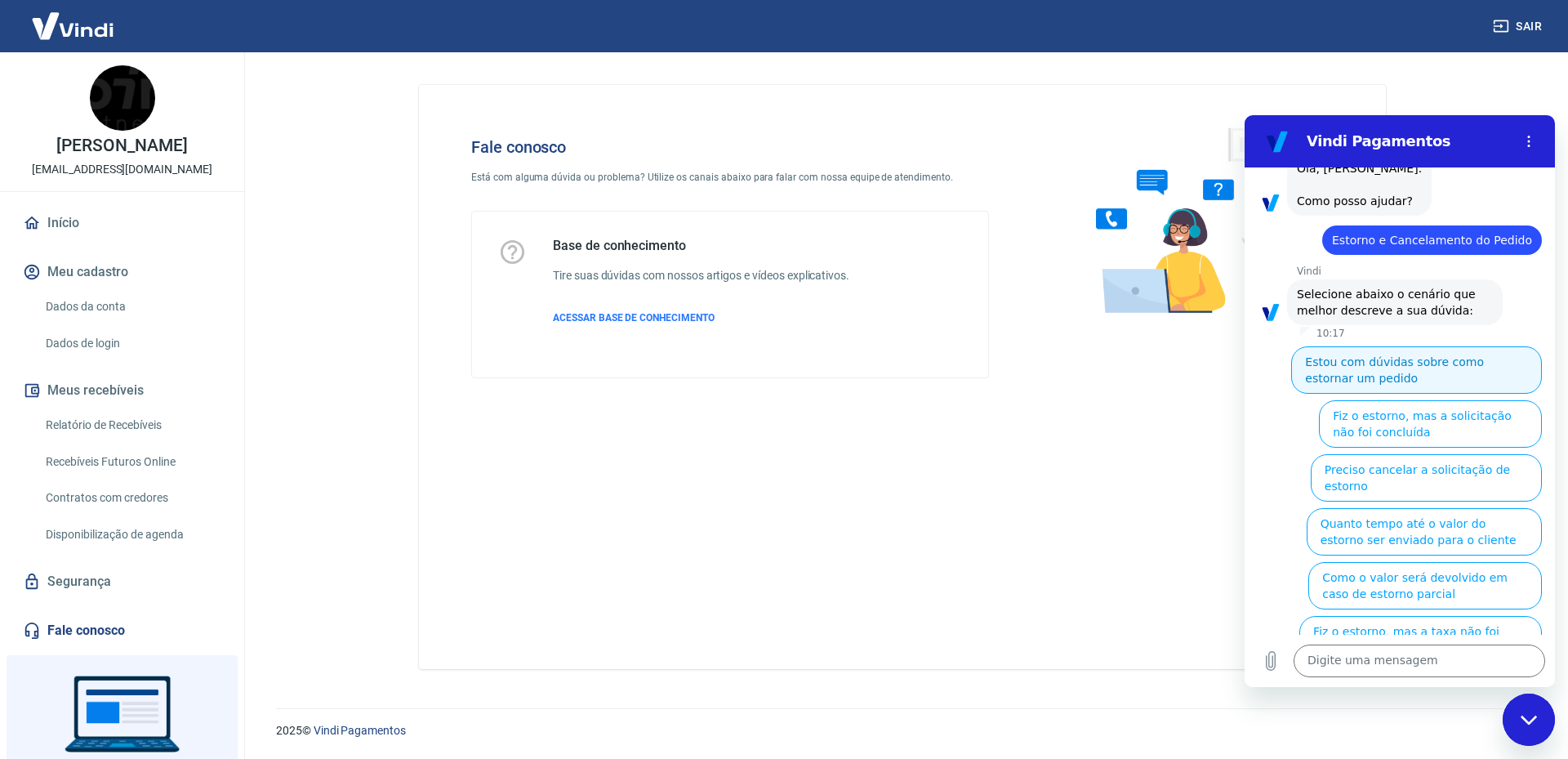
click at [1417, 362] on button "Estou com dúvidas sobre como estornar um pedido" at bounding box center [1415, 370] width 251 height 47
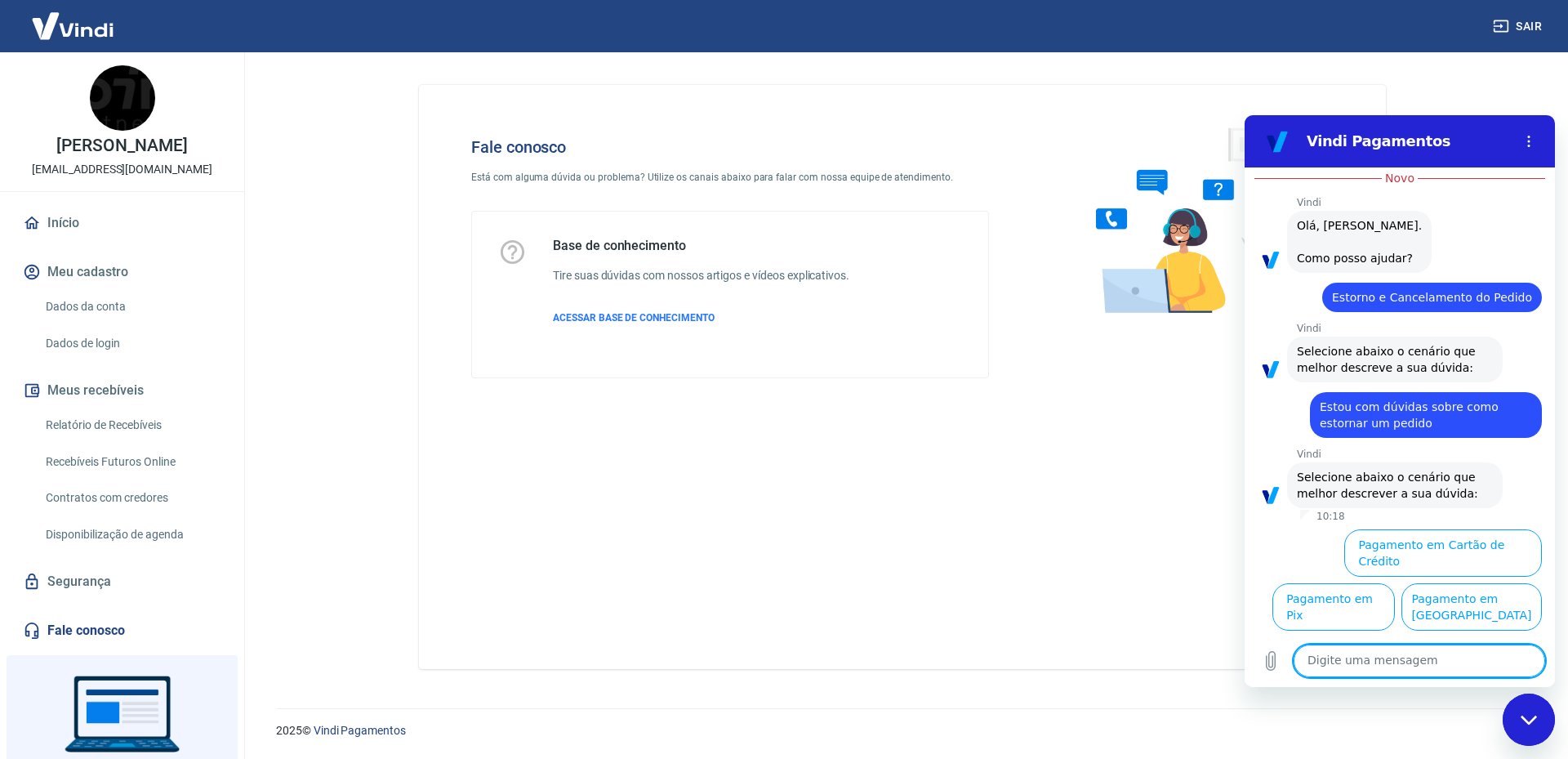
scroll to position [74, 0]
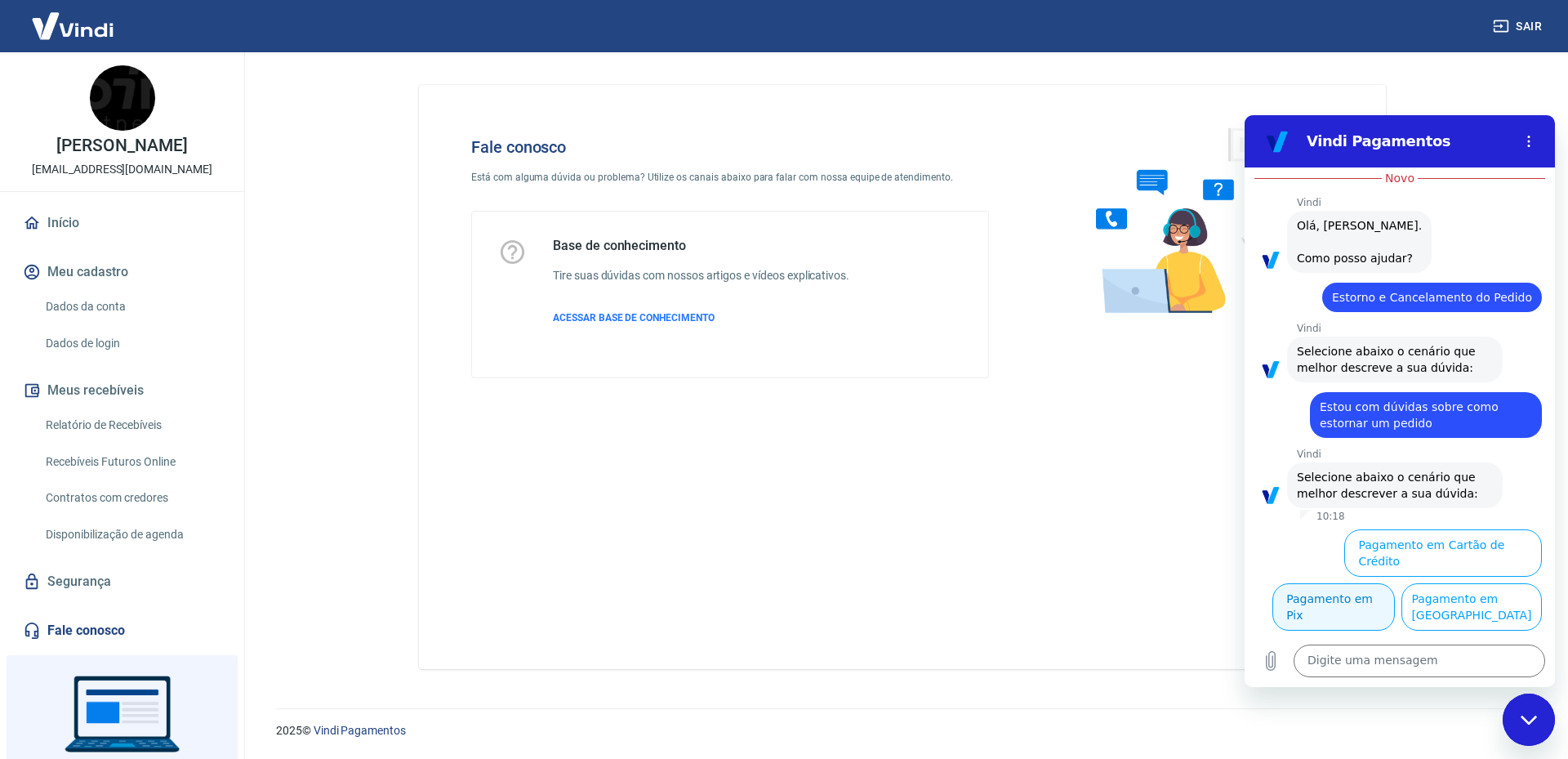
click at [1395, 583] on button "Pagamento em Pix" at bounding box center [1333, 606] width 122 height 47
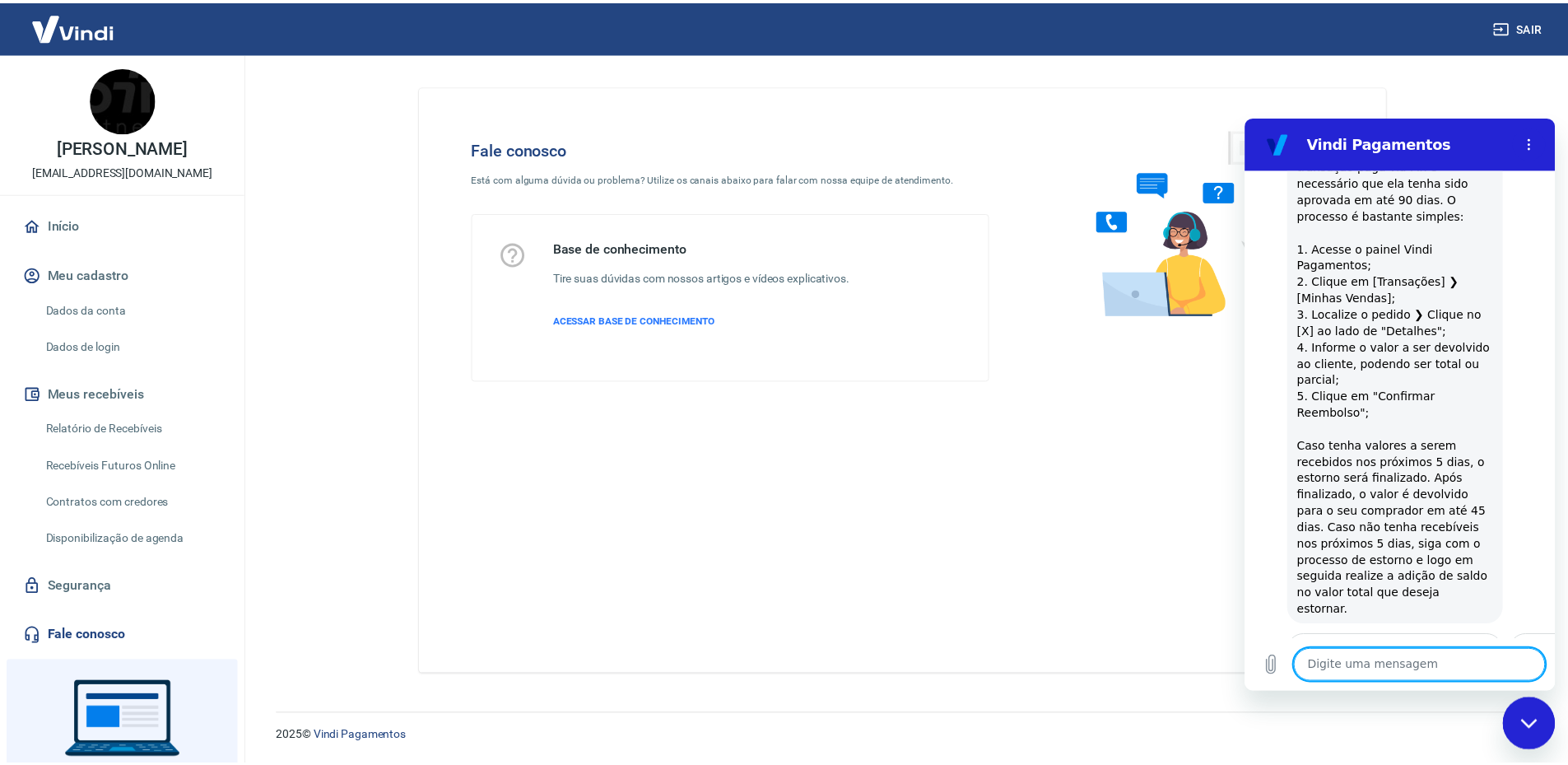
scroll to position [514, 0]
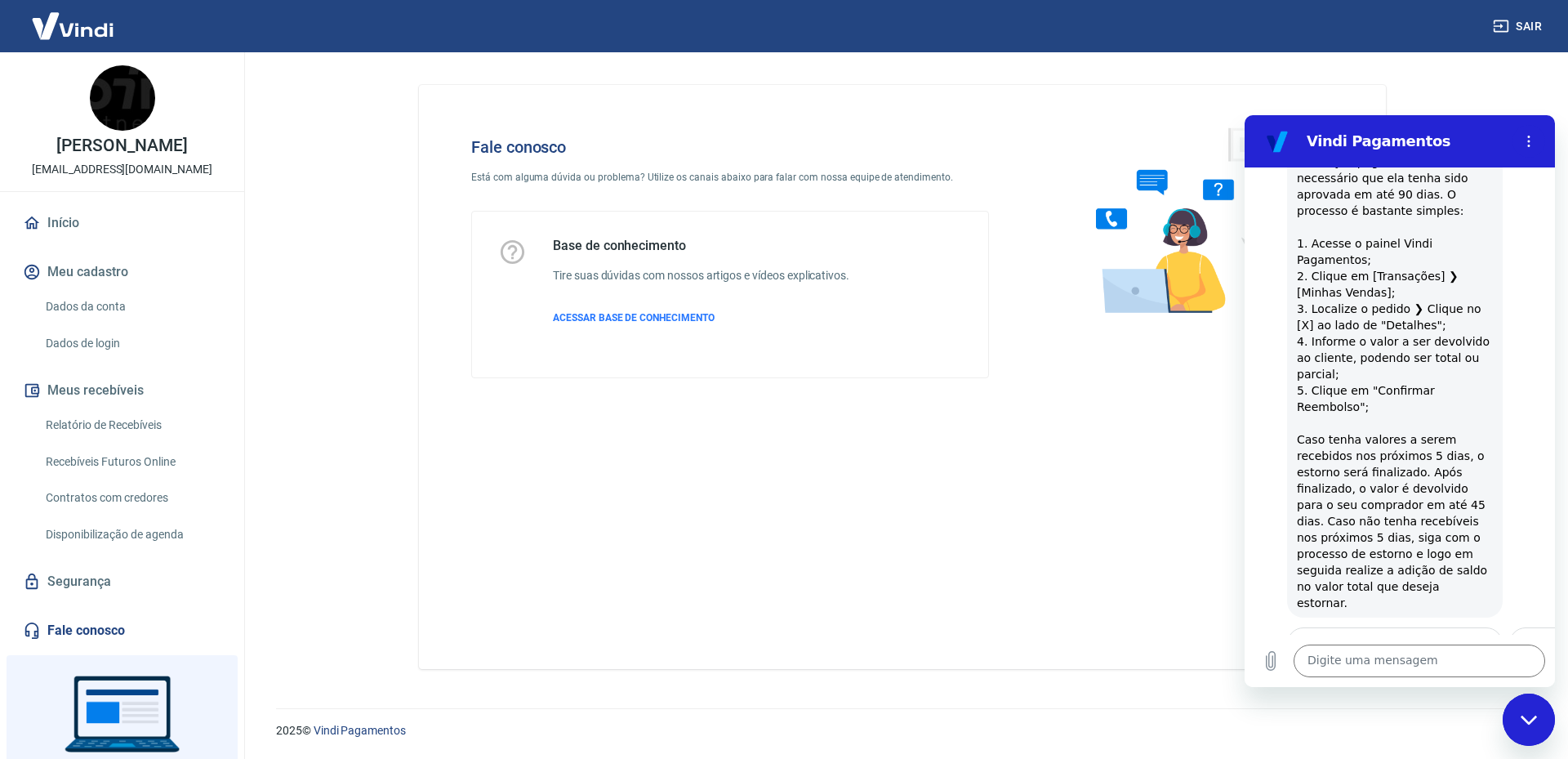
click at [52, 241] on link "Início" at bounding box center [122, 222] width 205 height 35
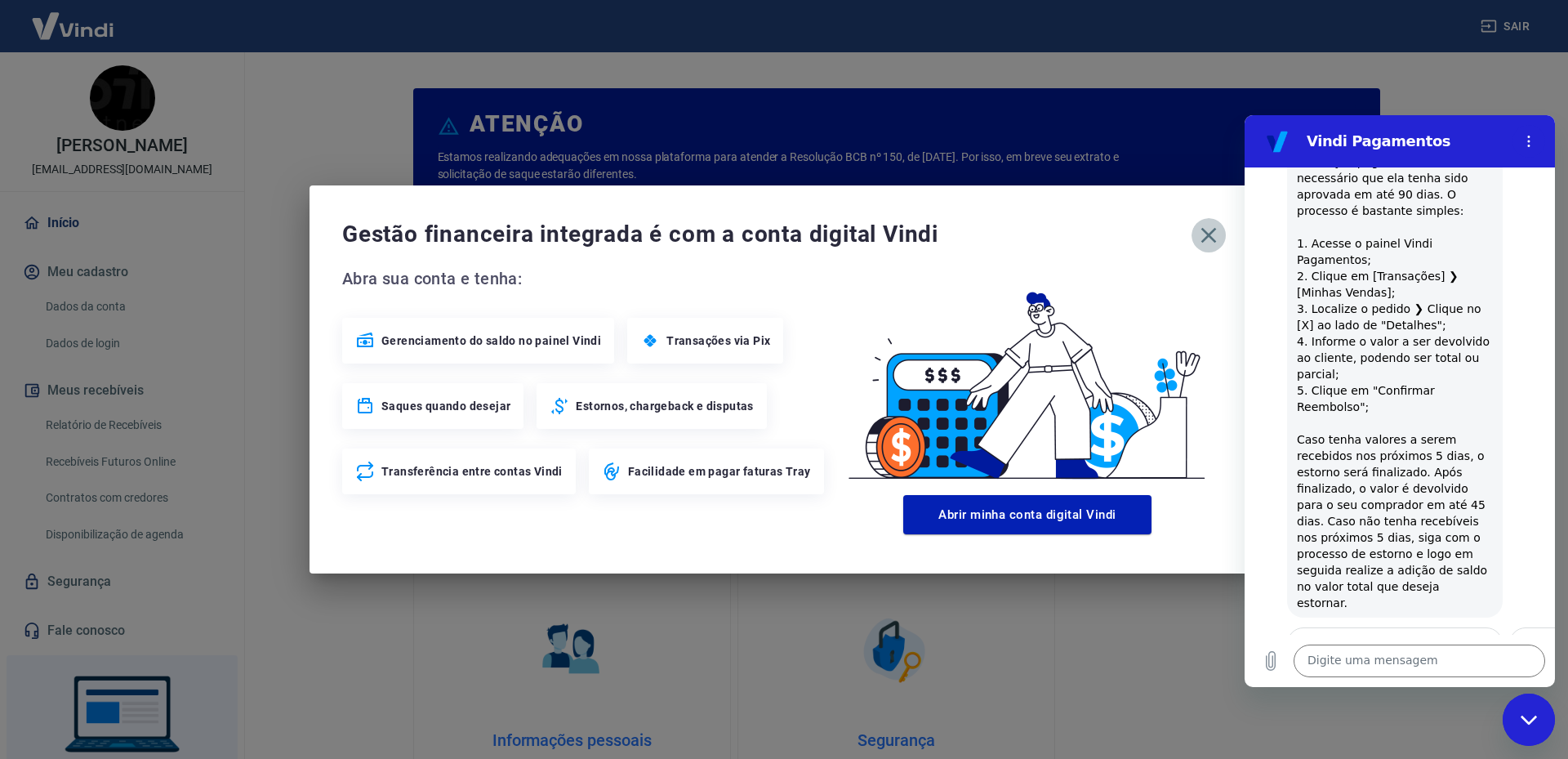
click at [1206, 236] on icon "button" at bounding box center [1208, 235] width 27 height 27
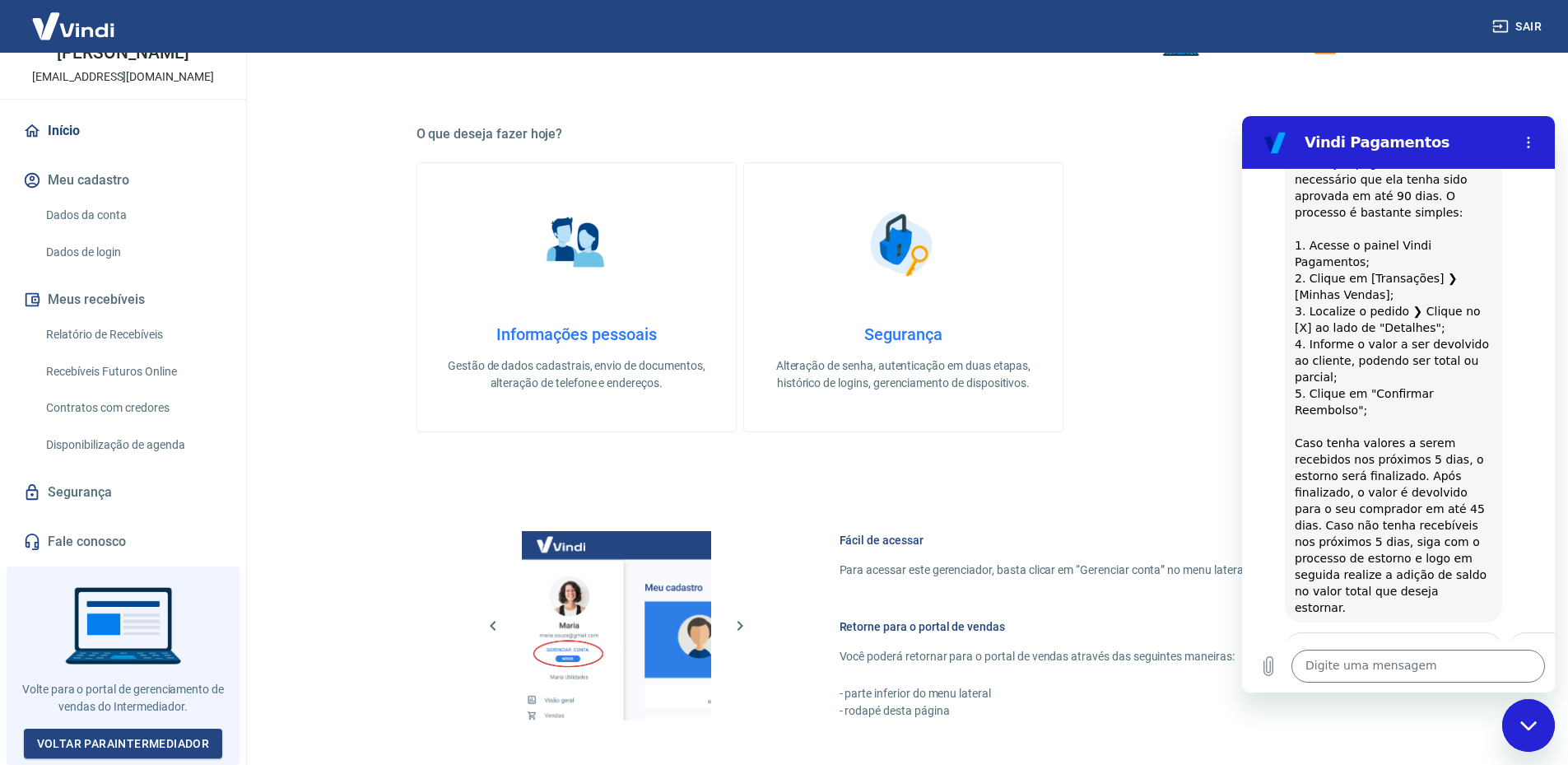
scroll to position [105, 0]
click at [145, 740] on link "Voltar para Intermediador" at bounding box center [123, 743] width 199 height 31
